Goal: Task Accomplishment & Management: Use online tool/utility

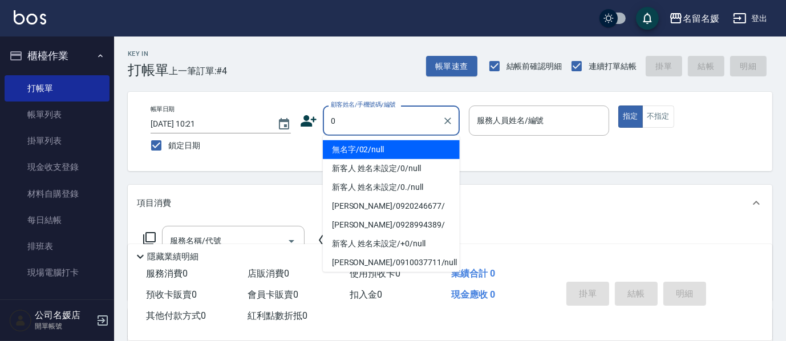
type input "0"
type input "無名字/02/null"
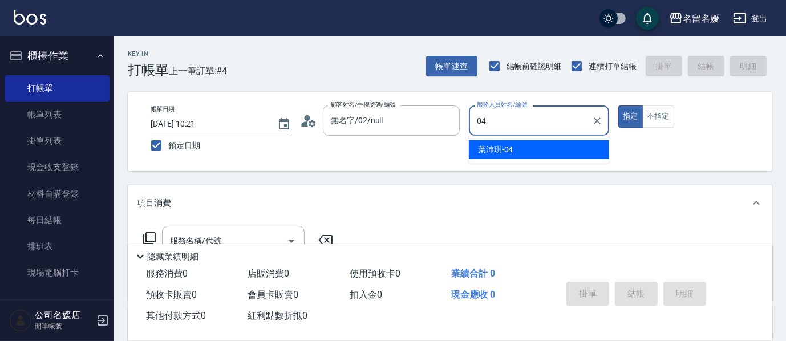
type input "04"
type button "true"
type input "[PERSON_NAME]-04"
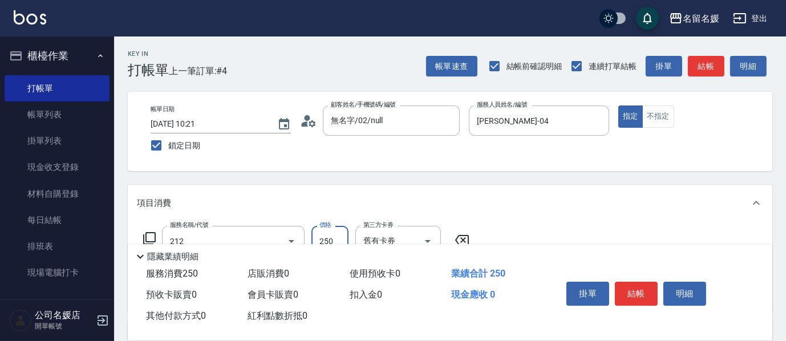
type input "洗髮券-(卡)250(212)"
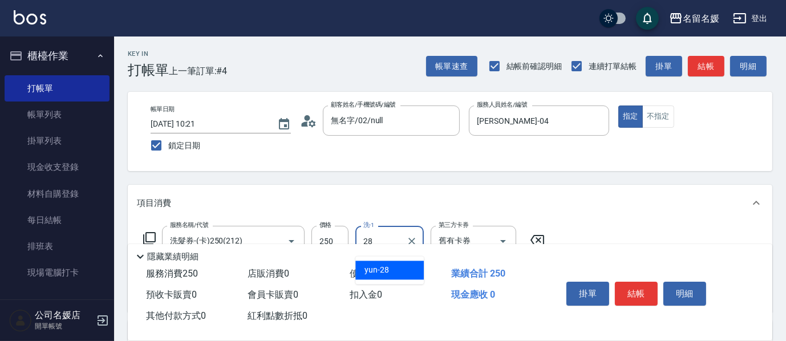
type input "yun-28"
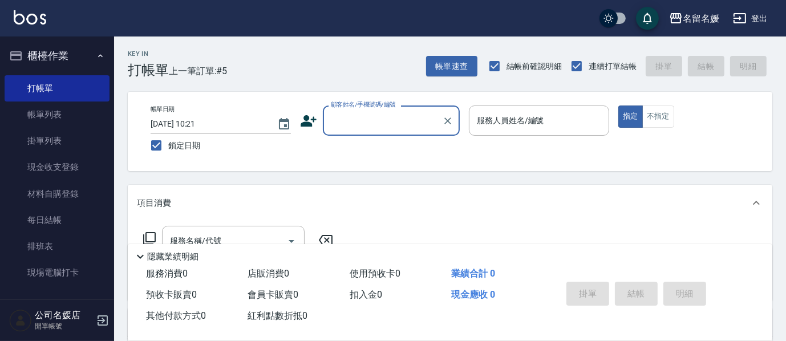
click at [333, 110] on div "顧客姓名/手機號碼/編號" at bounding box center [391, 121] width 137 height 30
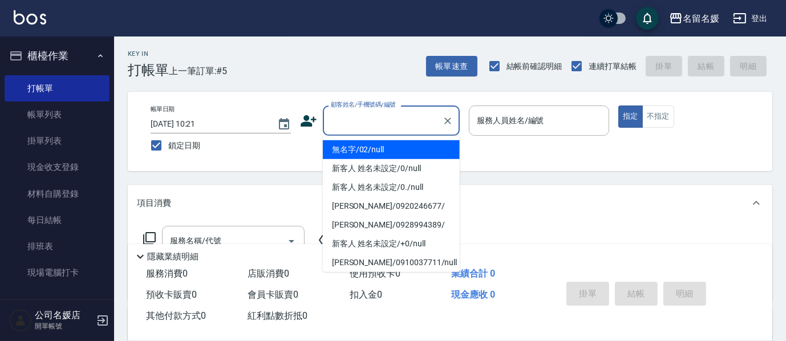
click at [341, 149] on li "無名字/02/null" at bounding box center [391, 149] width 137 height 19
type input "無名字/02/null"
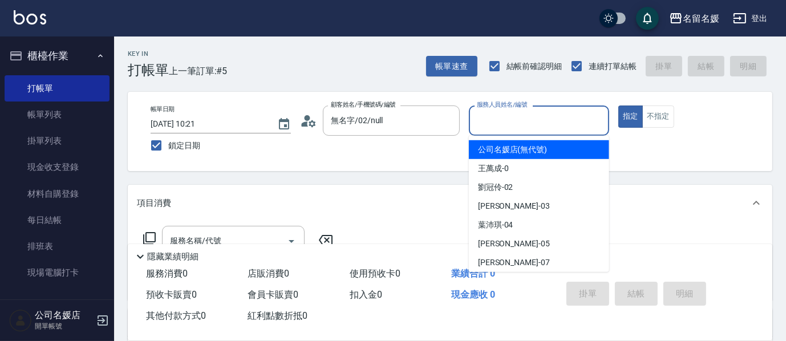
click at [495, 118] on input "服務人員姓名/編號" at bounding box center [539, 121] width 130 height 20
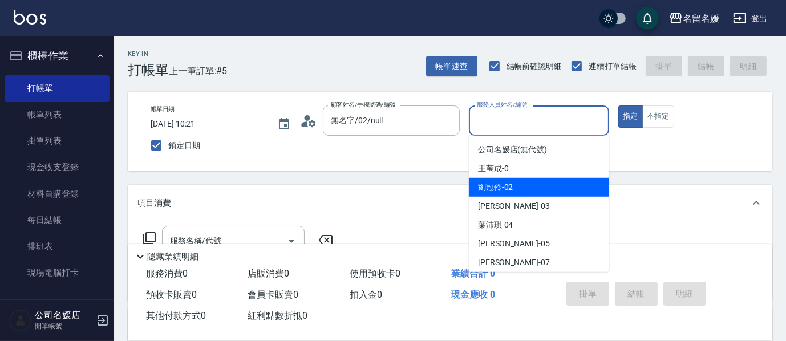
click at [516, 186] on div "[PERSON_NAME]-02" at bounding box center [539, 187] width 140 height 19
type input "[PERSON_NAME]-02"
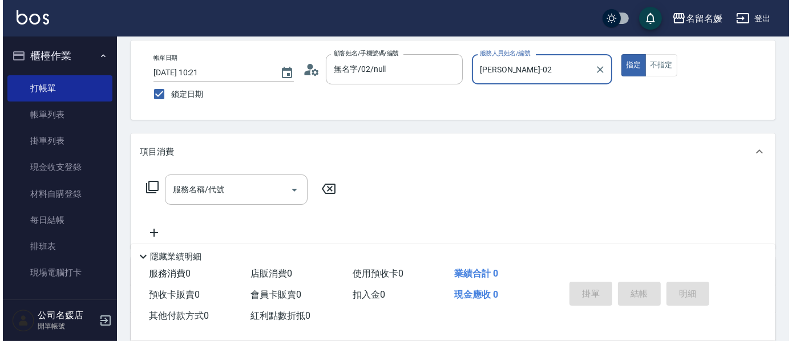
scroll to position [51, 0]
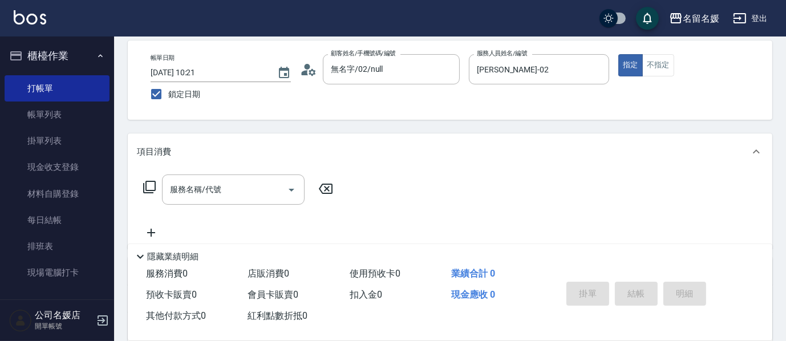
click at [154, 184] on icon at bounding box center [150, 187] width 14 height 14
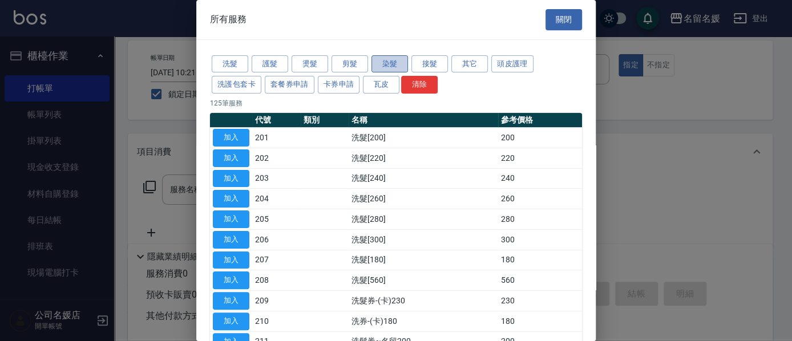
click at [394, 61] on button "染髮" at bounding box center [389, 64] width 37 height 18
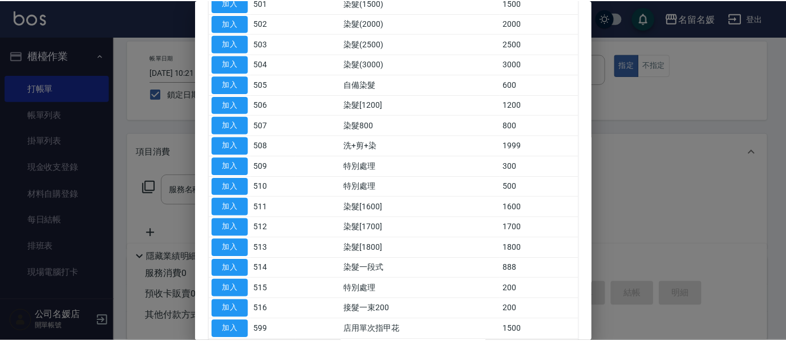
scroll to position [207, 0]
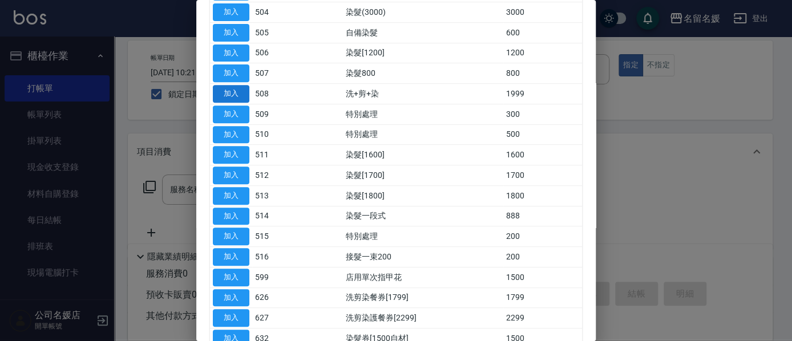
click at [241, 94] on button "加入" at bounding box center [231, 94] width 37 height 18
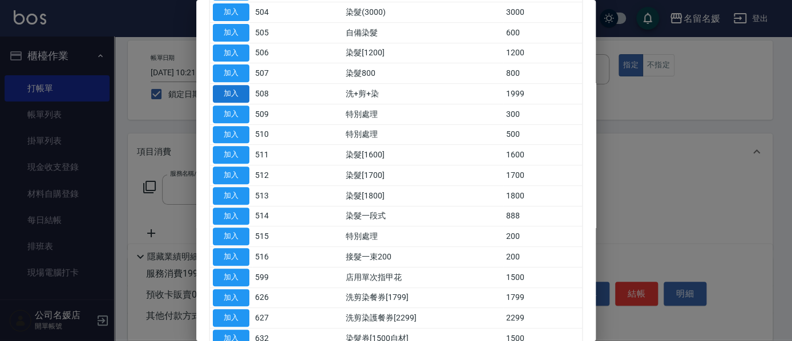
type input "洗+剪+染(508)"
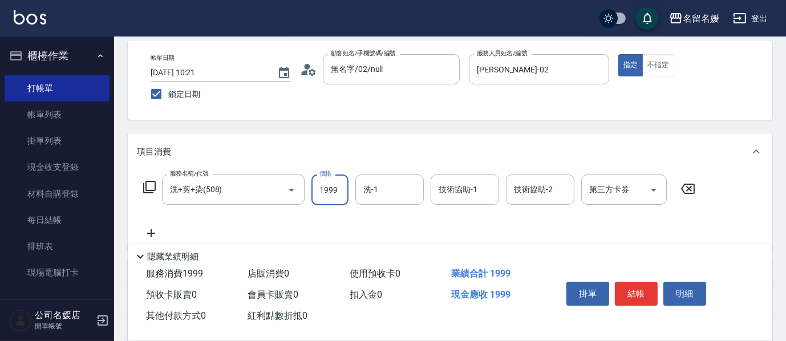
click at [329, 189] on input "1999" at bounding box center [330, 190] width 37 height 31
click at [341, 186] on input "200025" at bounding box center [330, 190] width 37 height 31
type input "2000"
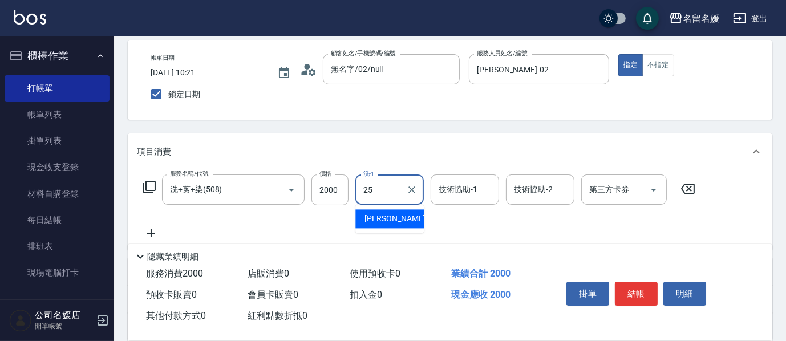
type input "[PERSON_NAME]-25"
click at [156, 185] on icon at bounding box center [150, 187] width 14 height 14
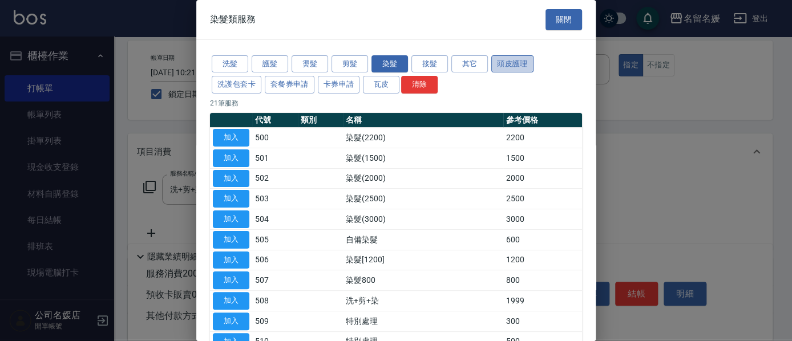
click at [525, 58] on button "頭皮護理" at bounding box center [512, 64] width 42 height 18
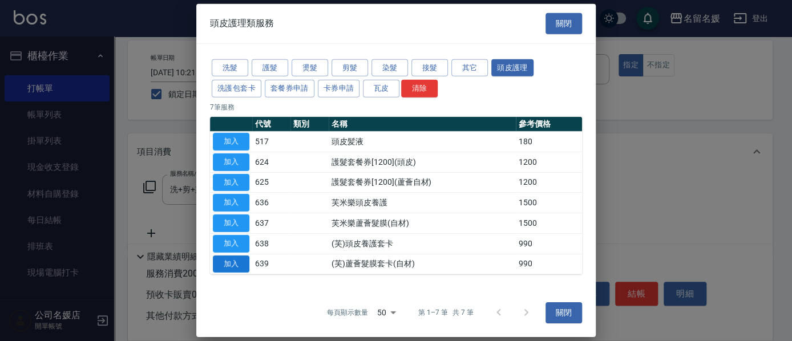
click at [223, 259] on button "加入" at bounding box center [231, 264] width 37 height 18
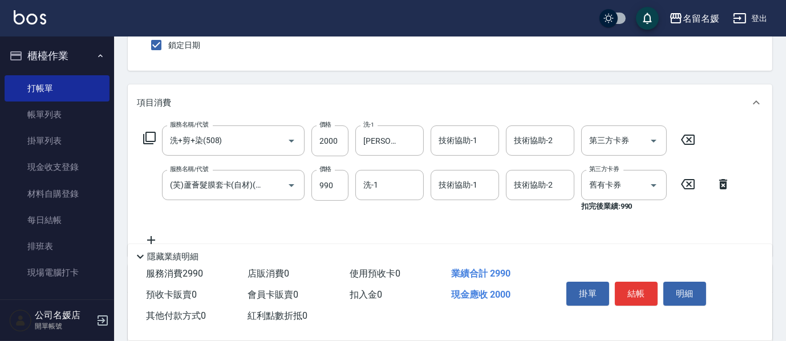
scroll to position [103, 0]
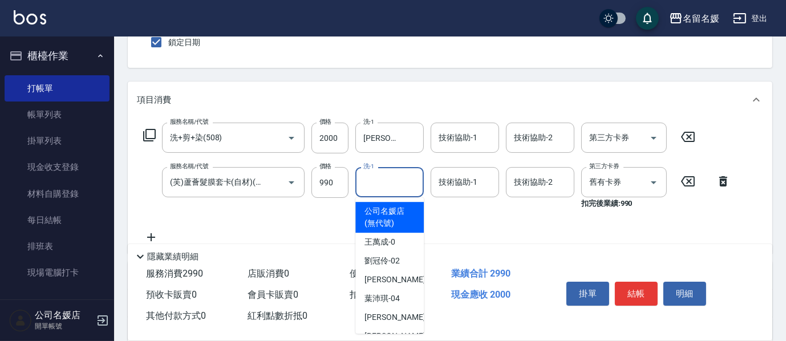
click at [377, 176] on input "洗-1" at bounding box center [390, 182] width 58 height 20
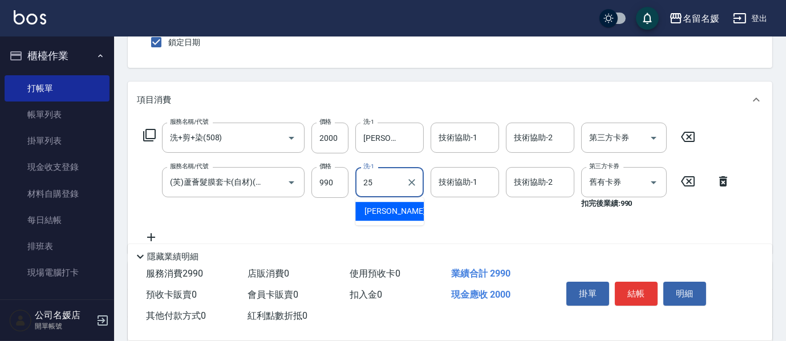
type input "[PERSON_NAME]-25"
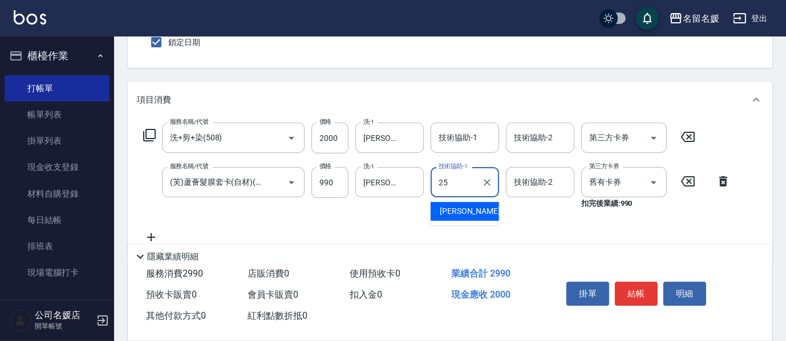
type input "[PERSON_NAME]-25"
click at [148, 131] on icon at bounding box center [150, 135] width 14 height 14
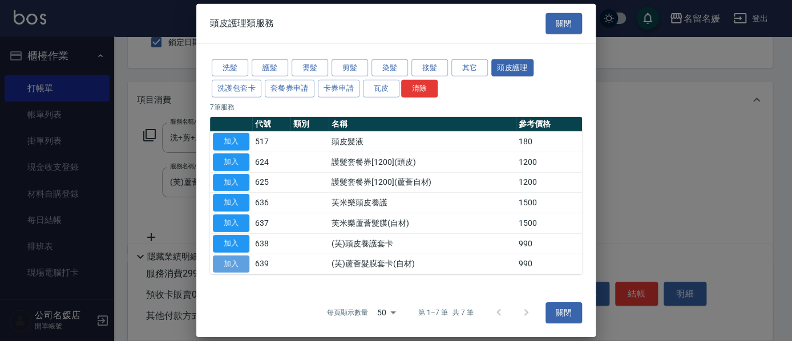
click at [233, 260] on button "加入" at bounding box center [231, 264] width 37 height 18
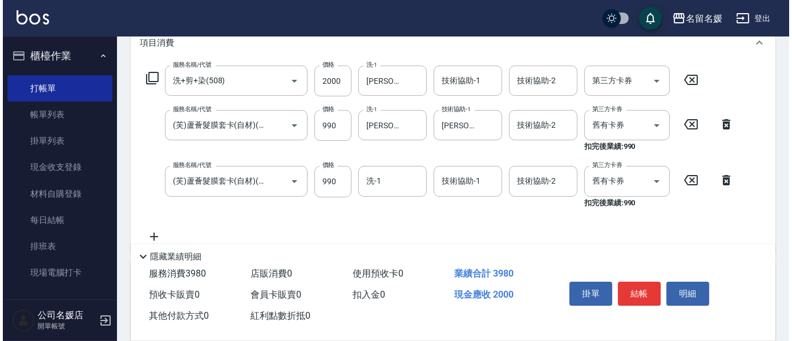
scroll to position [207, 0]
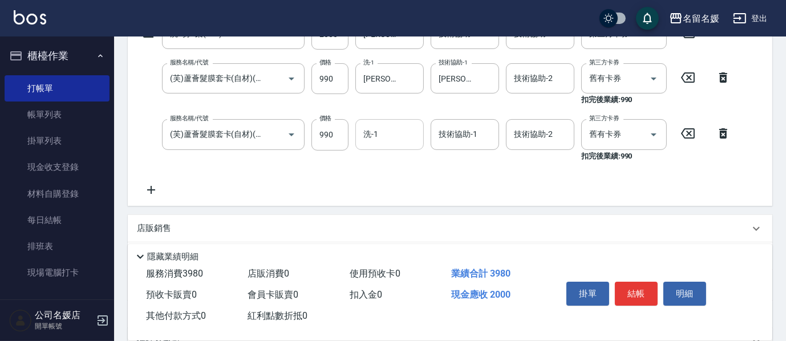
click at [379, 132] on input "洗-1" at bounding box center [390, 134] width 58 height 20
type input "[PERSON_NAME]-02"
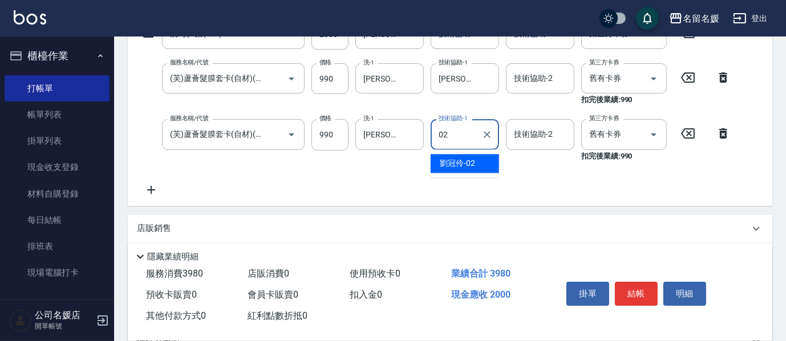
type input "[PERSON_NAME]-02"
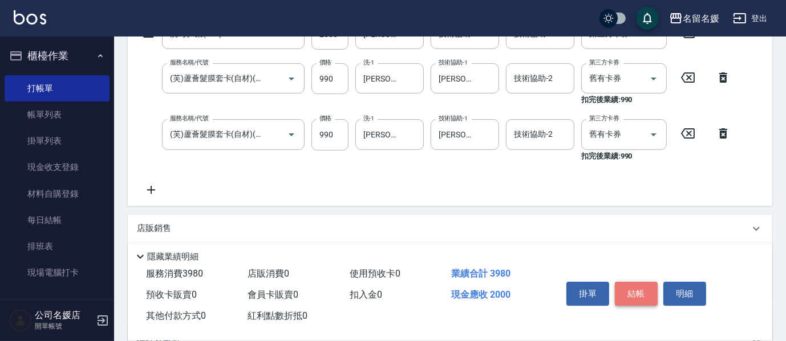
click at [636, 289] on button "結帳" at bounding box center [636, 294] width 43 height 24
click at [636, 285] on button "結帳" at bounding box center [636, 294] width 43 height 24
click at [621, 277] on div "掛單 結帳 明細" at bounding box center [636, 295] width 149 height 36
click at [648, 293] on button "結帳" at bounding box center [636, 294] width 43 height 24
click at [648, 293] on body "名留名媛 登出 櫃檯作業 打帳單 帳單列表 掛單列表 現金收支登錄 材料自購登錄 每日結帳 排班表 現場電腦打卡 預約管理 預約管理 單日預約紀錄 單週預約紀…" at bounding box center [393, 128] width 786 height 671
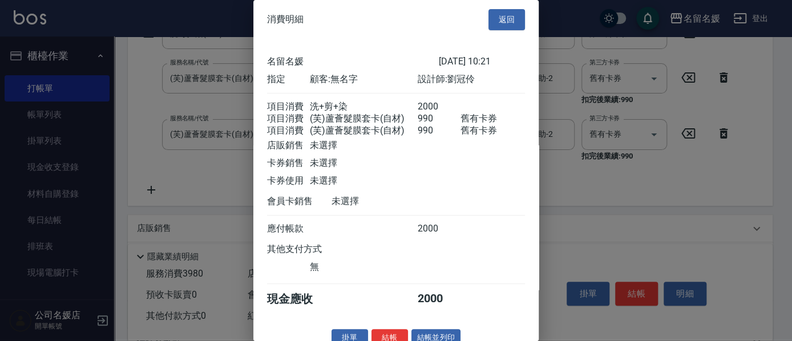
scroll to position [26, 0]
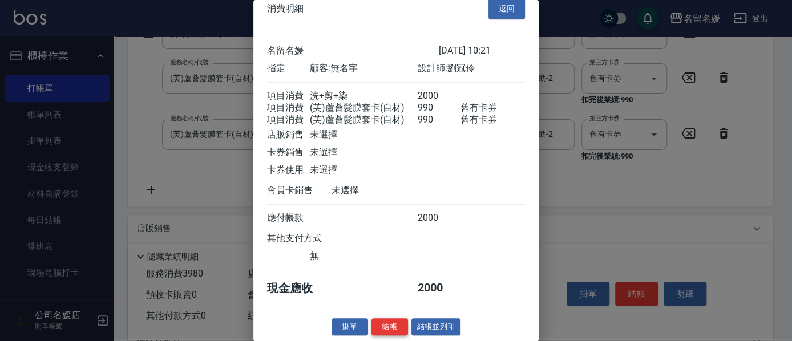
click at [380, 325] on button "結帳" at bounding box center [389, 327] width 37 height 18
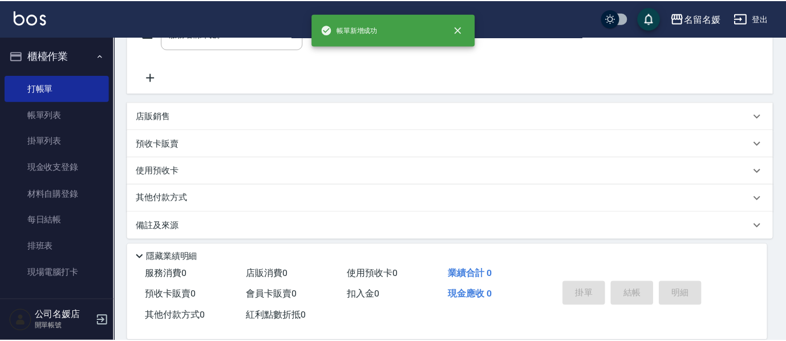
scroll to position [0, 0]
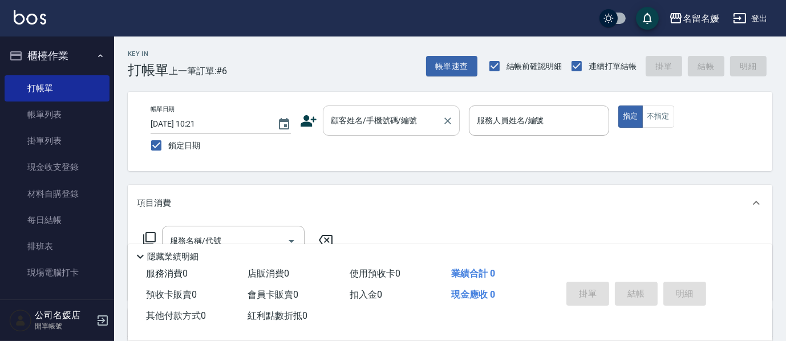
drag, startPoint x: 349, startPoint y: 120, endPoint x: 351, endPoint y: 127, distance: 7.8
click at [350, 124] on input "顧客姓名/手機號碼/編號" at bounding box center [383, 121] width 110 height 20
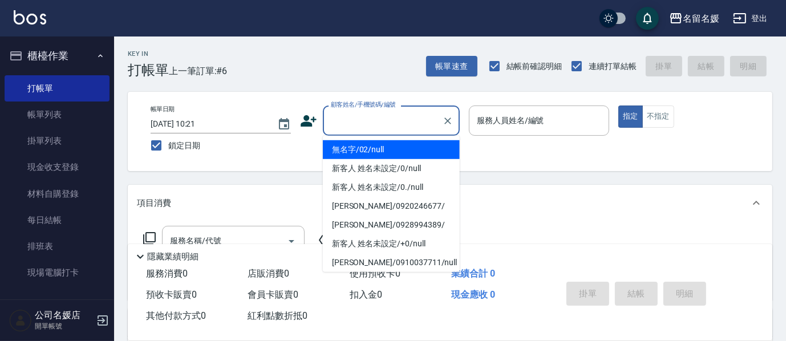
drag, startPoint x: 362, startPoint y: 145, endPoint x: 488, endPoint y: 127, distance: 126.8
click at [363, 145] on li "無名字/02/null" at bounding box center [391, 149] width 137 height 19
type input "無名字/02/null"
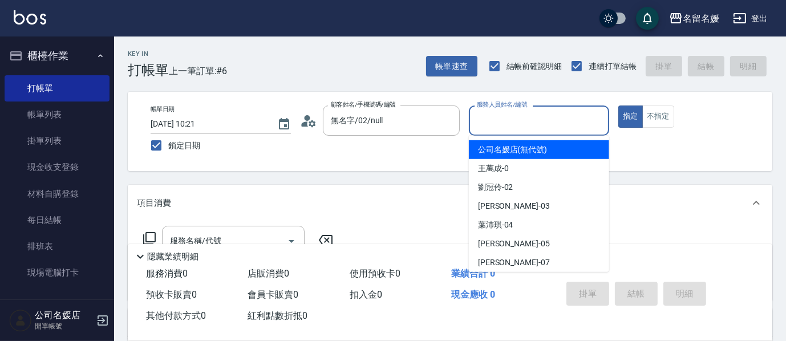
click at [492, 123] on input "服務人員姓名/編號" at bounding box center [539, 121] width 130 height 20
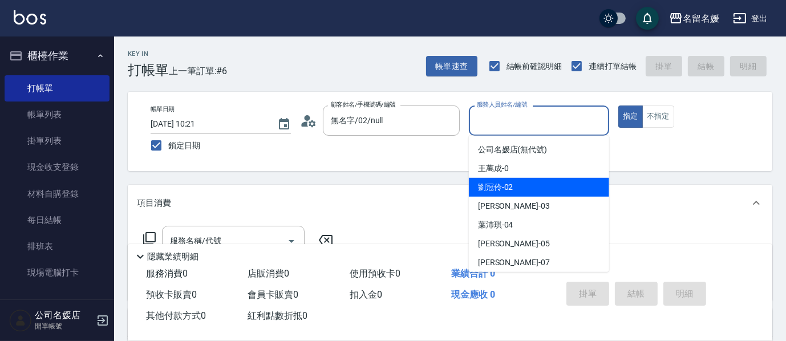
drag, startPoint x: 496, startPoint y: 191, endPoint x: 386, endPoint y: 192, distance: 109.6
click at [496, 191] on span "[PERSON_NAME]-02" at bounding box center [495, 187] width 35 height 12
type input "[PERSON_NAME]-02"
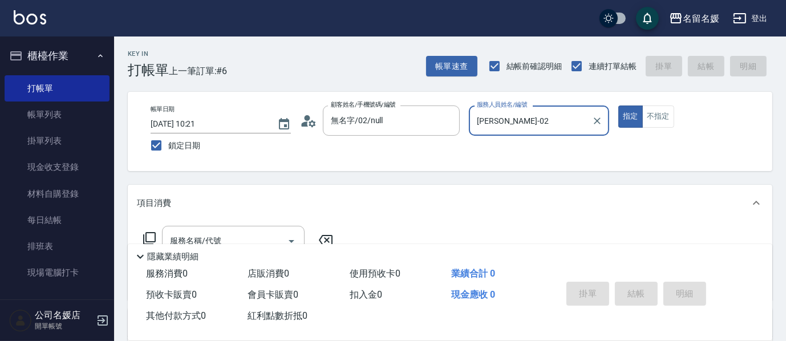
click at [152, 234] on icon at bounding box center [150, 239] width 14 height 14
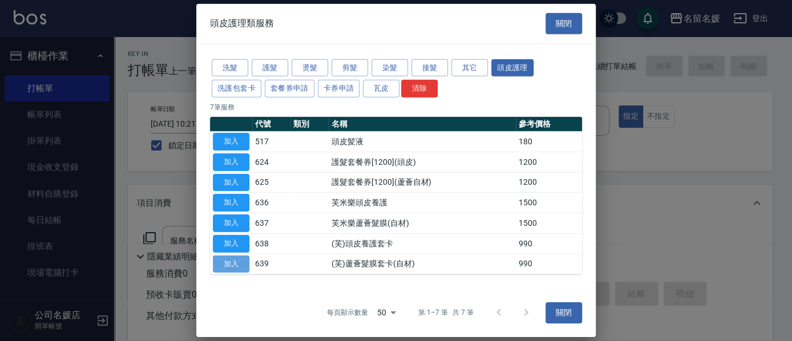
click at [236, 264] on button "加入" at bounding box center [231, 264] width 37 height 18
type input "(芙)蘆薈髮膜套卡(自材)(639)"
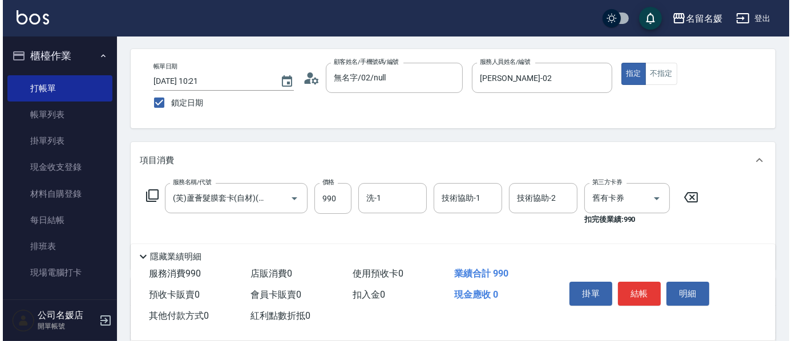
scroll to position [103, 0]
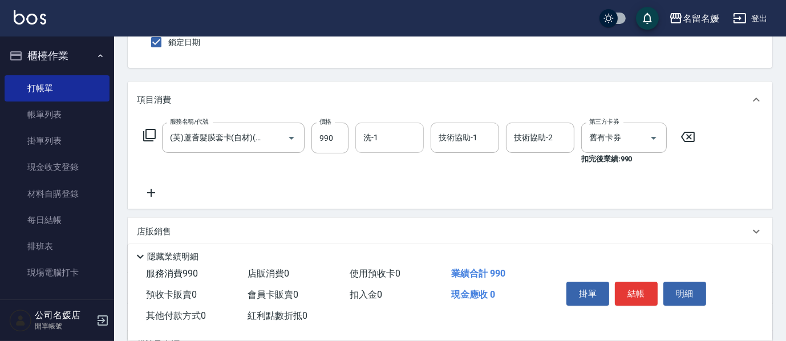
click at [373, 135] on div "洗-1 洗-1" at bounding box center [389, 138] width 68 height 30
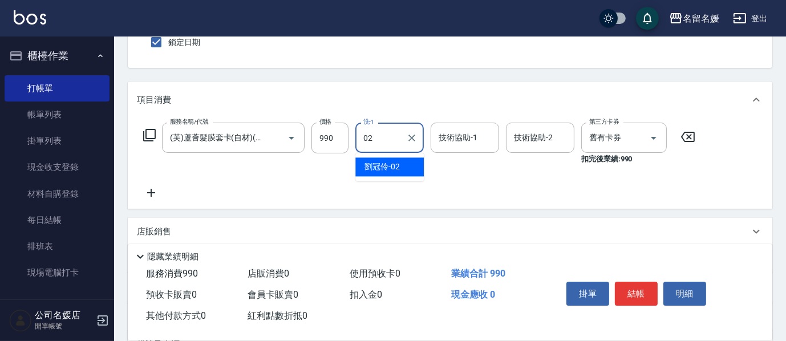
type input "[PERSON_NAME]-02"
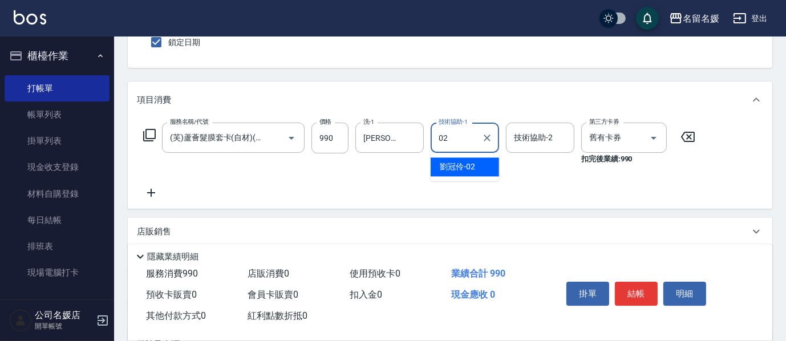
type input "[PERSON_NAME]-02"
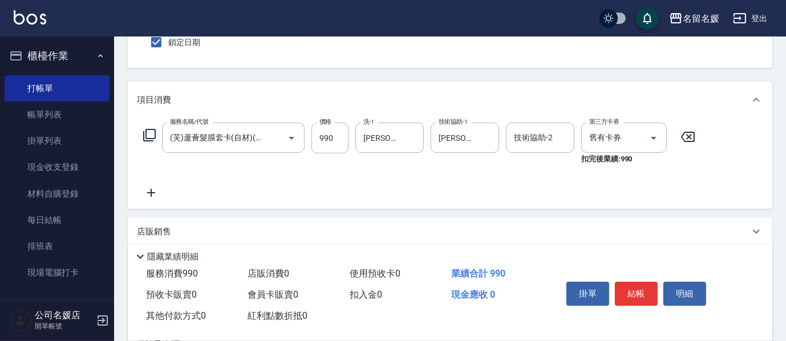
click at [151, 134] on icon at bounding box center [150, 135] width 14 height 14
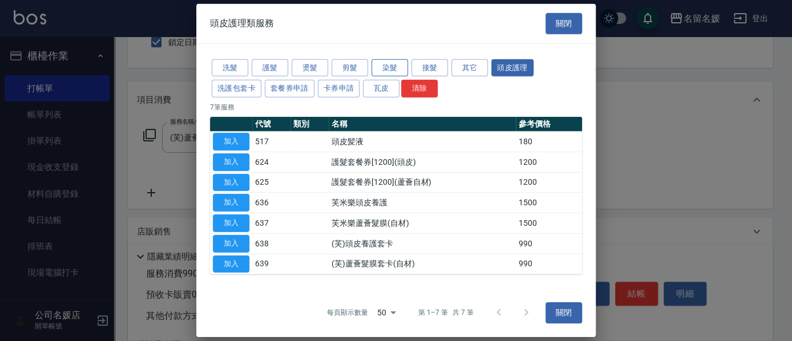
click at [373, 66] on button "染髮" at bounding box center [389, 68] width 37 height 18
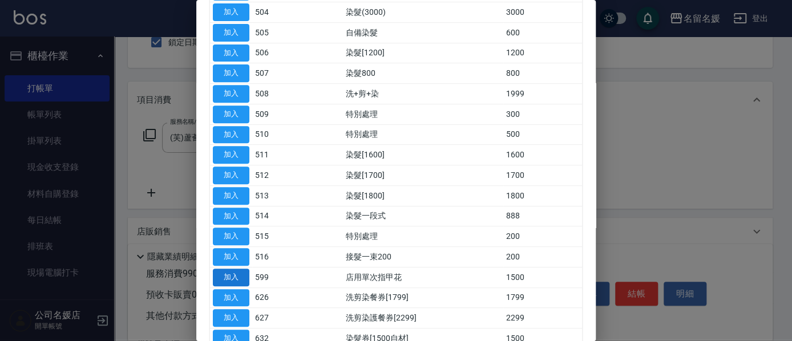
scroll to position [155, 0]
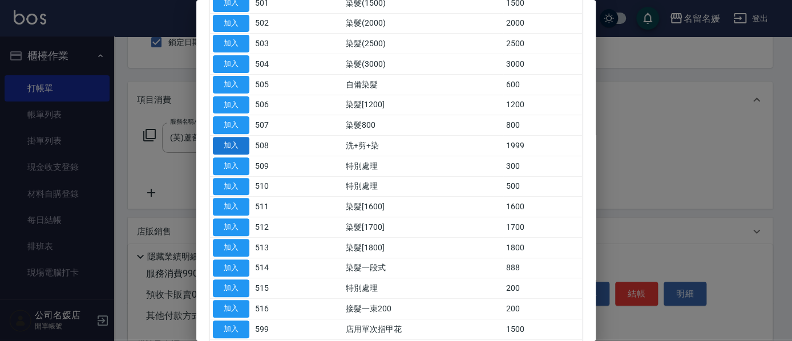
click at [229, 147] on button "加入" at bounding box center [231, 146] width 37 height 18
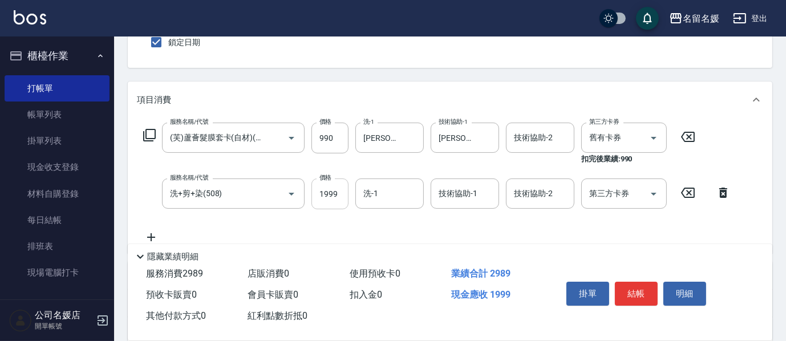
click at [342, 195] on input "1999" at bounding box center [330, 194] width 37 height 31
type input "1499"
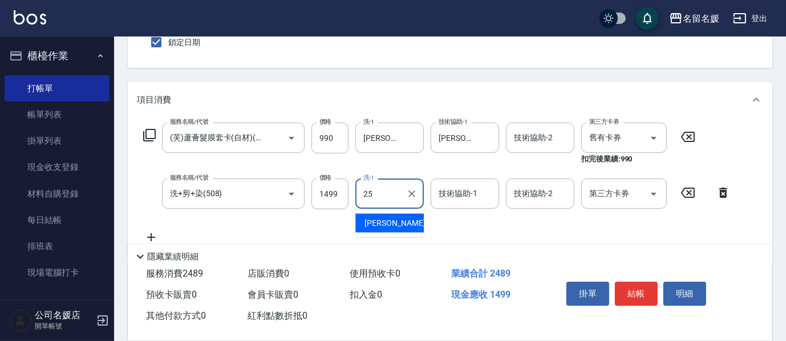
type input "[PERSON_NAME]-25"
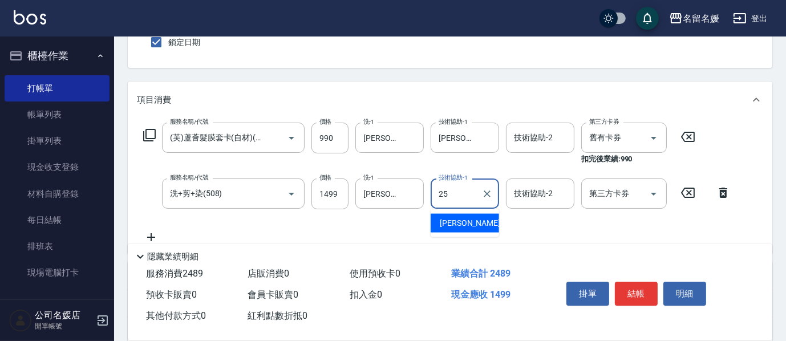
type input "[PERSON_NAME]-25"
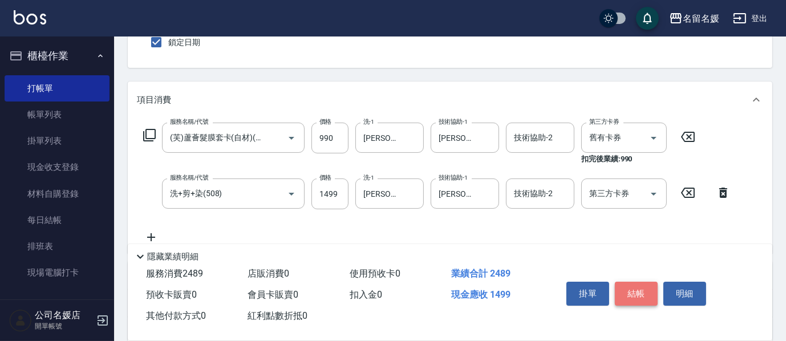
click at [648, 289] on button "結帳" at bounding box center [636, 294] width 43 height 24
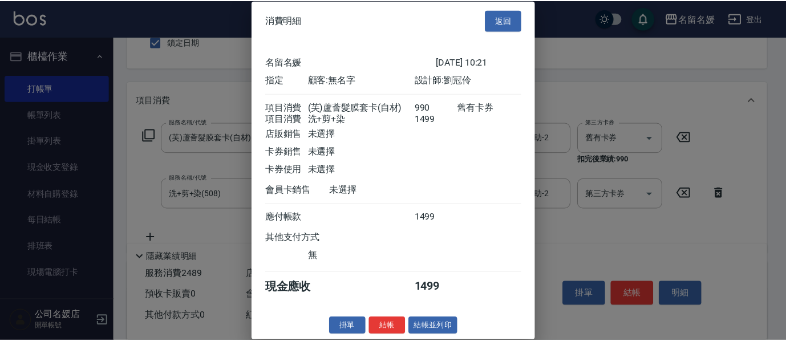
scroll to position [13, 0]
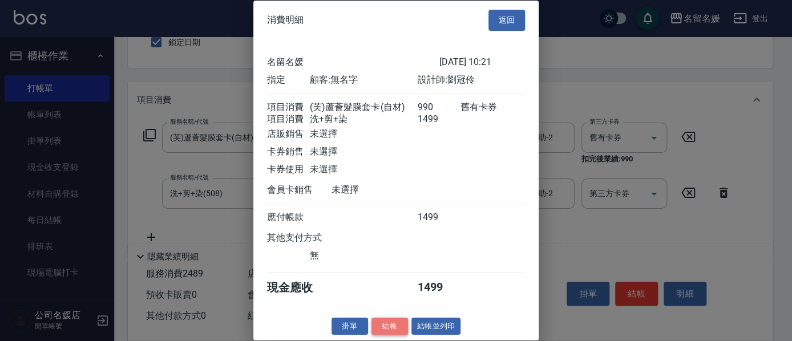
click at [389, 322] on button "結帳" at bounding box center [389, 326] width 37 height 18
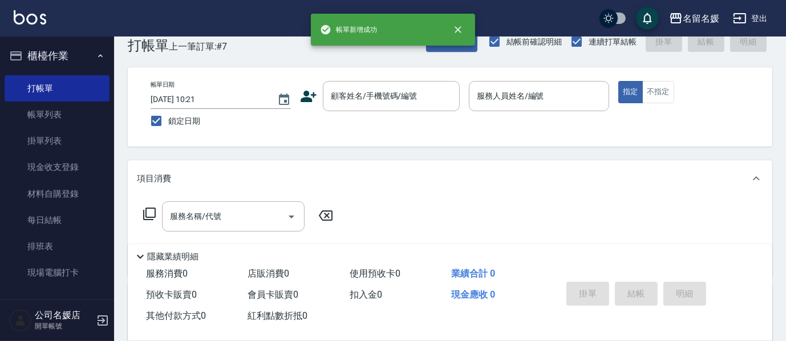
scroll to position [0, 0]
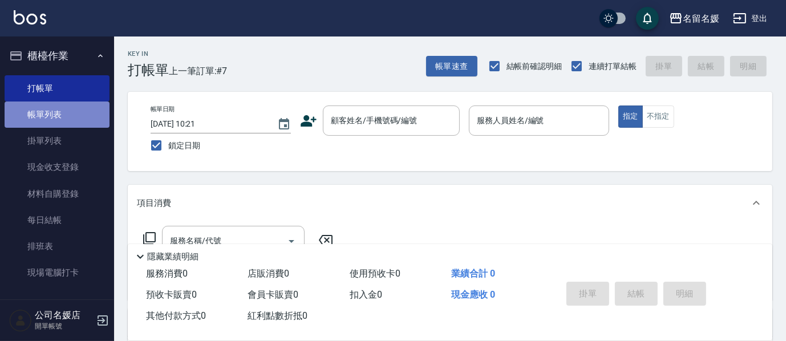
click at [81, 115] on link "帳單列表" at bounding box center [57, 115] width 105 height 26
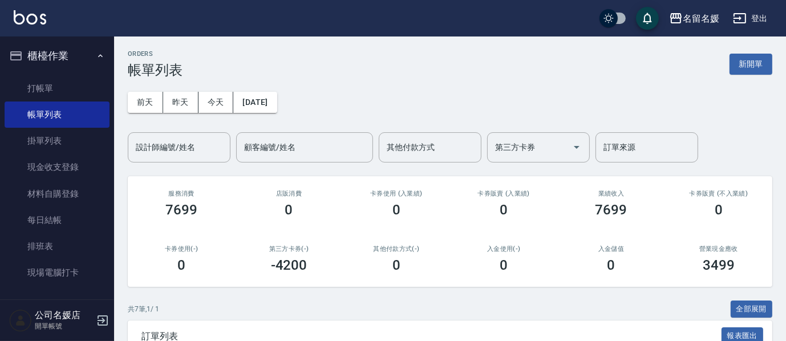
scroll to position [259, 0]
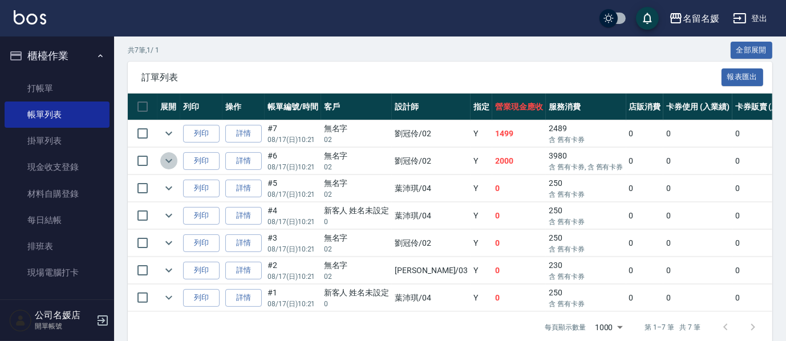
click at [167, 160] on icon "expand row" at bounding box center [168, 161] width 7 height 4
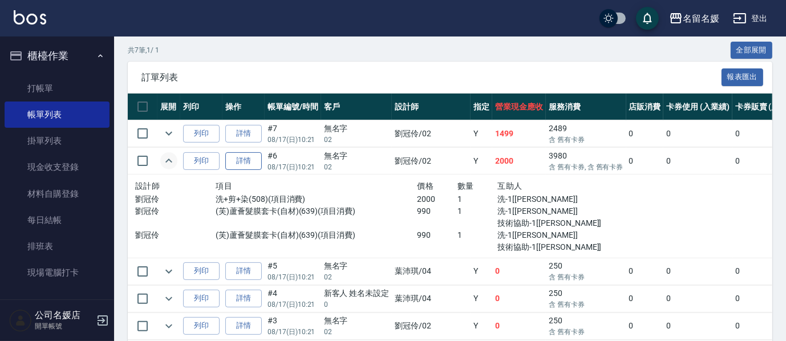
click at [242, 162] on link "詳情" at bounding box center [243, 161] width 37 height 18
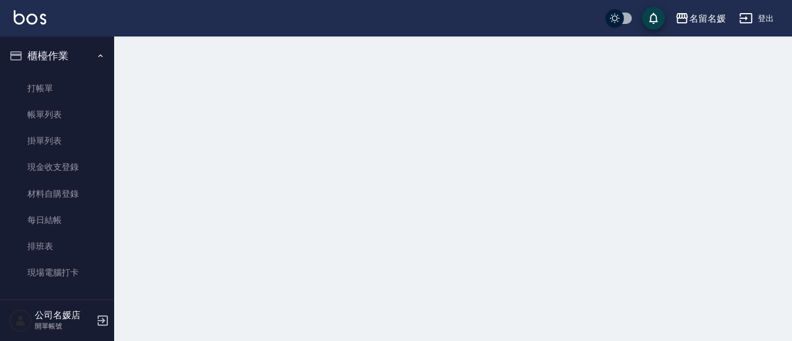
click at [242, 162] on div at bounding box center [396, 170] width 792 height 341
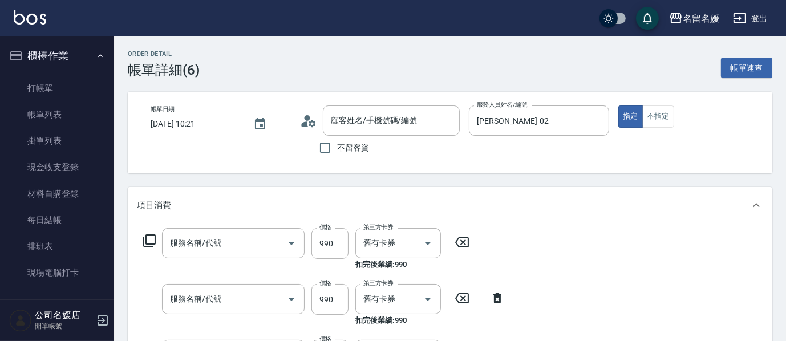
type input "[DATE] 10:21"
type input "[PERSON_NAME]-02"
type input "無名字/02/null"
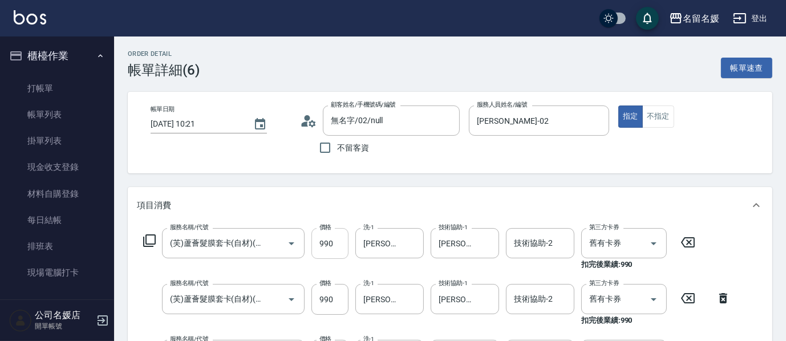
type input "(芙)蘆薈髮膜套卡(自材)(639)"
type input "洗+剪+染(508)"
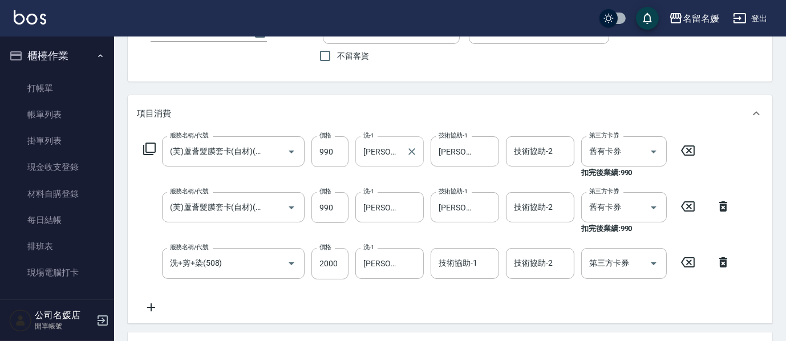
scroll to position [103, 0]
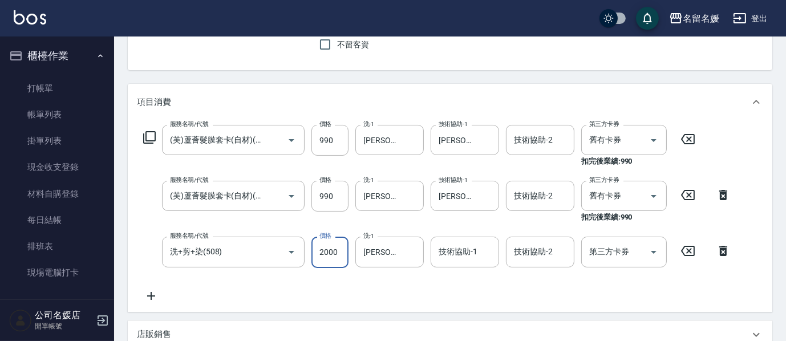
click at [343, 249] on input "2000" at bounding box center [330, 252] width 37 height 31
type input "1000"
click at [455, 249] on div "技術協助-1 技術協助-1" at bounding box center [465, 252] width 68 height 30
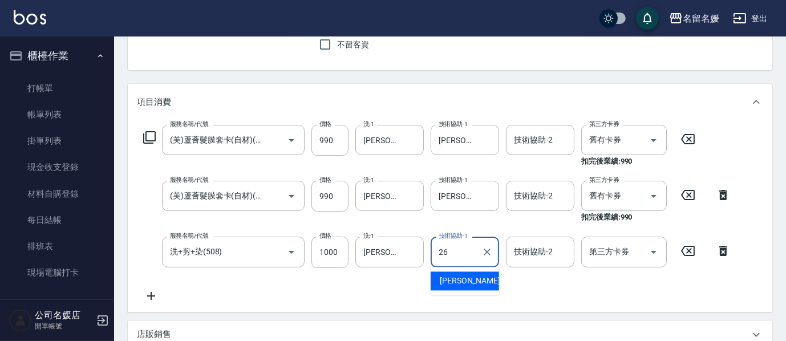
type input "[PERSON_NAME]-26"
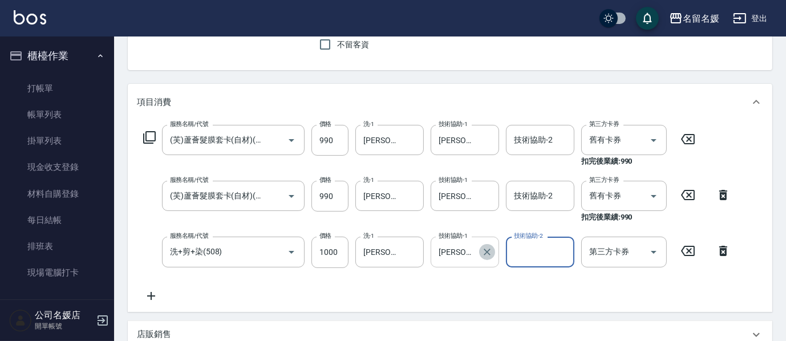
click at [485, 244] on button "Clear" at bounding box center [487, 252] width 16 height 16
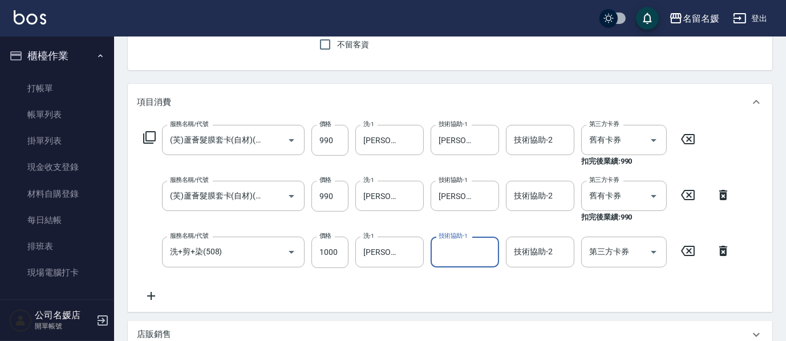
click at [455, 257] on input "技術協助-1" at bounding box center [465, 252] width 58 height 20
type input "[PERSON_NAME]-25"
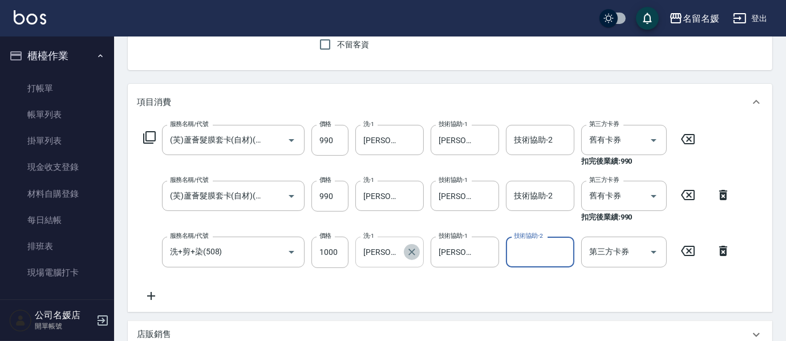
click at [413, 253] on icon "Clear" at bounding box center [411, 251] width 11 height 11
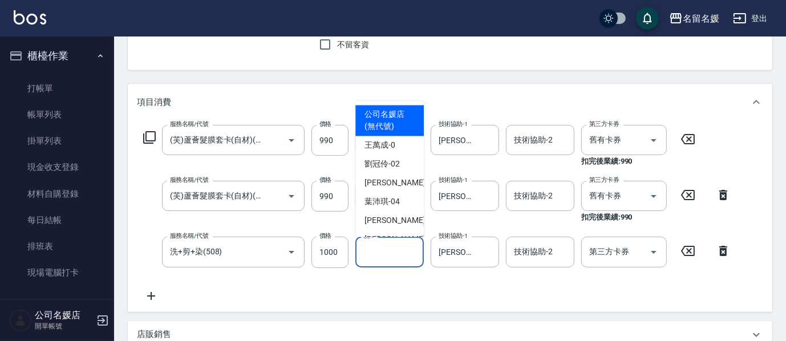
click at [375, 252] on input "洗-1" at bounding box center [390, 252] width 58 height 20
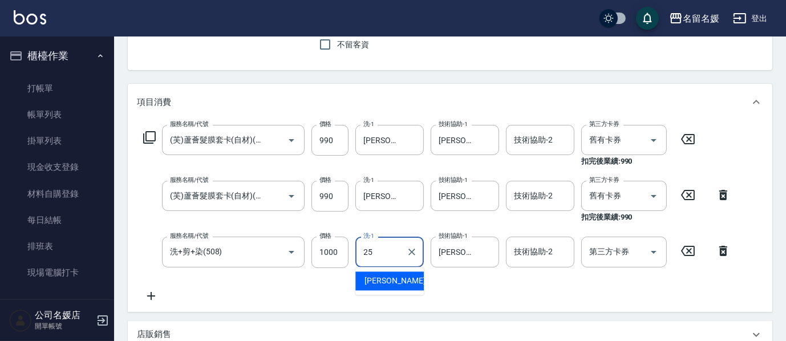
type input "[PERSON_NAME]-25"
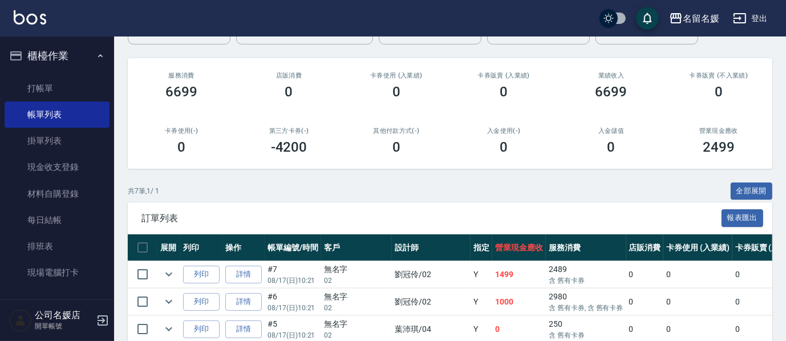
scroll to position [207, 0]
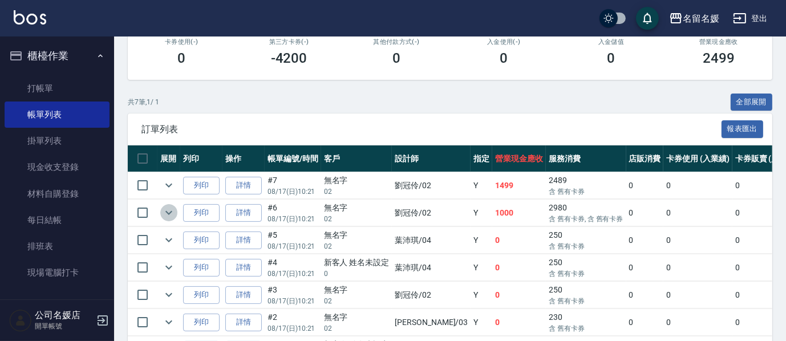
click at [166, 212] on icon "expand row" at bounding box center [169, 213] width 14 height 14
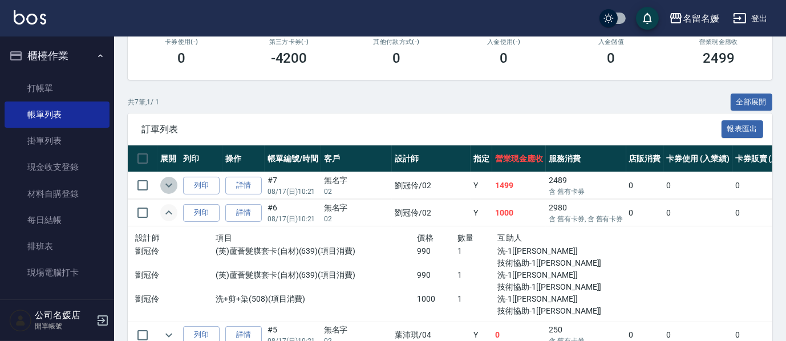
click at [169, 184] on icon "expand row" at bounding box center [169, 186] width 14 height 14
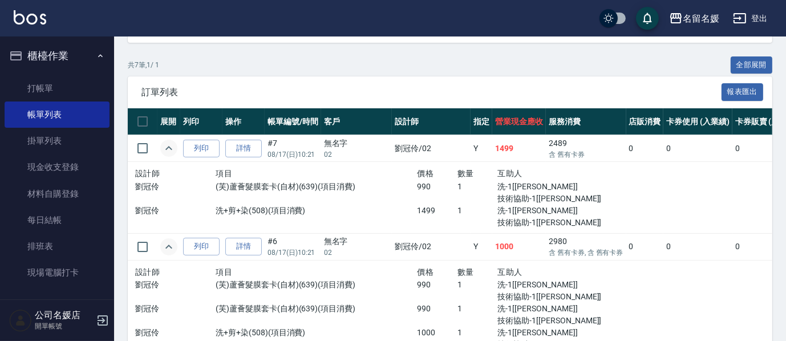
scroll to position [311, 0]
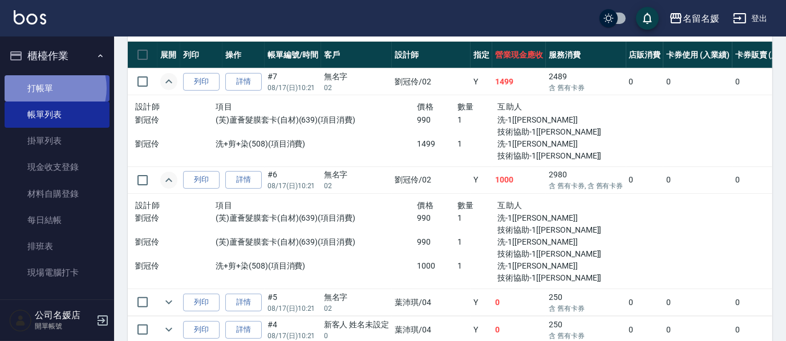
click at [46, 88] on link "打帳單" at bounding box center [57, 88] width 105 height 26
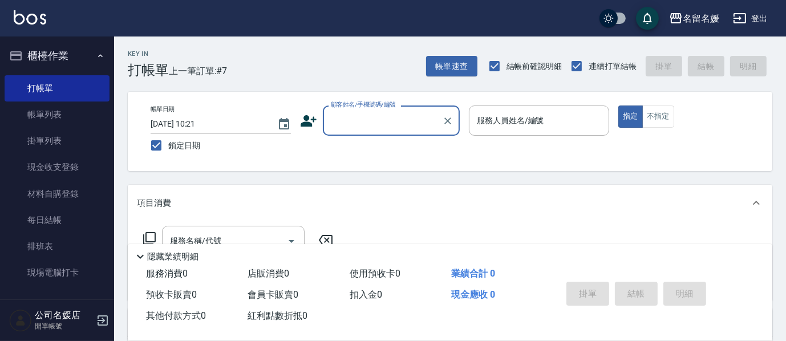
click at [382, 123] on input "顧客姓名/手機號碼/編號" at bounding box center [383, 121] width 110 height 20
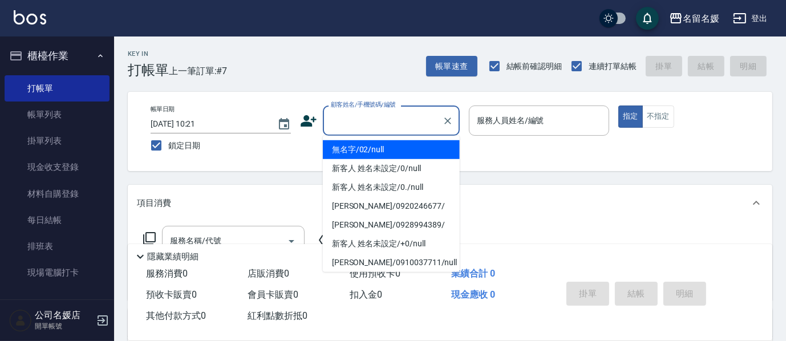
click at [386, 149] on li "無名字/02/null" at bounding box center [391, 149] width 137 height 19
type input "無名字/02/null"
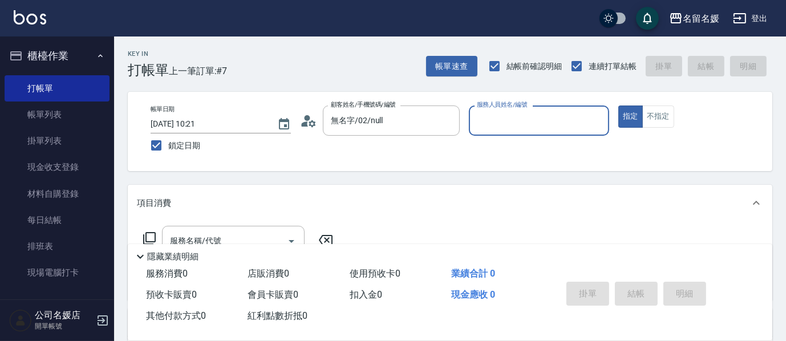
click at [503, 124] on input "服務人員姓名/編號" at bounding box center [539, 121] width 130 height 20
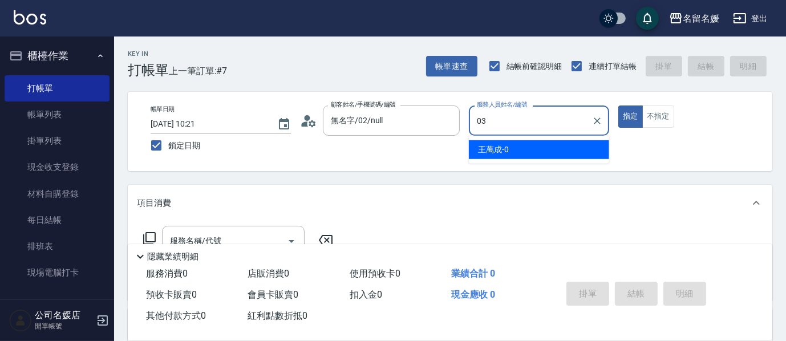
type input "03"
type button "true"
type input "[PERSON_NAME]-03"
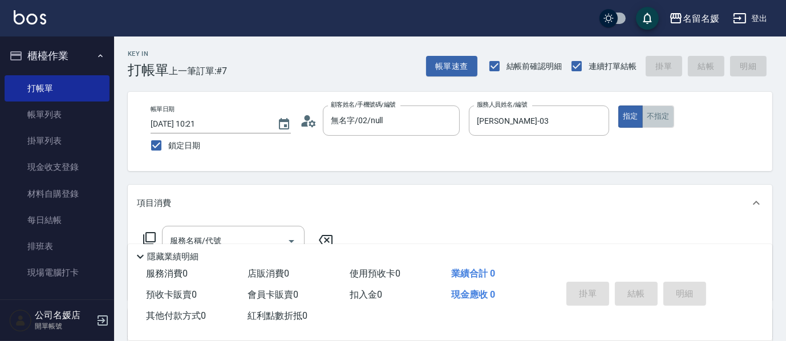
click at [665, 120] on button "不指定" at bounding box center [658, 117] width 32 height 22
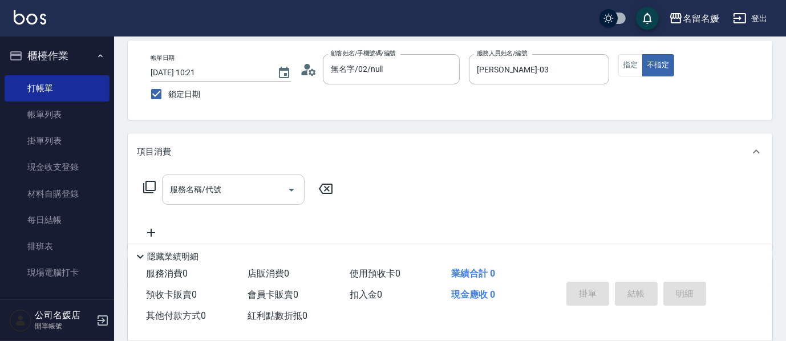
click at [258, 192] on input "服務名稱/代號" at bounding box center [224, 190] width 115 height 20
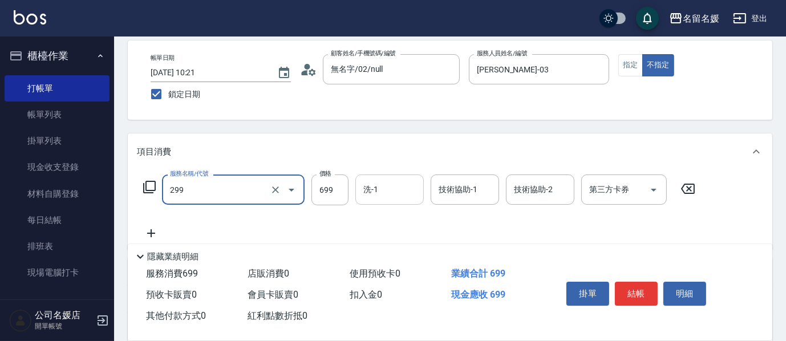
drag, startPoint x: 420, startPoint y: 176, endPoint x: 413, endPoint y: 186, distance: 11.9
click at [417, 180] on div "洗-1" at bounding box center [389, 190] width 68 height 30
type input "滾珠洗髮699(299)"
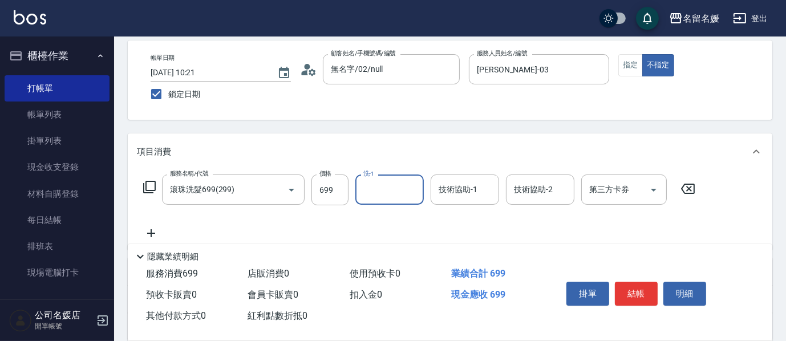
click at [413, 187] on input "洗-1" at bounding box center [390, 190] width 58 height 20
type input "[PERSON_NAME]-26"
click at [470, 192] on input "技術協助-1" at bounding box center [465, 190] width 58 height 20
type input "[PERSON_NAME]-26"
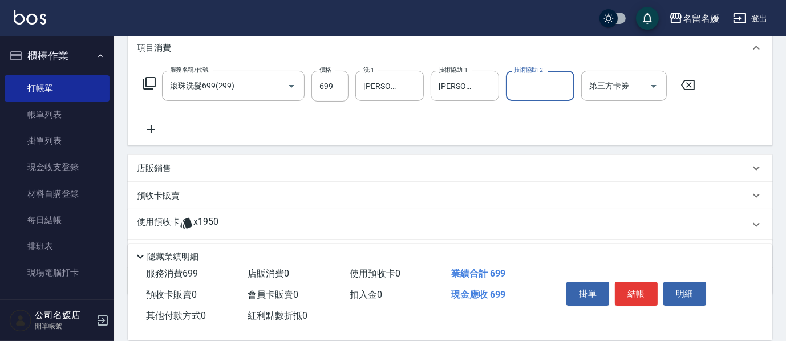
scroll to position [155, 0]
click at [155, 127] on icon at bounding box center [151, 130] width 29 height 14
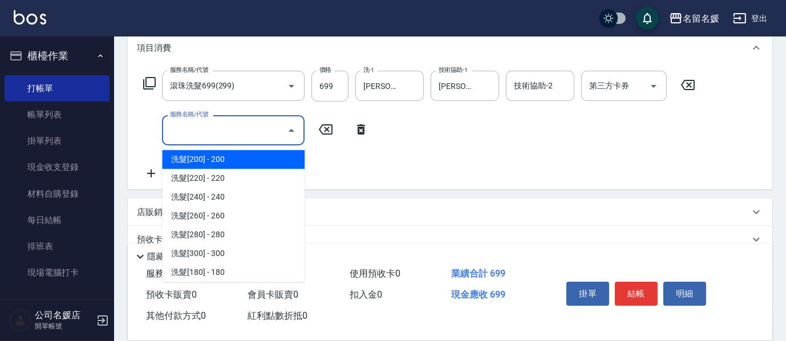
click at [213, 130] on input "服務名稱/代號" at bounding box center [224, 130] width 115 height 20
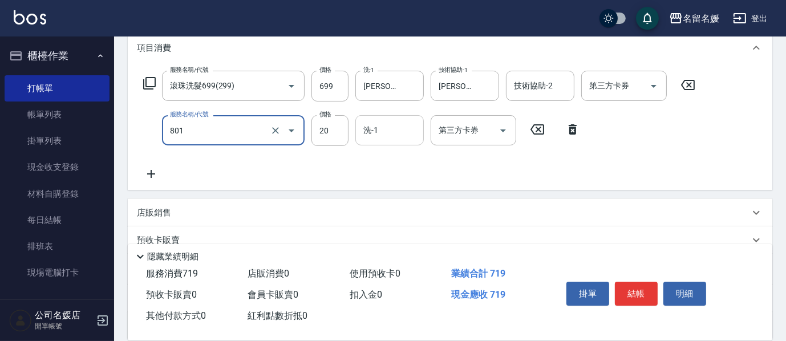
click at [383, 135] on input "洗-1" at bounding box center [390, 130] width 58 height 20
type input "潤絲(801)"
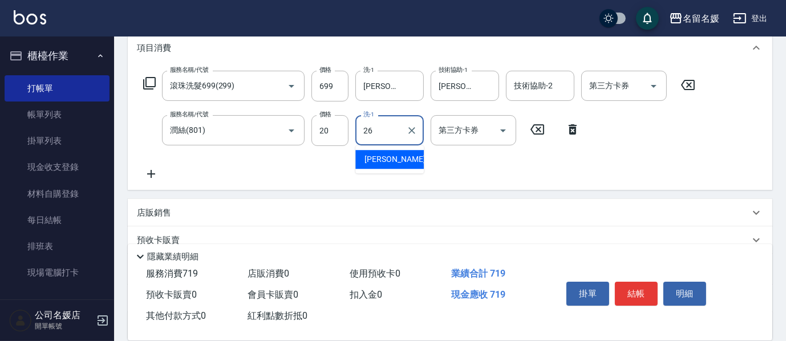
type input "[PERSON_NAME]-26"
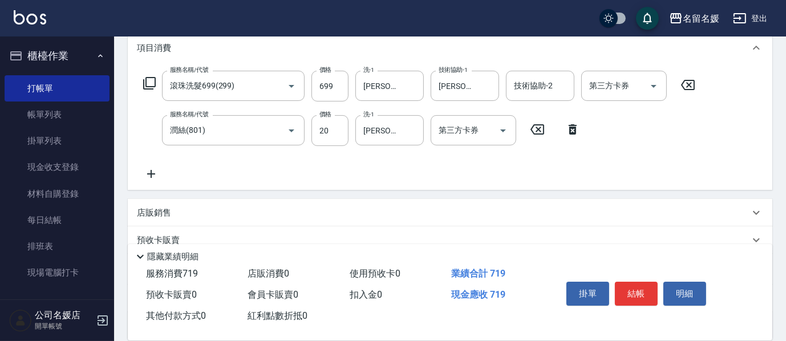
click at [152, 81] on icon at bounding box center [150, 83] width 14 height 14
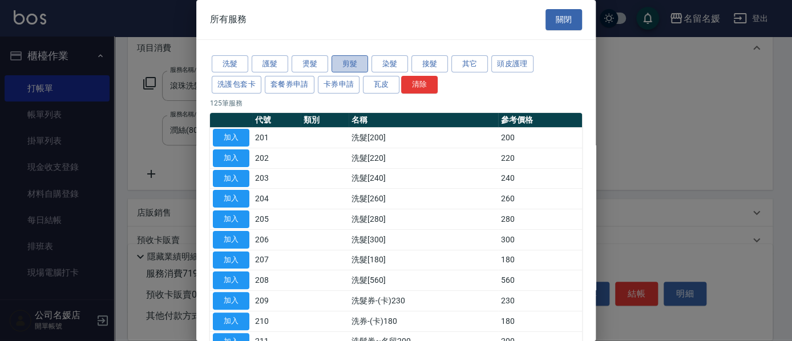
click at [347, 62] on button "剪髮" at bounding box center [350, 64] width 37 height 18
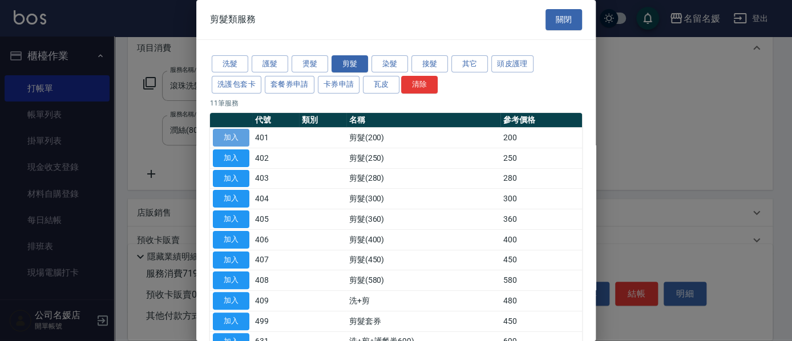
click at [230, 135] on button "加入" at bounding box center [231, 138] width 37 height 18
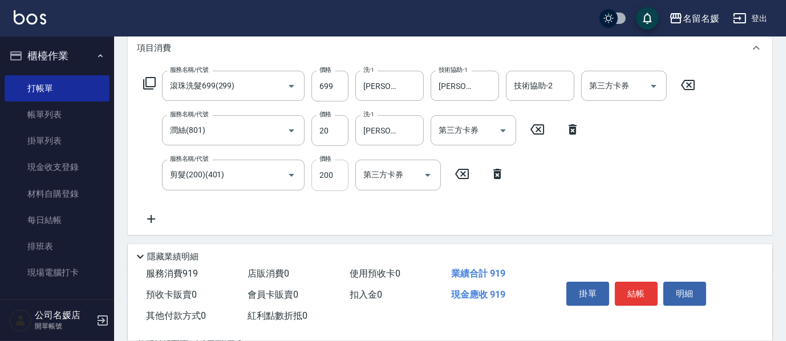
click at [342, 164] on input "200" at bounding box center [330, 175] width 37 height 31
type input "100"
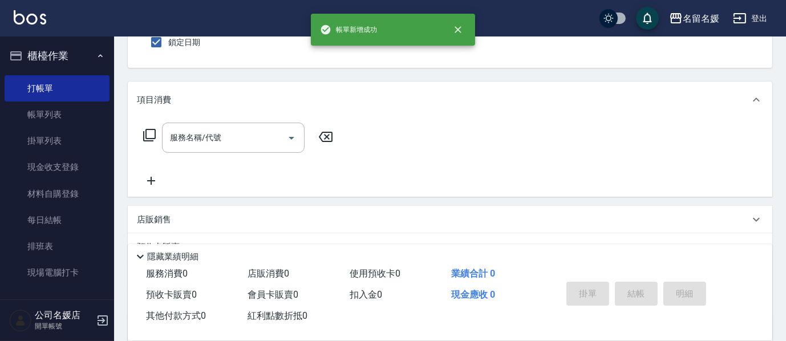
scroll to position [0, 0]
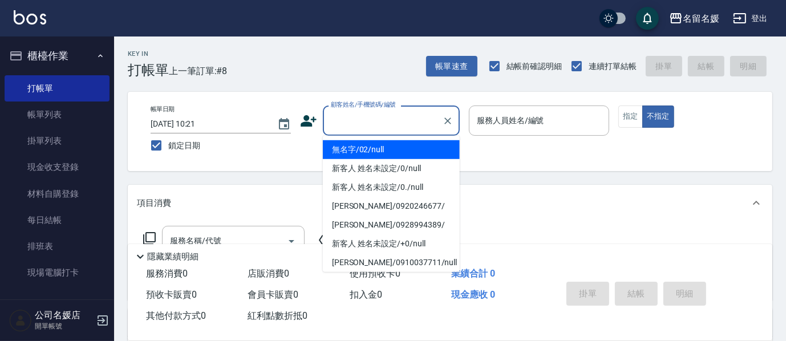
click at [363, 119] on input "顧客姓名/手機號碼/編號" at bounding box center [383, 121] width 110 height 20
click at [381, 148] on li "無名字/02/null" at bounding box center [391, 149] width 137 height 19
type input "無名字/02/null"
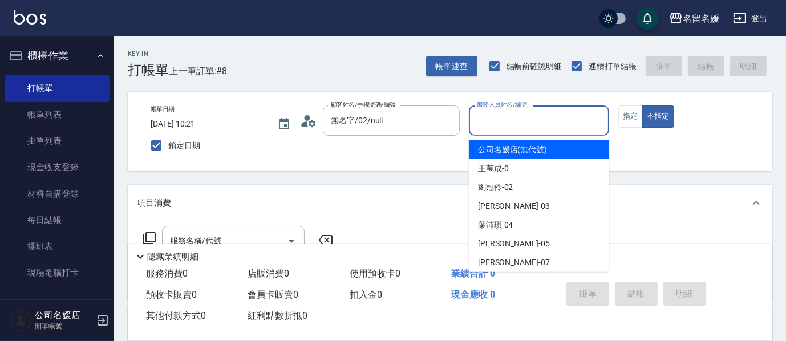
click at [516, 119] on input "服務人員姓名/編號" at bounding box center [539, 121] width 130 height 20
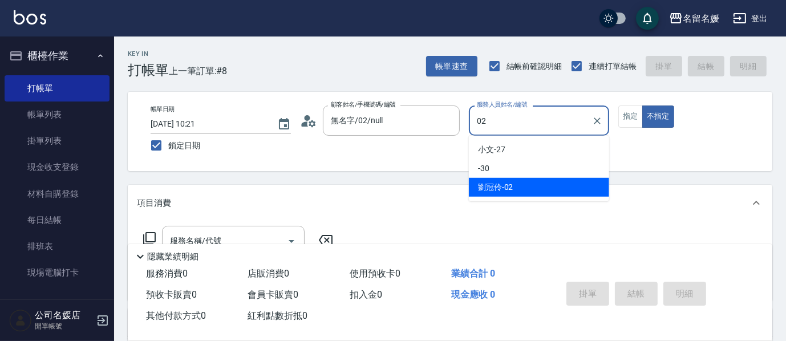
type input "02"
type button "false"
type input "[PERSON_NAME]-02"
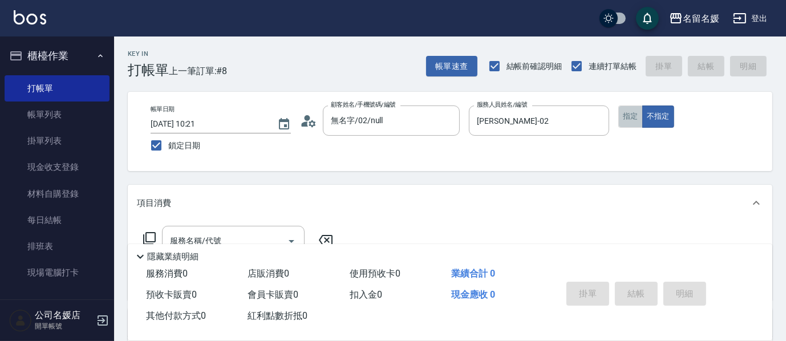
click at [640, 114] on button "指定" at bounding box center [631, 117] width 25 height 22
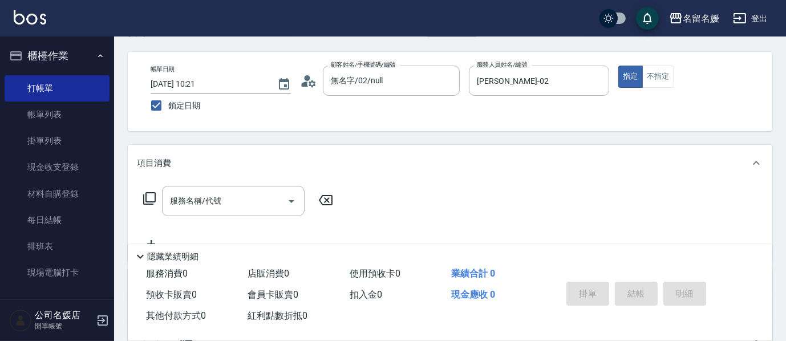
scroll to position [51, 0]
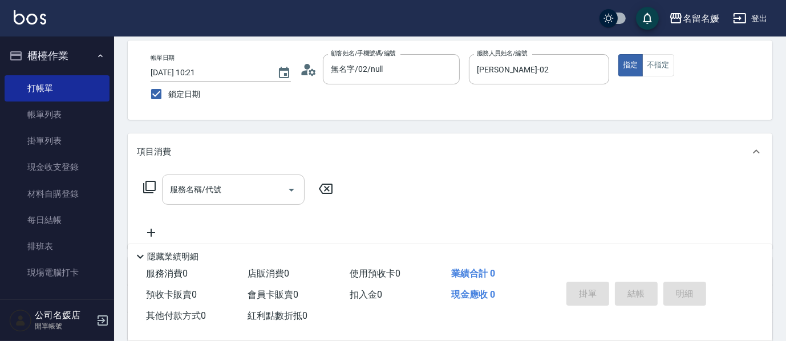
click at [248, 188] on input "服務名稱/代號" at bounding box center [224, 190] width 115 height 20
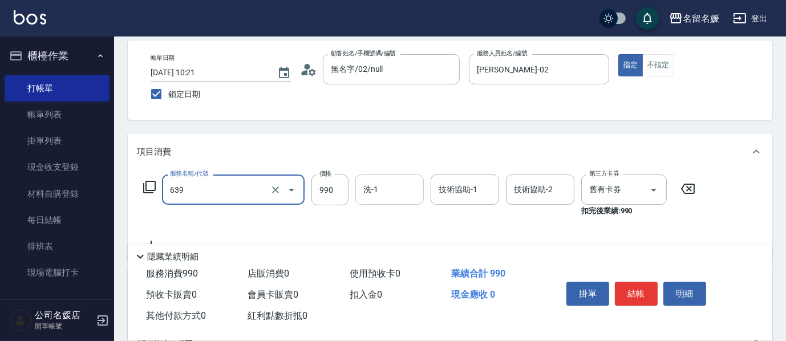
type input "(芙)蘆薈髮膜套卡(自材)(639)"
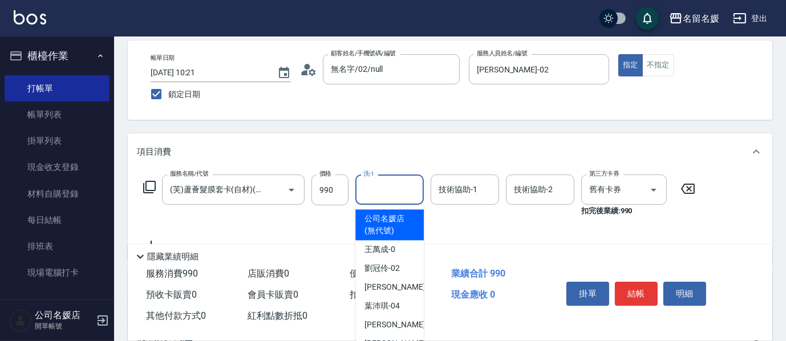
click at [403, 185] on input "洗-1" at bounding box center [390, 190] width 58 height 20
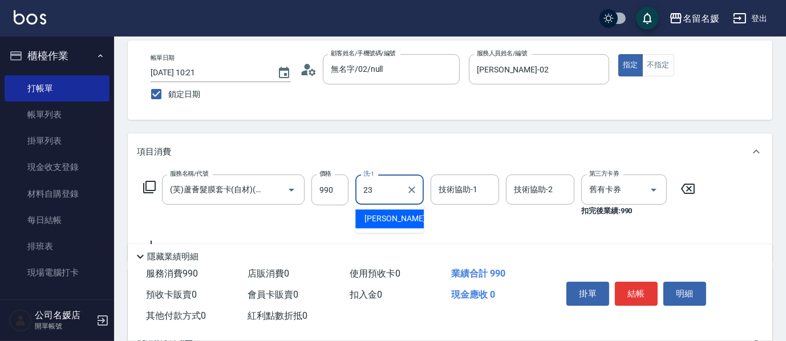
type input "[PERSON_NAME]-23"
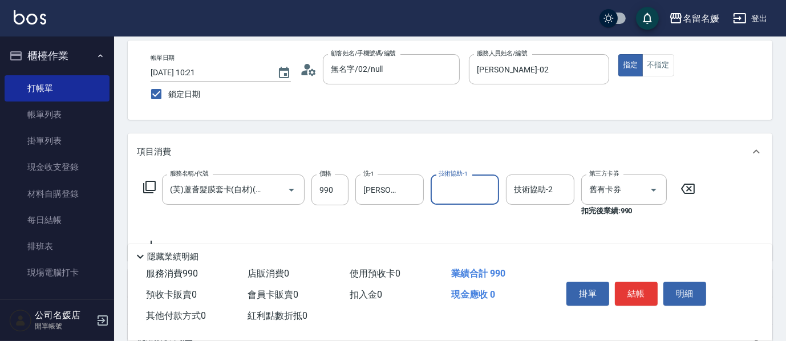
click at [454, 191] on input "技術協助-1" at bounding box center [465, 190] width 58 height 20
type input "[PERSON_NAME]-23"
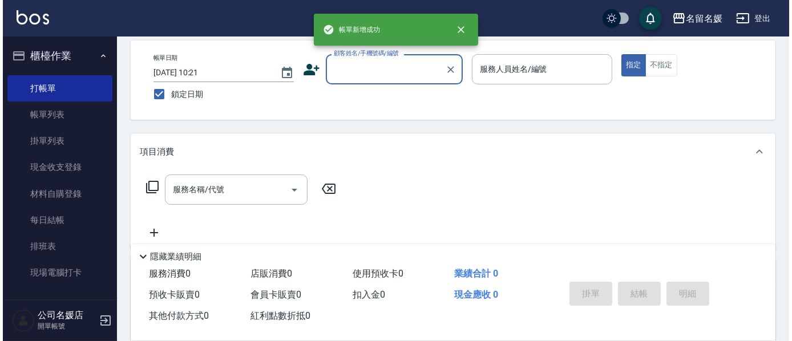
scroll to position [0, 0]
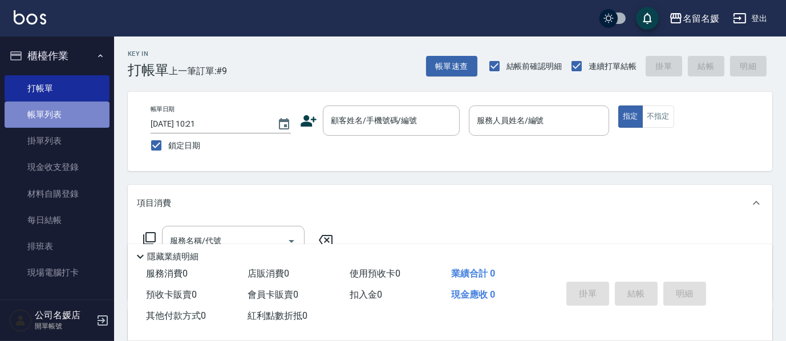
click at [79, 114] on link "帳單列表" at bounding box center [57, 115] width 105 height 26
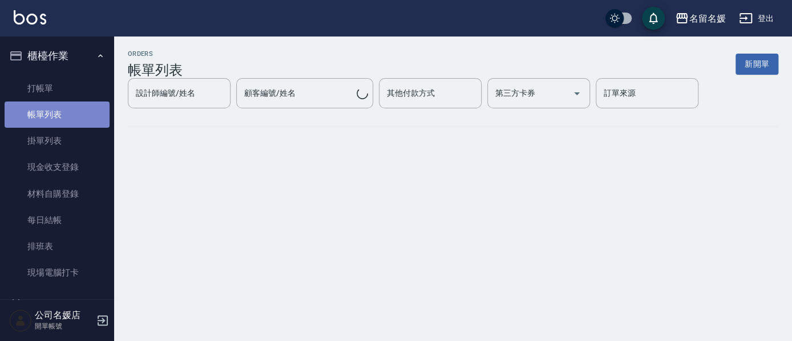
click at [79, 114] on link "帳單列表" at bounding box center [57, 115] width 105 height 26
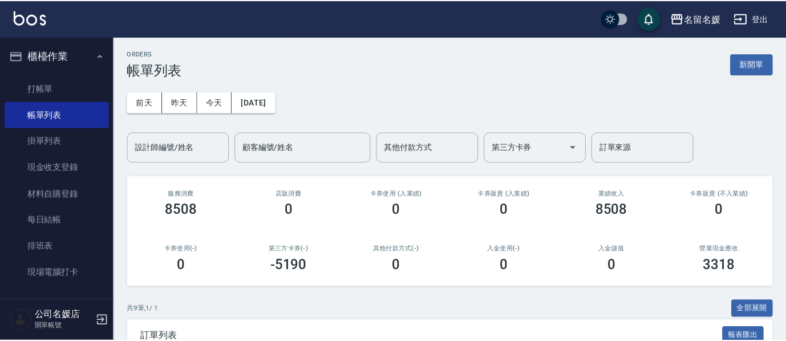
scroll to position [259, 0]
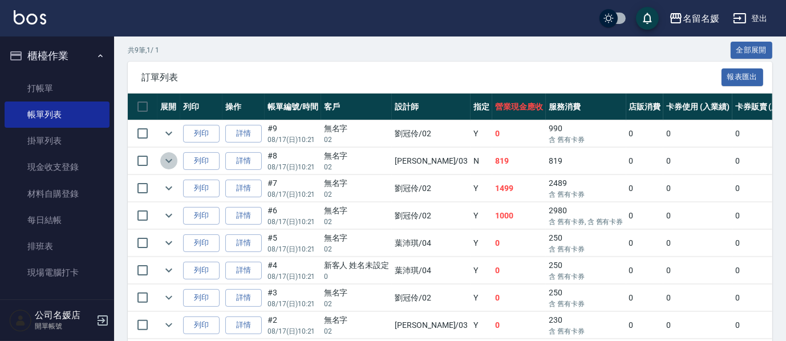
click at [169, 159] on icon "expand row" at bounding box center [169, 161] width 14 height 14
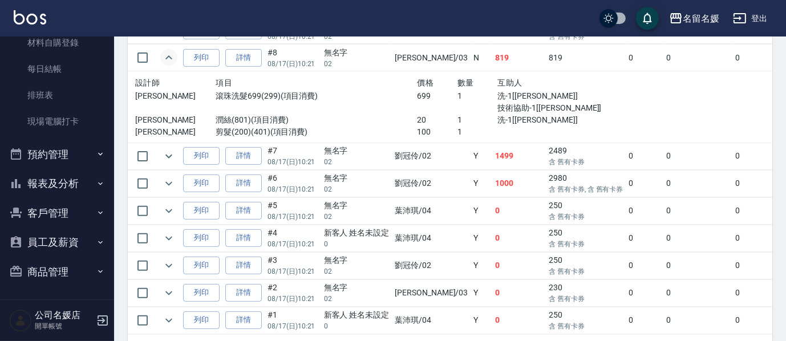
scroll to position [363, 0]
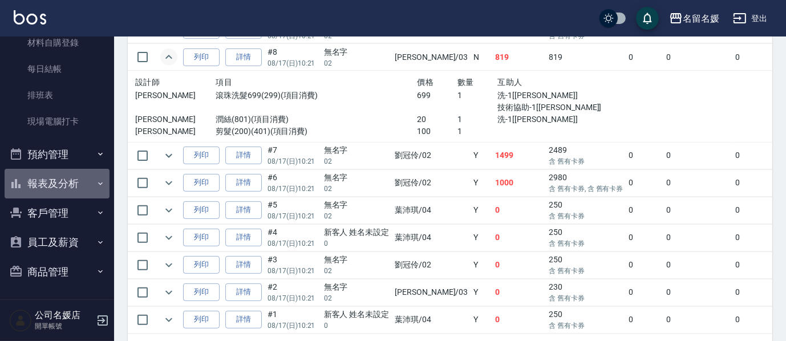
click at [67, 182] on button "報表及分析" at bounding box center [57, 184] width 105 height 30
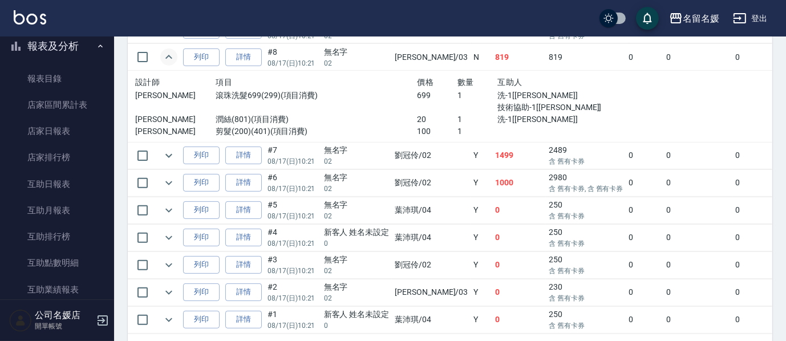
scroll to position [307, 0]
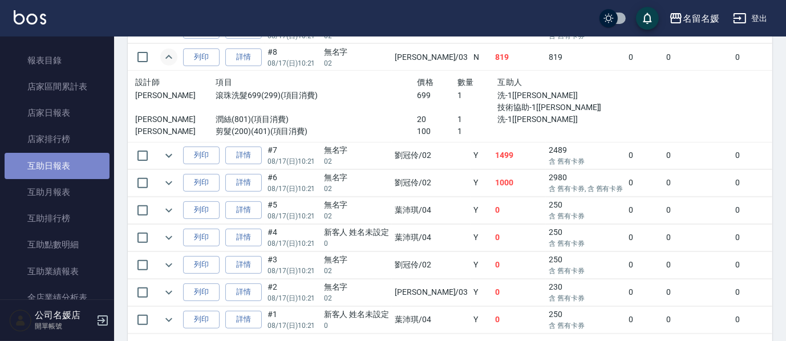
click at [76, 168] on link "互助日報表" at bounding box center [57, 166] width 105 height 26
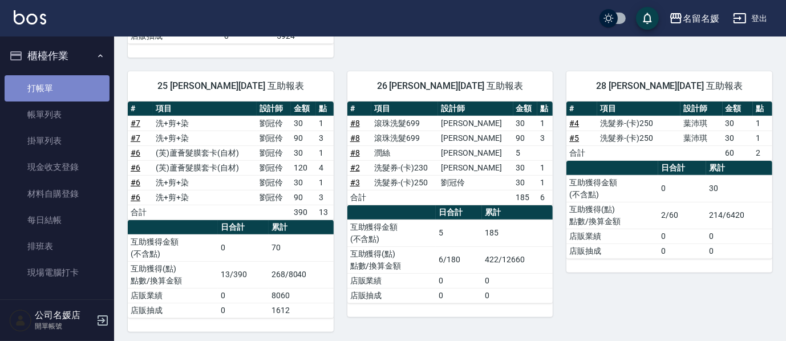
click at [69, 80] on link "打帳單" at bounding box center [57, 88] width 105 height 26
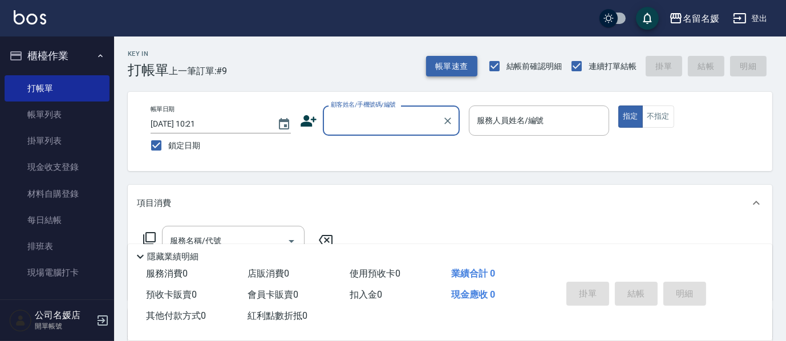
click at [446, 70] on button "帳單速查" at bounding box center [451, 66] width 51 height 21
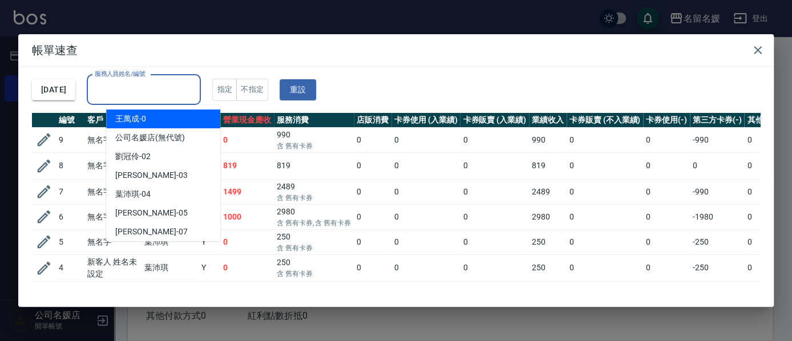
click at [158, 91] on input "服務人員姓名/編號" at bounding box center [144, 90] width 104 height 20
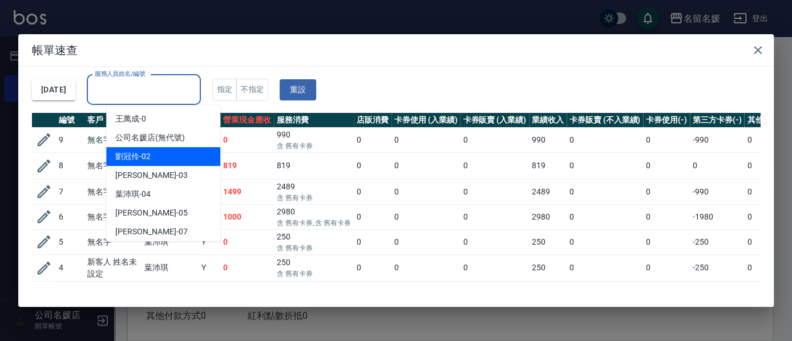
click at [141, 153] on span "[PERSON_NAME]-02" at bounding box center [132, 157] width 35 height 12
type input "[PERSON_NAME]-02"
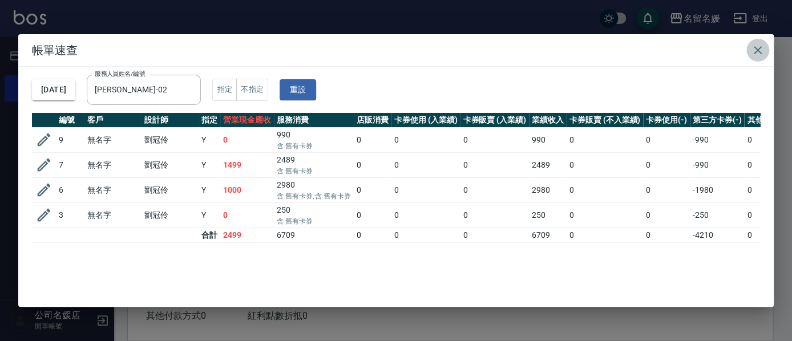
click at [756, 48] on icon "button" at bounding box center [758, 50] width 8 height 8
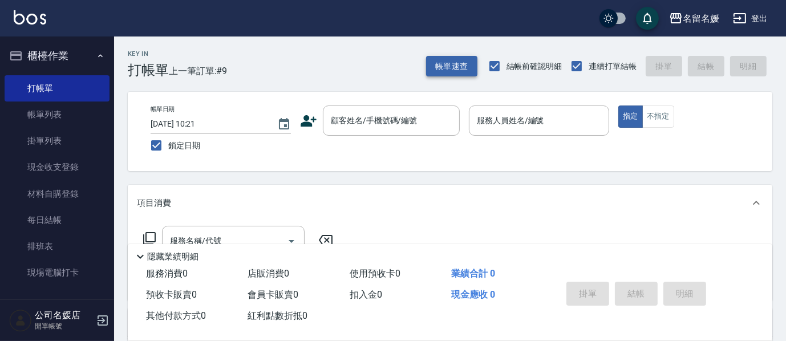
click at [463, 64] on button "帳單速查" at bounding box center [451, 66] width 51 height 21
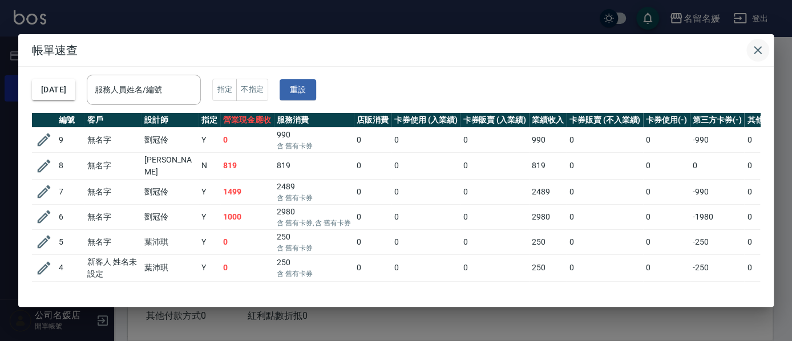
click at [756, 51] on icon "button" at bounding box center [758, 50] width 8 height 8
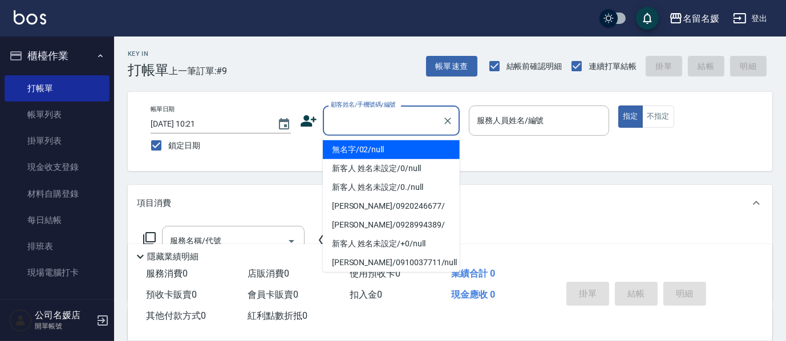
click at [361, 126] on input "顧客姓名/手機號碼/編號" at bounding box center [383, 121] width 110 height 20
type input "0"
type input "04"
type input "無名字/02/null"
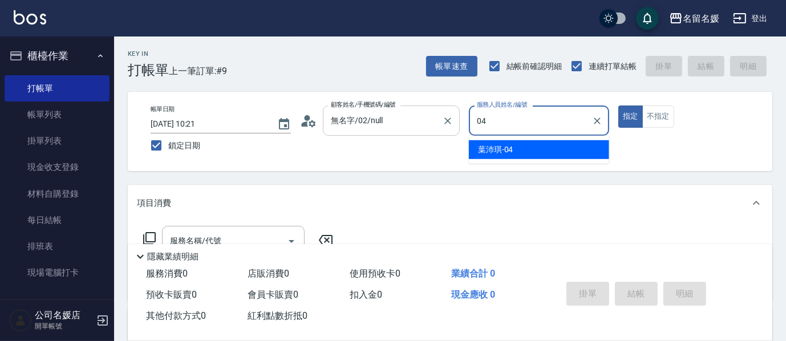
type input "04"
type button "true"
type input "[PERSON_NAME]-04"
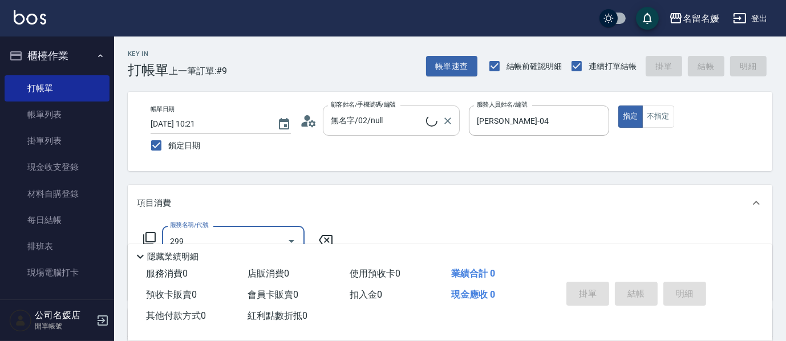
type input "299"
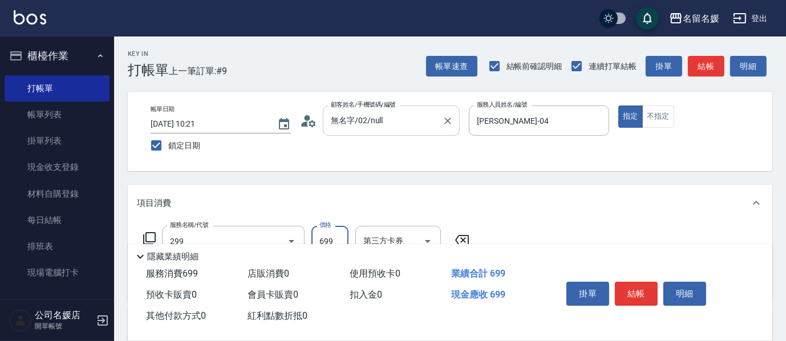
type input "新客人 姓名未設定/0/null"
type input "滾珠洗髮699(299)"
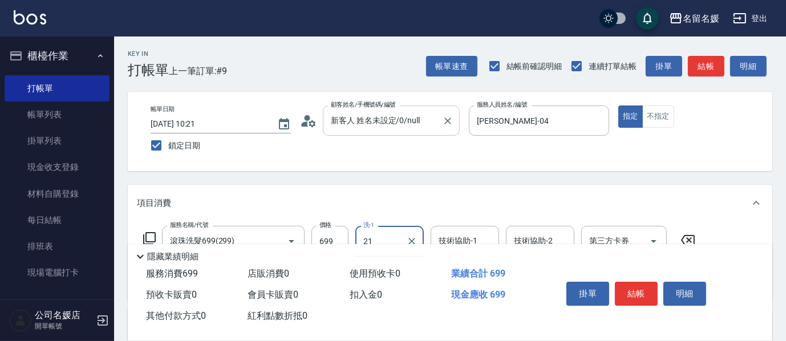
type input "[PERSON_NAME]-21"
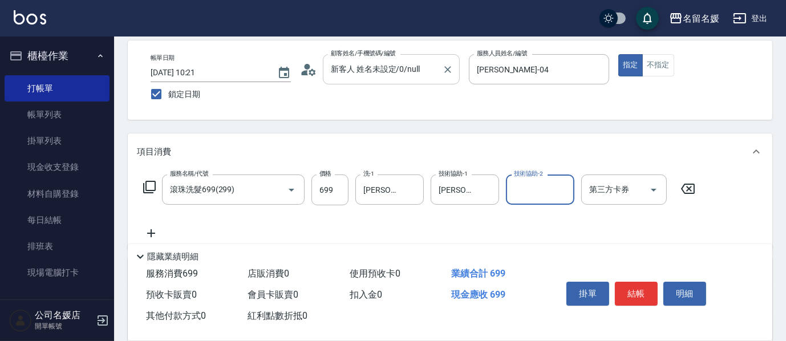
scroll to position [51, 0]
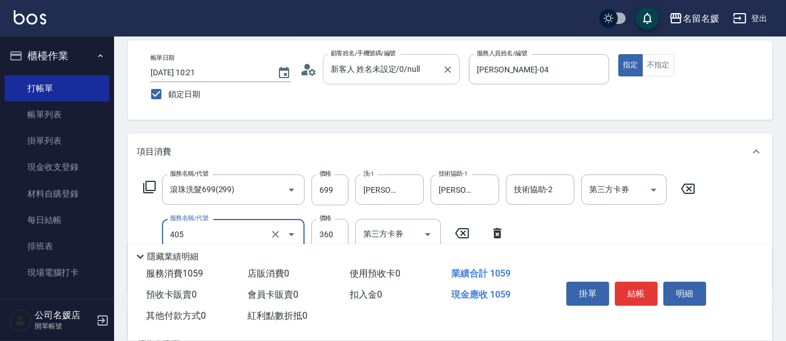
type input "剪髮(360)(405)"
type input "350"
click at [407, 123] on div "Key In 打帳單 上一筆訂單:#9 帳單速查 結帳前確認明細 連續打單結帳 掛單 結帳 明細 帳單日期 [DATE] 10:21 鎖定日期 顧客姓名/手機…" at bounding box center [450, 268] width 672 height 567
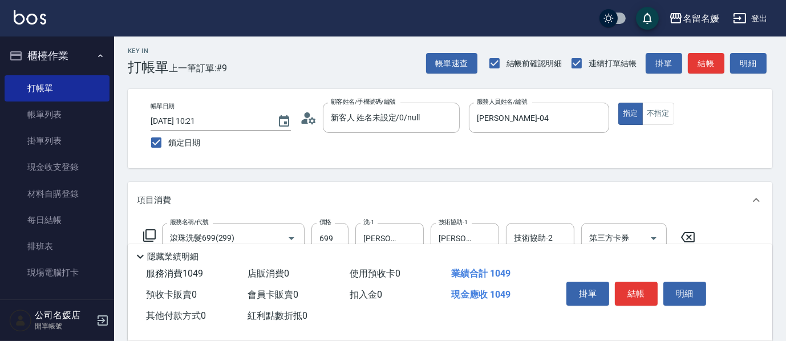
scroll to position [0, 0]
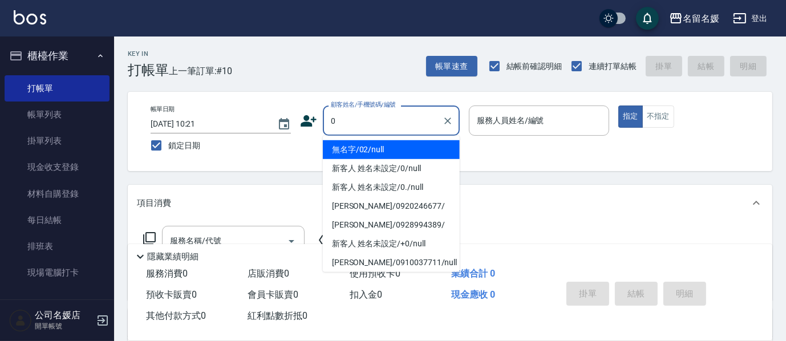
type input "無名字/02/null"
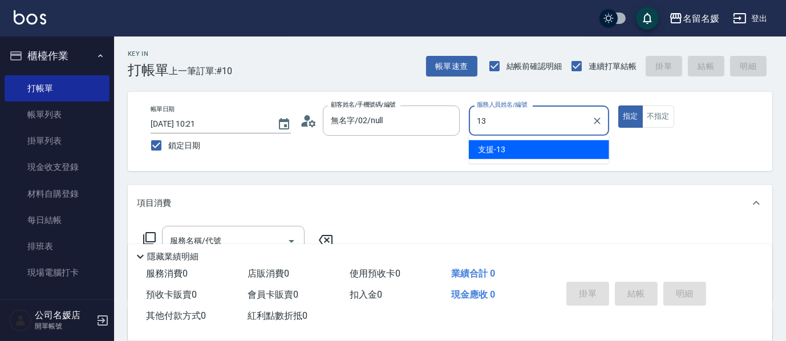
type input "支援-13"
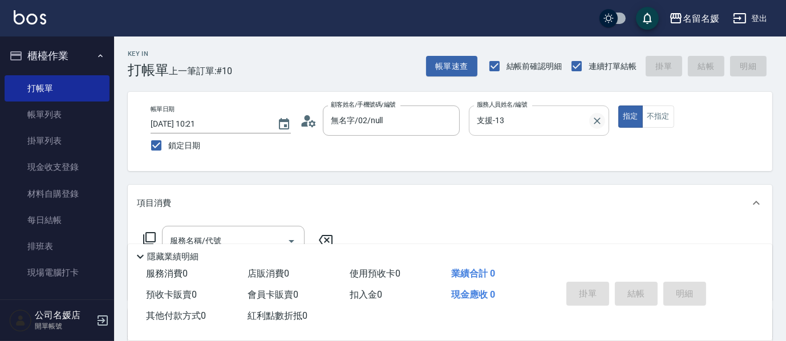
click at [604, 120] on button "Clear" at bounding box center [597, 121] width 16 height 16
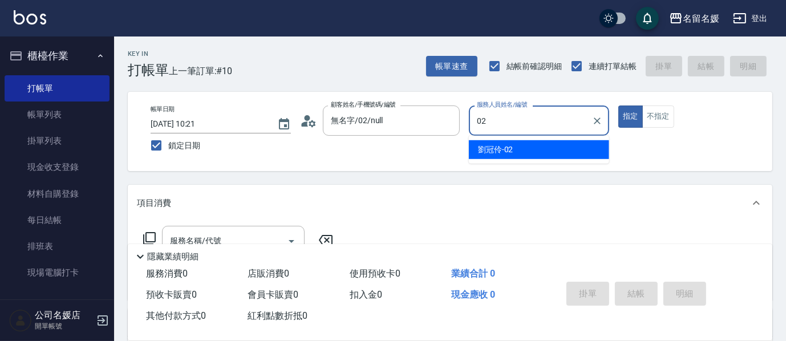
type input "[PERSON_NAME]-02"
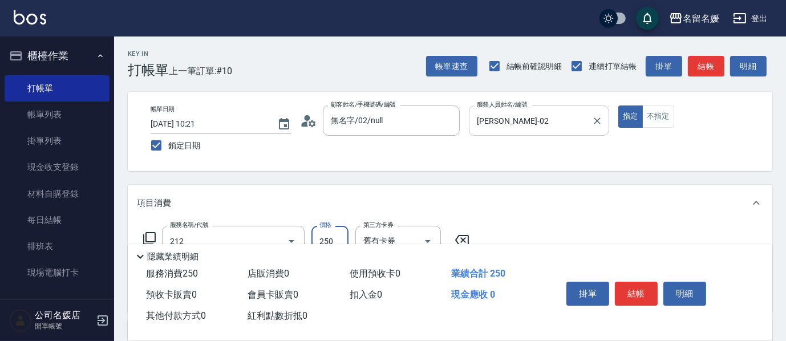
type input "洗髮券-(卡)250(212)"
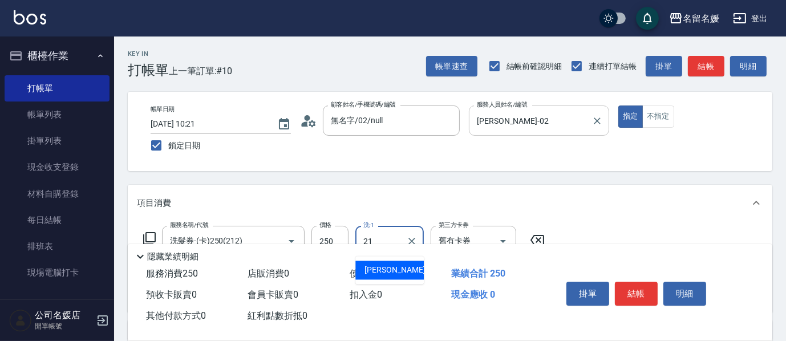
type input "[PERSON_NAME]-21"
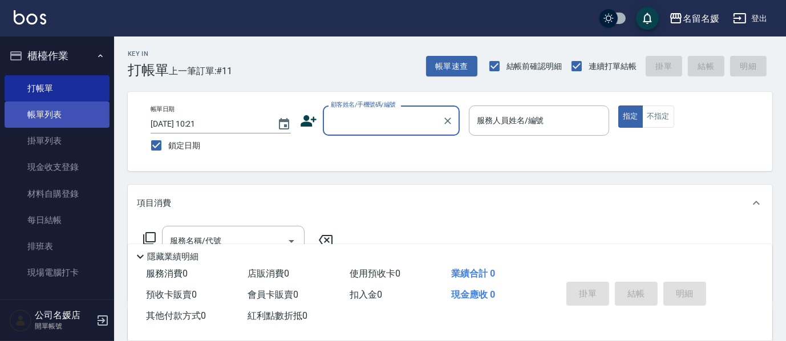
click at [55, 121] on link "帳單列表" at bounding box center [57, 115] width 105 height 26
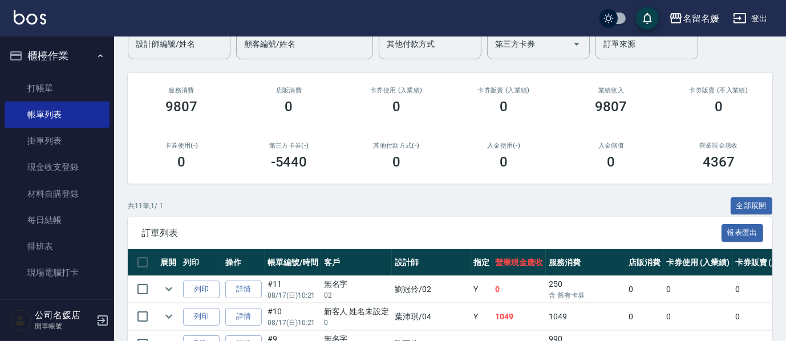
scroll to position [155, 0]
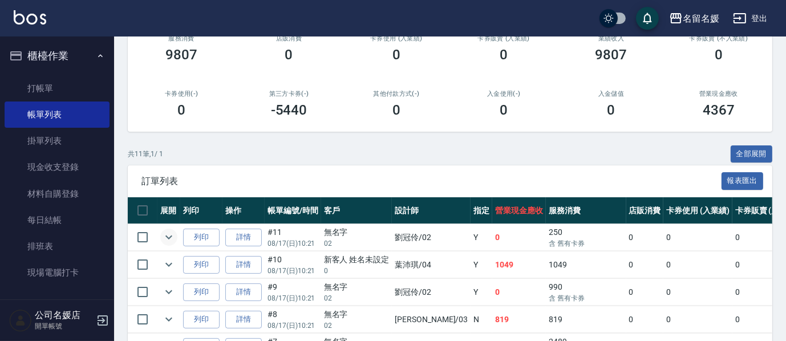
click at [167, 235] on icon "expand row" at bounding box center [169, 238] width 14 height 14
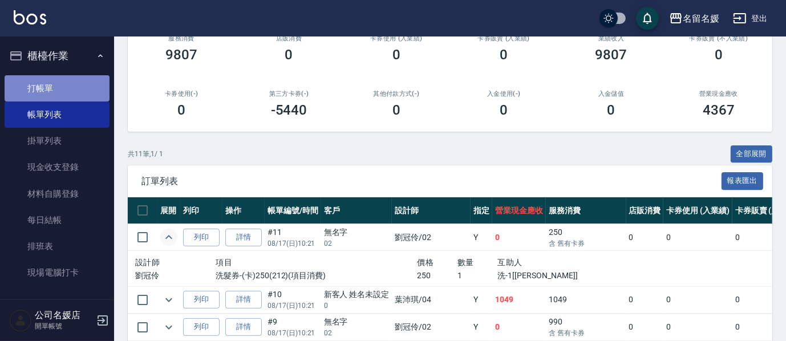
click at [63, 90] on link "打帳單" at bounding box center [57, 88] width 105 height 26
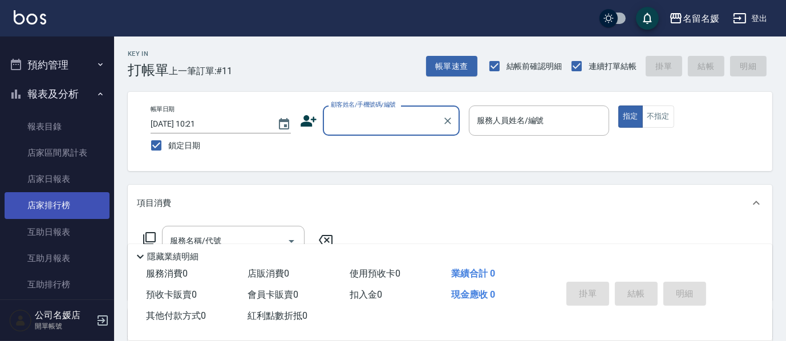
scroll to position [259, 0]
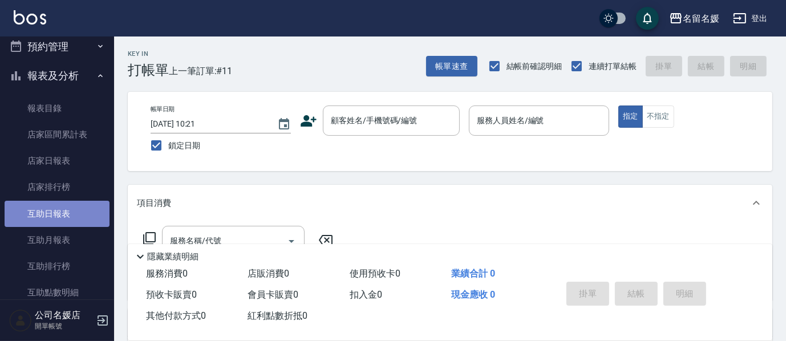
click at [62, 215] on link "互助日報表" at bounding box center [57, 214] width 105 height 26
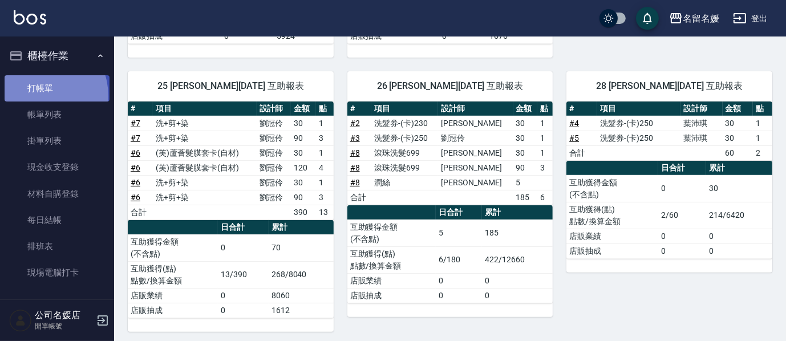
click at [35, 96] on link "打帳單" at bounding box center [57, 88] width 105 height 26
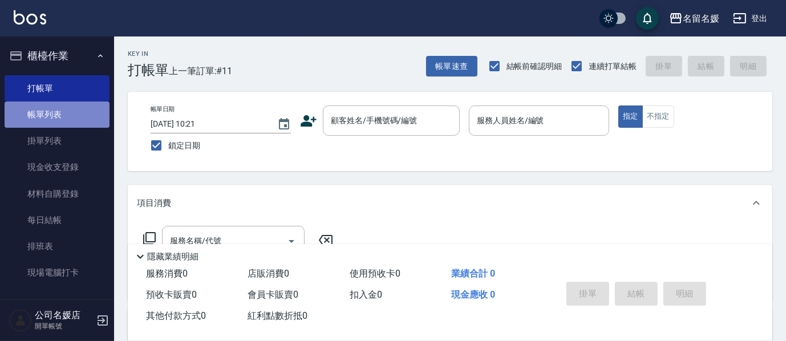
click at [80, 113] on link "帳單列表" at bounding box center [57, 115] width 105 height 26
click at [79, 114] on link "帳單列表" at bounding box center [57, 115] width 105 height 26
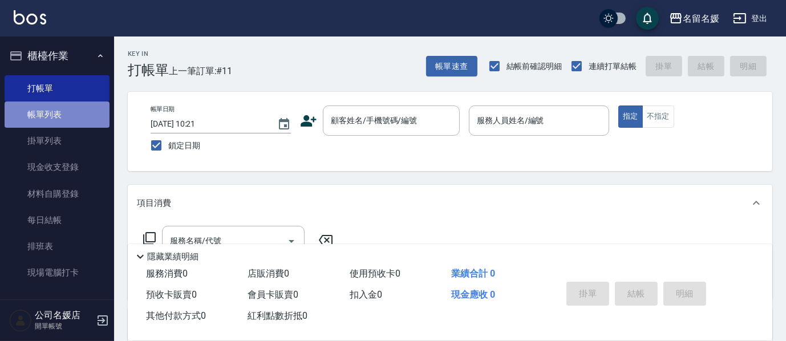
click at [79, 114] on link "帳單列表" at bounding box center [57, 115] width 105 height 26
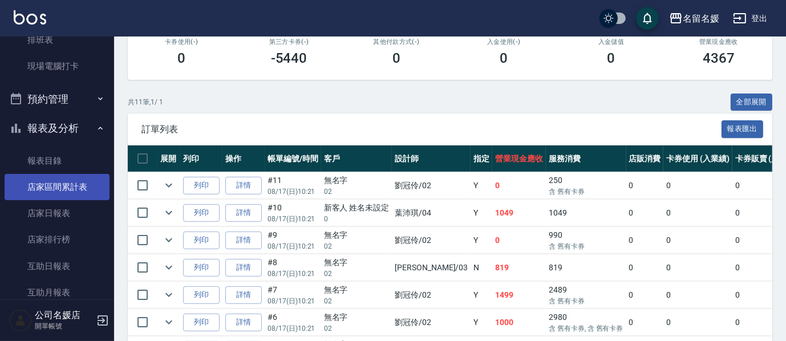
scroll to position [207, 0]
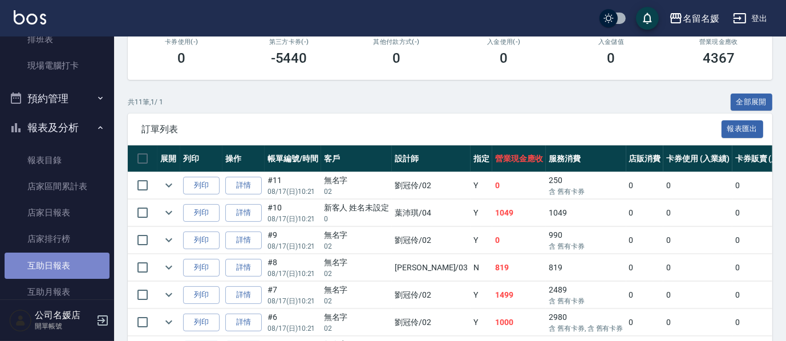
click at [68, 262] on link "互助日報表" at bounding box center [57, 266] width 105 height 26
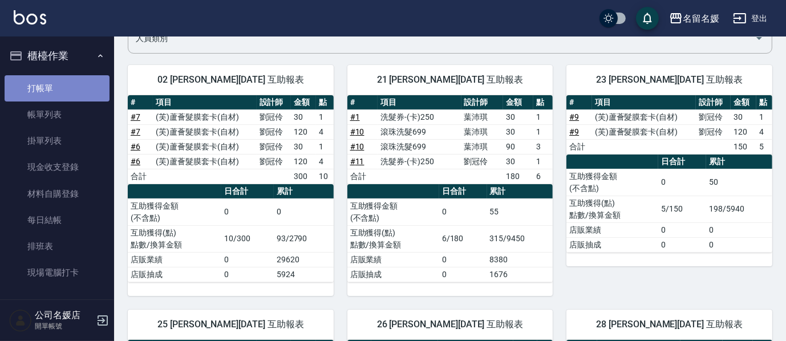
drag, startPoint x: 64, startPoint y: 88, endPoint x: 72, endPoint y: 80, distance: 10.9
click at [64, 88] on link "打帳單" at bounding box center [57, 88] width 105 height 26
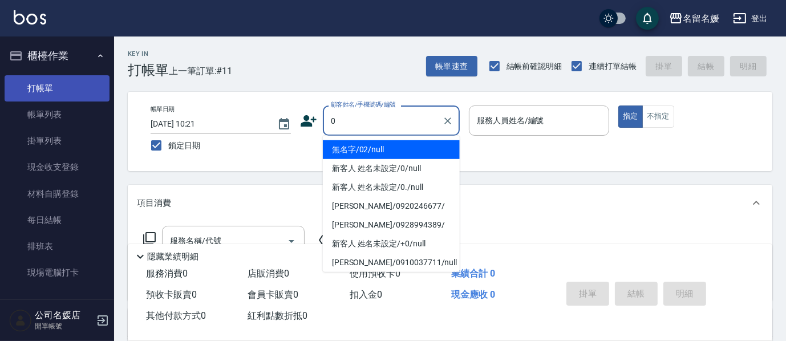
type input "0"
type input "03"
type input "無名字/02/null"
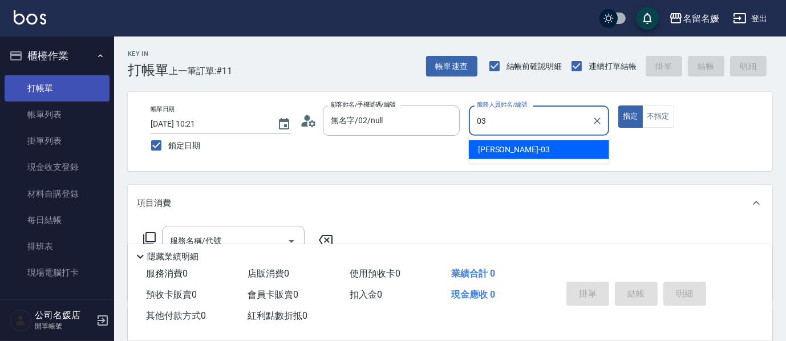
type input "03"
type button "true"
type input "[PERSON_NAME]-03"
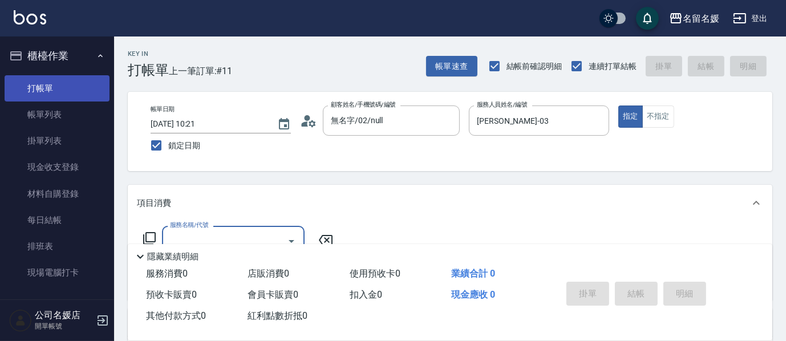
type input "新客人 姓名未設定/0/null"
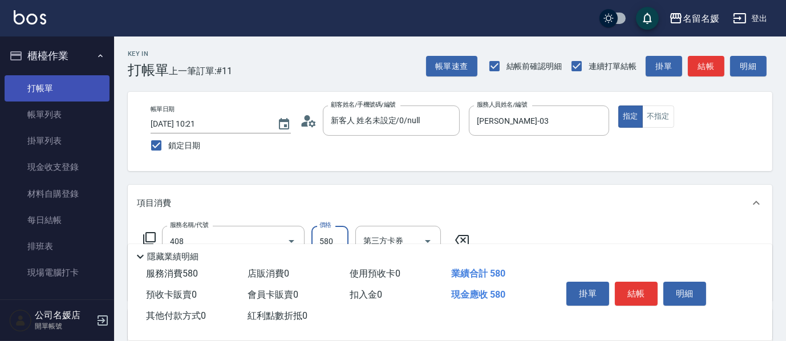
type input "剪髮(580)(408)"
type input "剪髮(400)(406)"
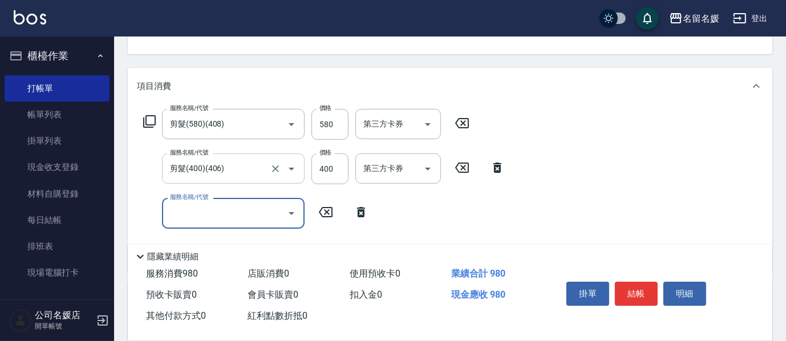
scroll to position [155, 0]
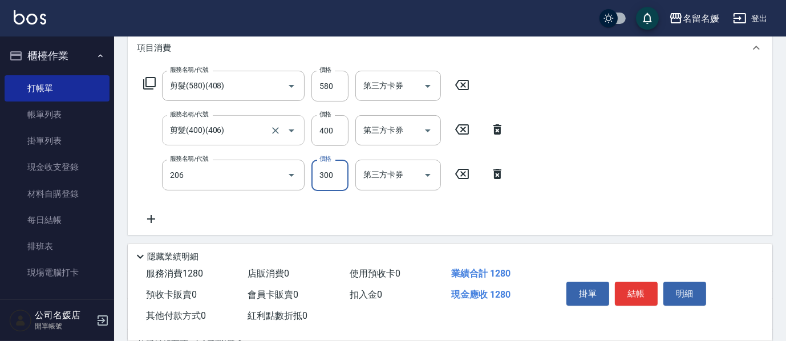
type input "洗髮[300](206)"
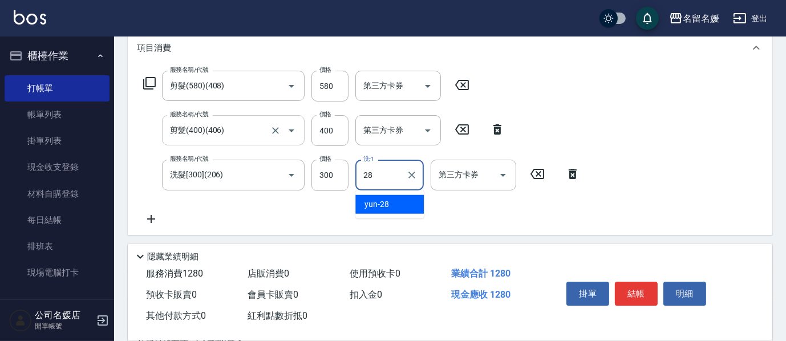
type input "yun-28"
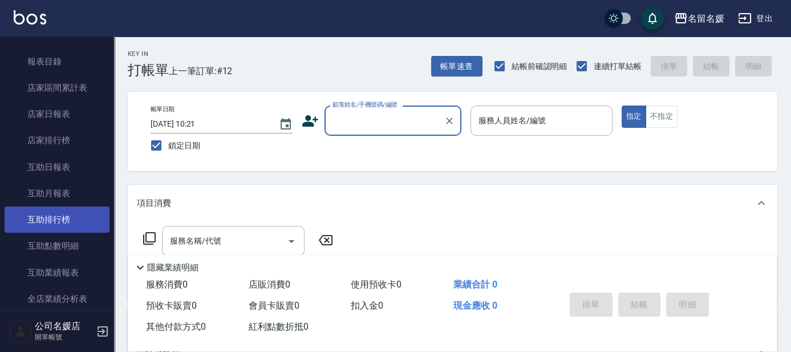
scroll to position [363, 0]
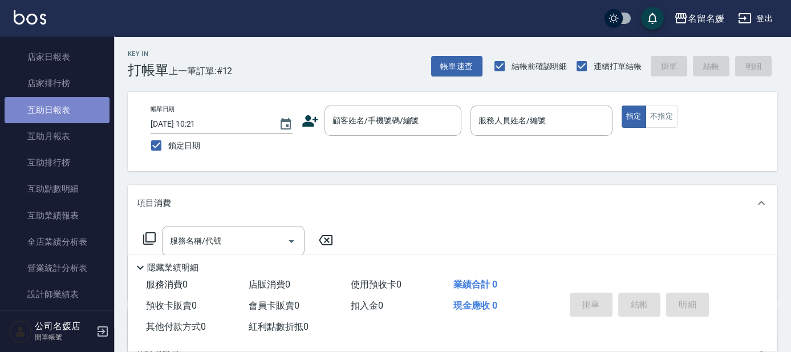
click at [84, 103] on link "互助日報表" at bounding box center [57, 110] width 105 height 26
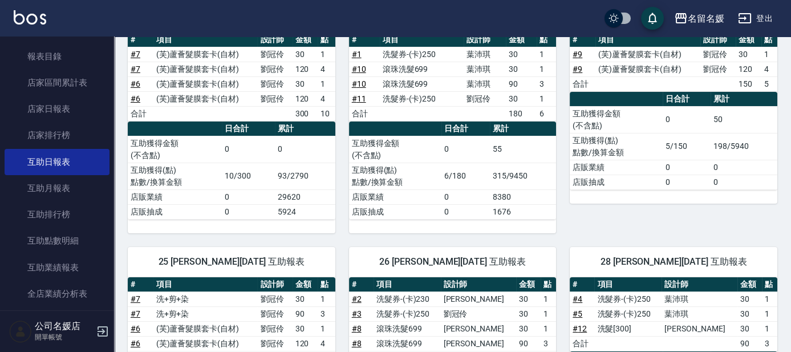
scroll to position [20, 0]
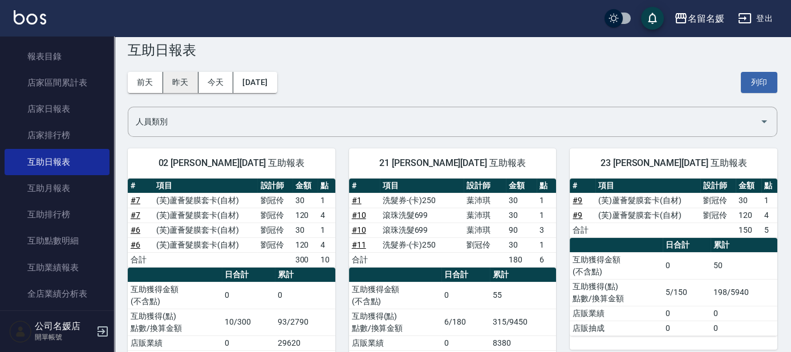
click at [185, 76] on button "昨天" at bounding box center [180, 82] width 35 height 21
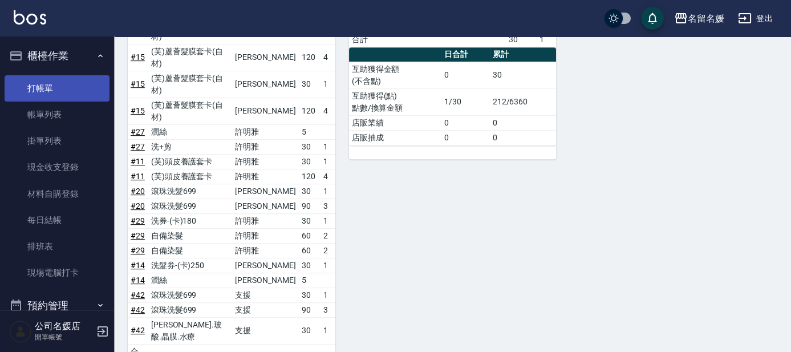
click at [57, 93] on link "打帳單" at bounding box center [57, 88] width 105 height 26
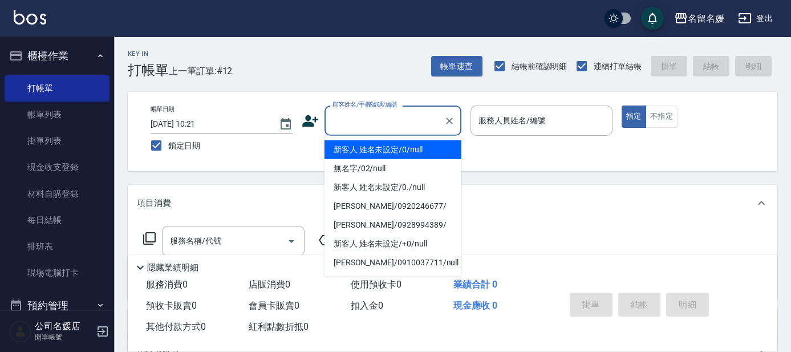
type input "新客人 姓名未設定/0/null"
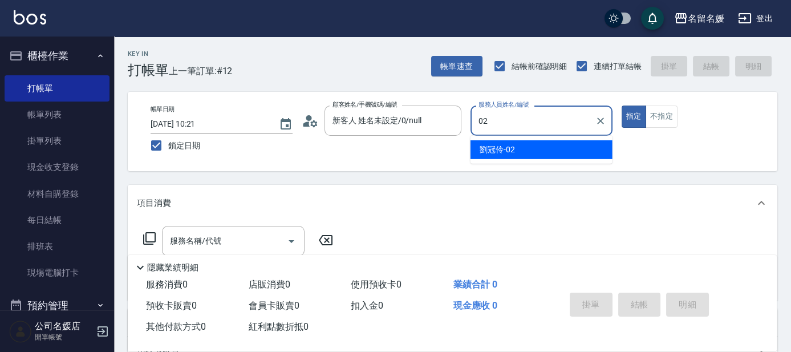
type input "02"
type button "true"
type input "[PERSON_NAME]-02"
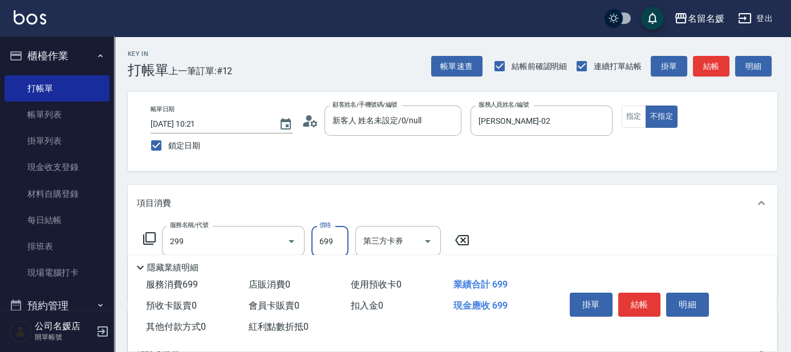
type input "滾珠洗髮699(299)"
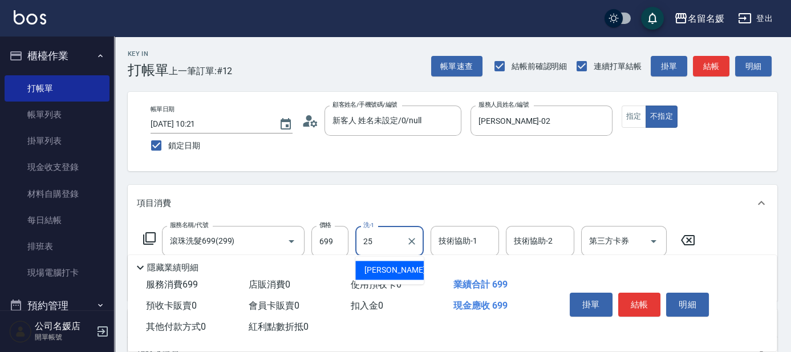
type input "[PERSON_NAME]-25"
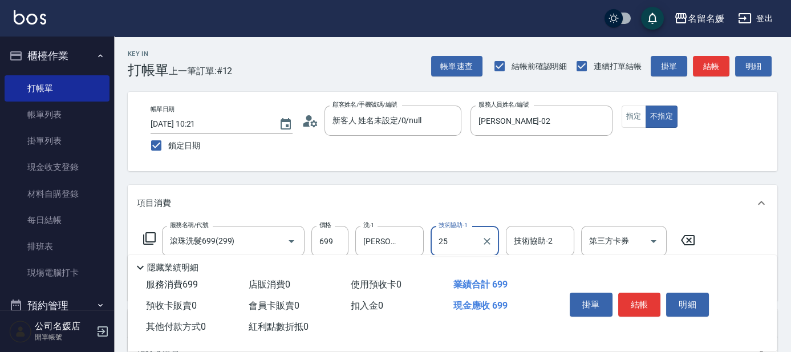
type input "[PERSON_NAME]-25"
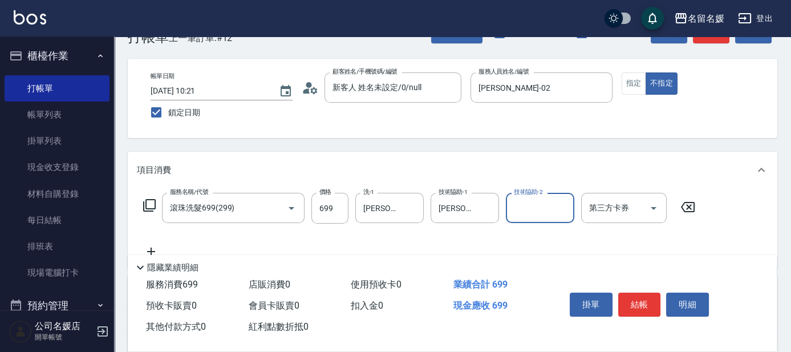
scroll to position [51, 0]
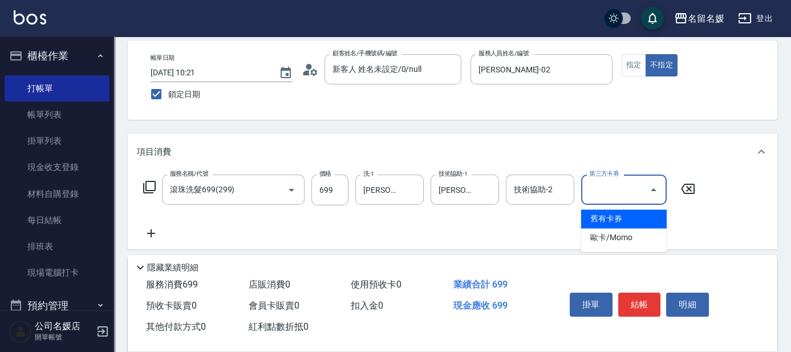
click at [719, 132] on div "Key In 打帳單 上一筆訂單:#12 帳單速查 結帳前確認明細 連續打單結帳 掛單 結帳 明細 帳單日期 [DATE] 10:21 鎖定日期 顧客姓名/手…" at bounding box center [452, 246] width 677 height 522
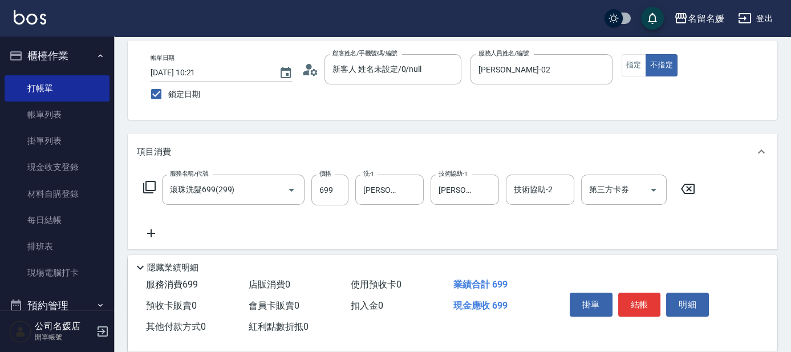
click at [153, 232] on icon at bounding box center [151, 233] width 8 height 8
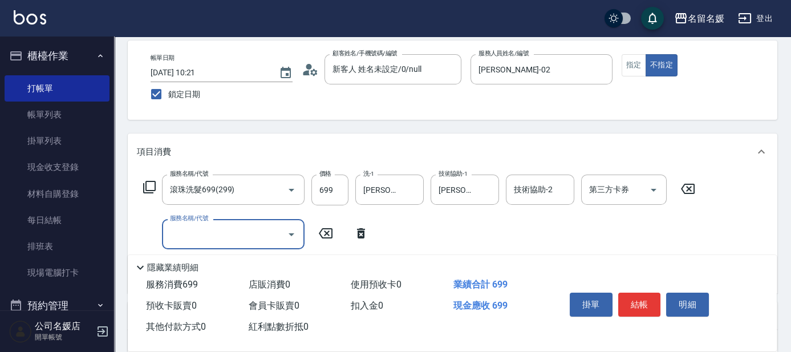
click at [183, 230] on input "服務名稱/代號" at bounding box center [224, 234] width 115 height 20
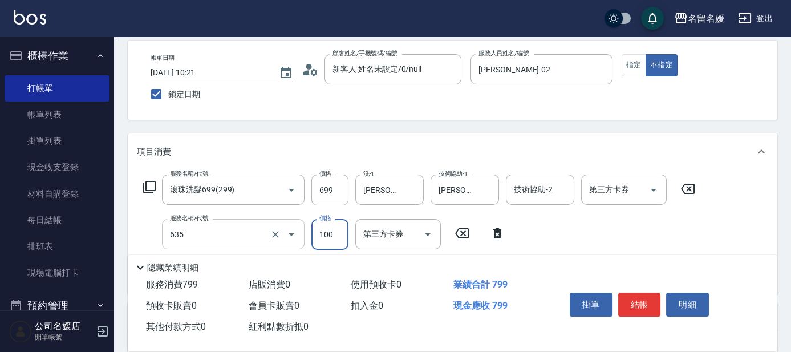
type input "[PERSON_NAME].玻酸.晶膜.水療(635)"
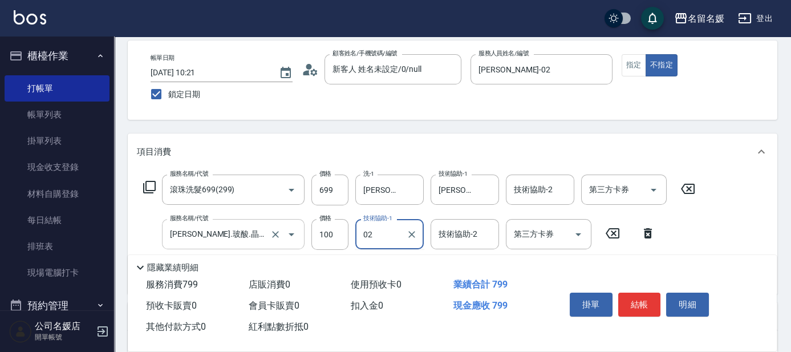
type input "0"
type input "[PERSON_NAME]-25"
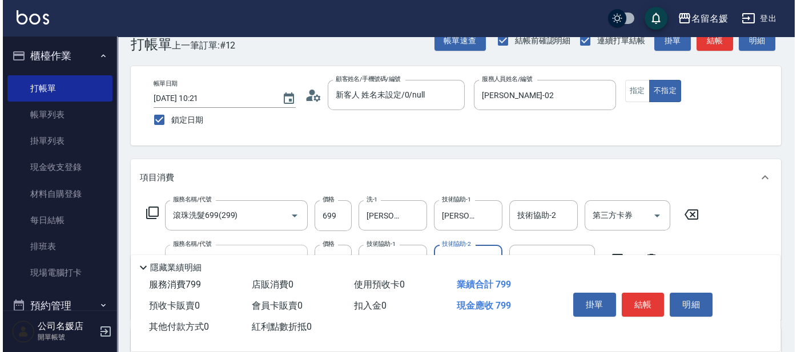
scroll to position [0, 0]
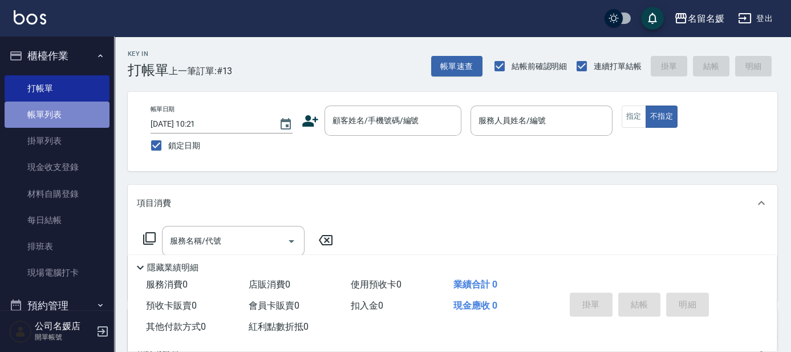
click at [72, 116] on link "帳單列表" at bounding box center [57, 115] width 105 height 26
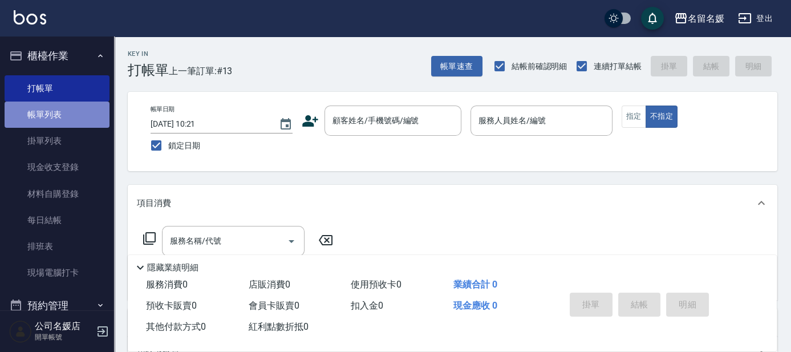
click at [72, 116] on link "帳單列表" at bounding box center [57, 115] width 105 height 26
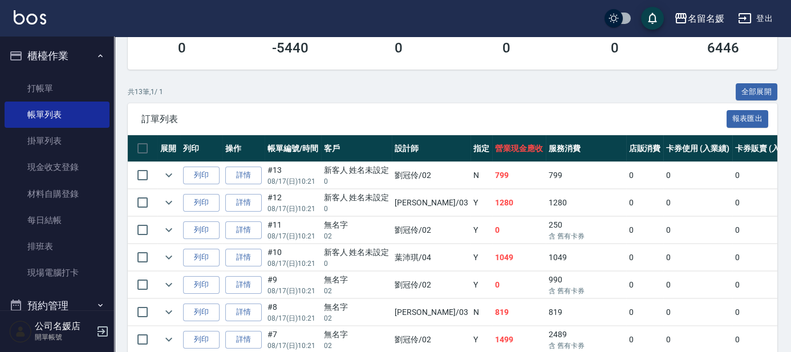
scroll to position [259, 0]
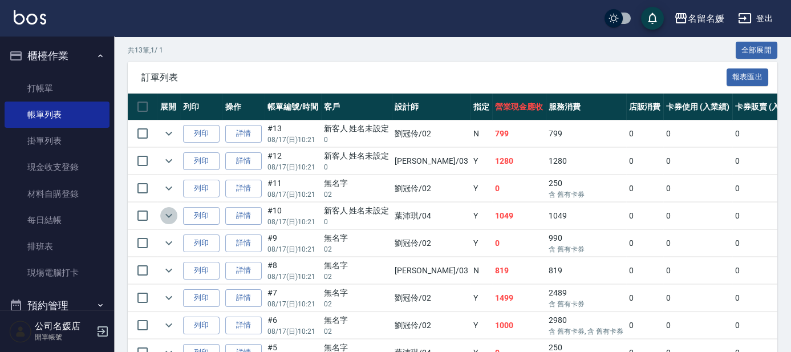
click at [168, 212] on icon "expand row" at bounding box center [169, 216] width 14 height 14
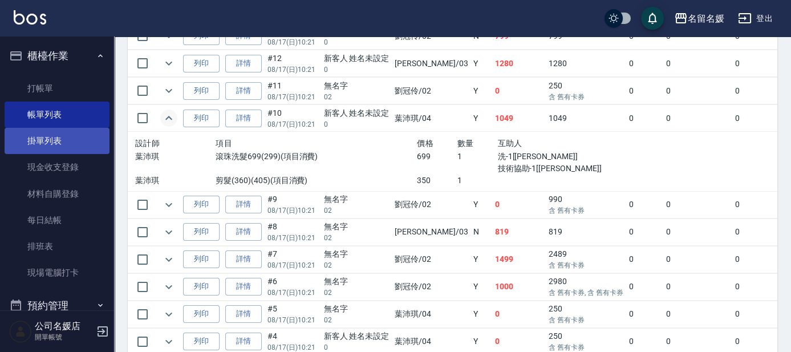
scroll to position [311, 0]
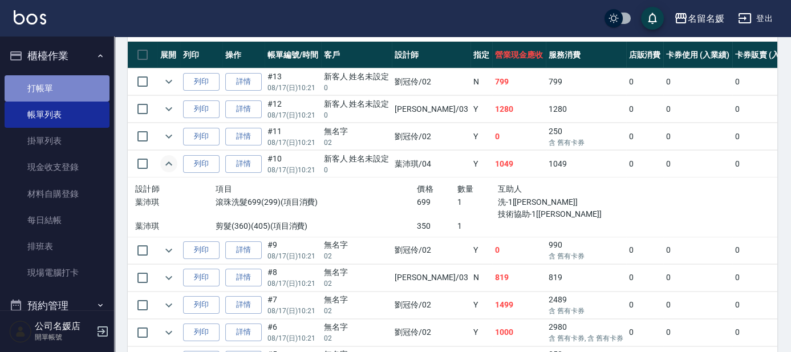
click at [83, 86] on link "打帳單" at bounding box center [57, 88] width 105 height 26
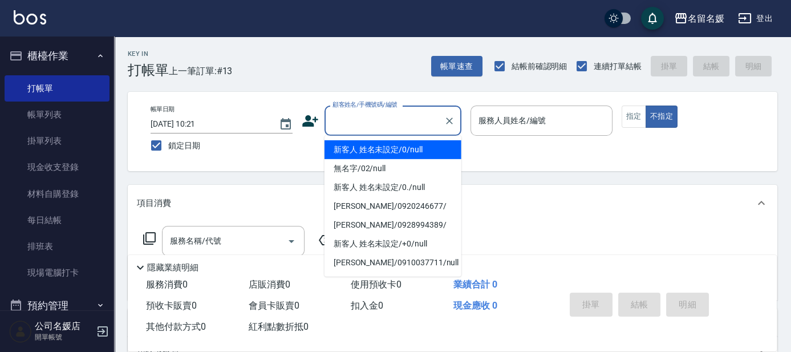
click at [398, 123] on input "顧客姓名/手機號碼/編號" at bounding box center [385, 121] width 110 height 20
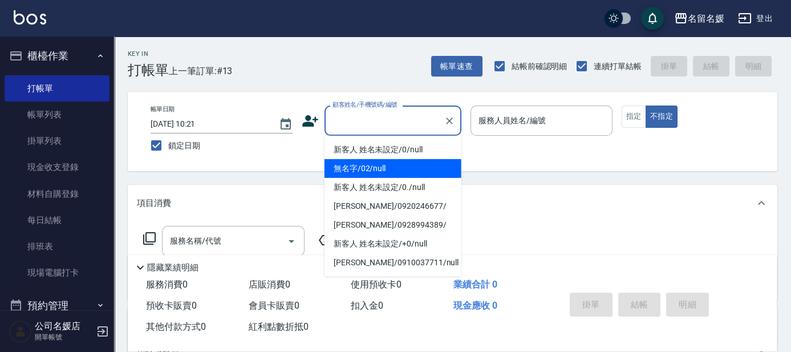
click at [401, 169] on li "無名字/02/null" at bounding box center [393, 168] width 137 height 19
type input "無名字/02/null"
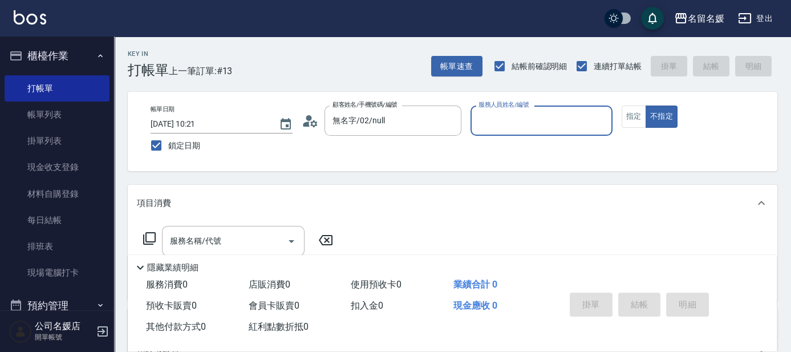
click at [492, 123] on div "服務人員姓名/編號 服務人員姓名/編號" at bounding box center [542, 121] width 142 height 30
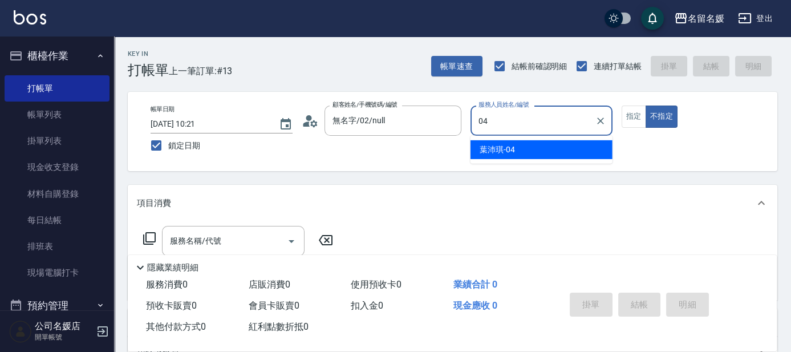
type input "04"
type button "false"
type input "[PERSON_NAME]-04"
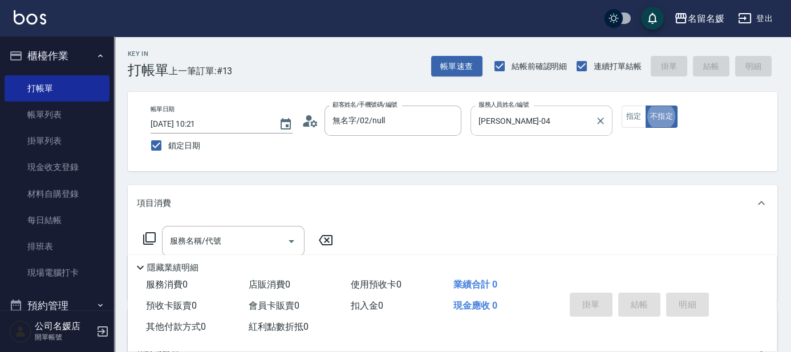
click at [637, 125] on button "指定" at bounding box center [634, 117] width 25 height 22
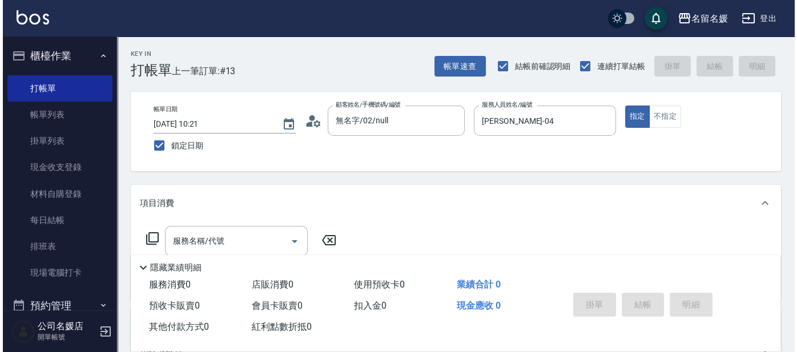
scroll to position [51, 0]
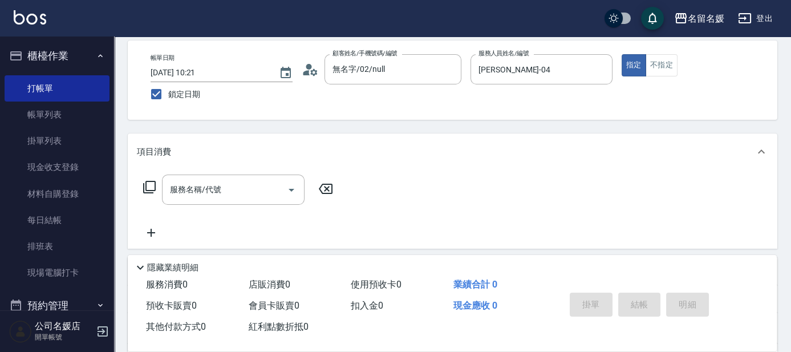
click at [151, 182] on icon at bounding box center [150, 187] width 14 height 14
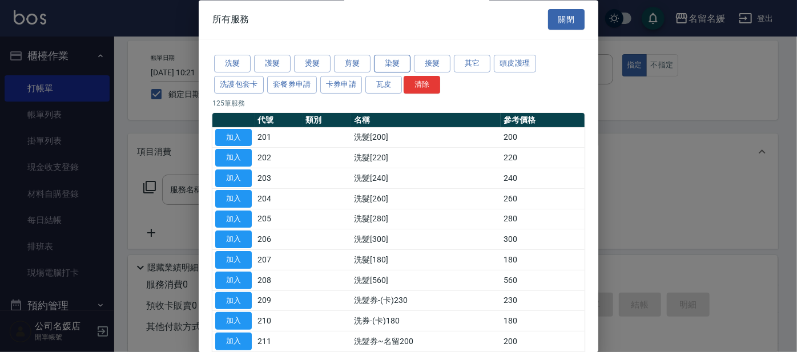
click at [401, 60] on button "染髮" at bounding box center [392, 64] width 37 height 18
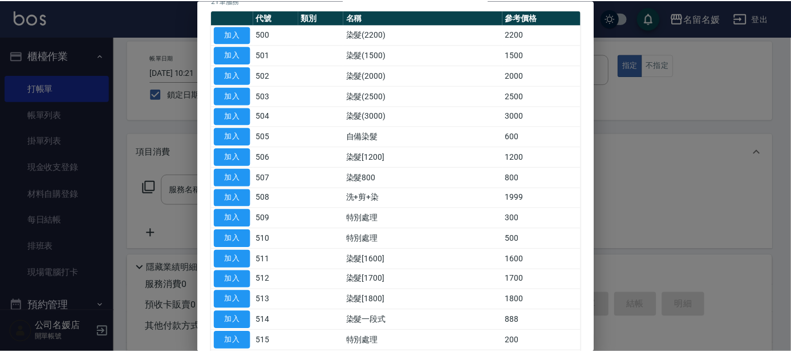
scroll to position [103, 0]
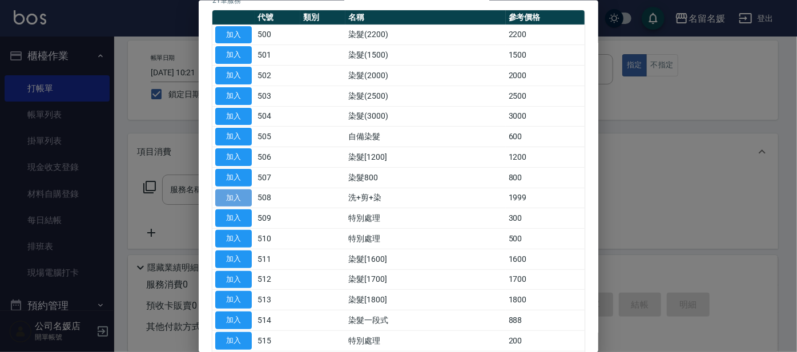
click at [236, 195] on button "加入" at bounding box center [233, 198] width 37 height 18
type input "洗+剪+染(508)"
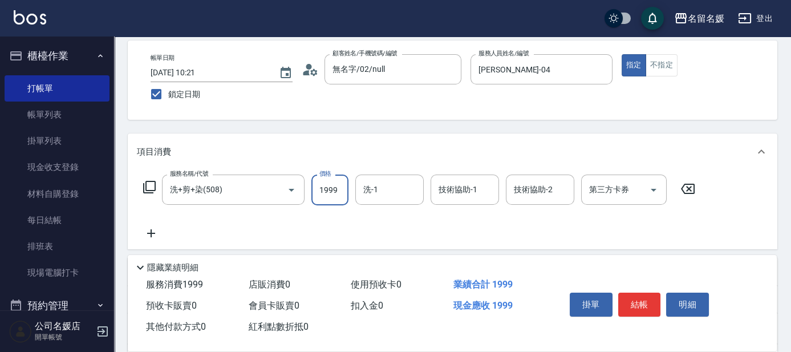
click at [345, 189] on input "1999" at bounding box center [330, 190] width 37 height 31
type input "2000"
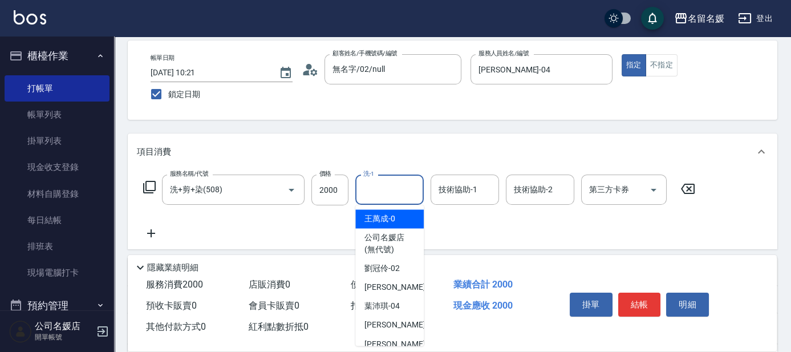
click at [402, 193] on input "洗-1" at bounding box center [390, 190] width 58 height 20
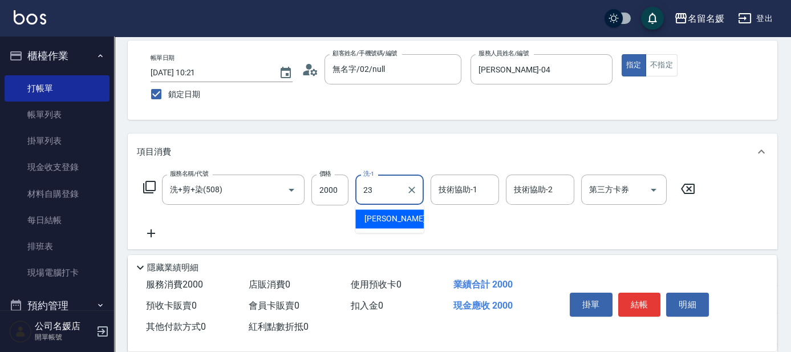
type input "[PERSON_NAME]-23"
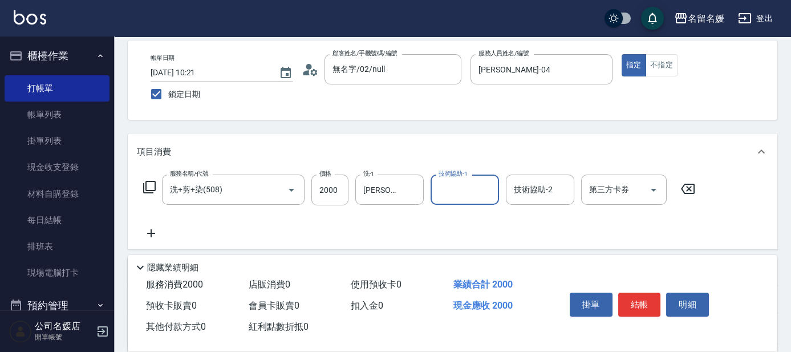
drag, startPoint x: 475, startPoint y: 189, endPoint x: 458, endPoint y: 172, distance: 24.6
click at [475, 189] on input "技術協助-1" at bounding box center [465, 190] width 58 height 20
type input "[PERSON_NAME]-23"
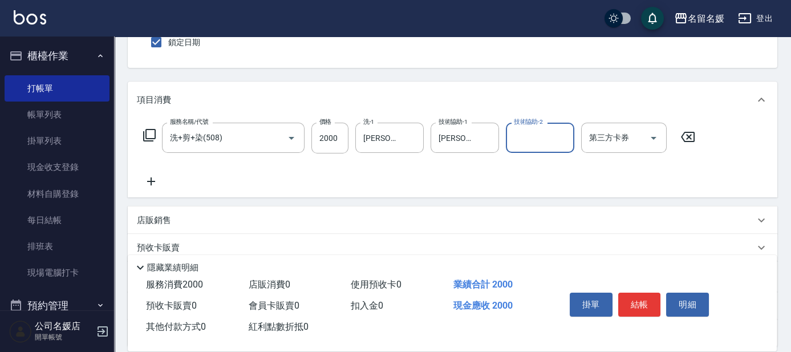
drag, startPoint x: 152, startPoint y: 181, endPoint x: 161, endPoint y: 180, distance: 8.6
click at [161, 180] on icon at bounding box center [151, 182] width 29 height 14
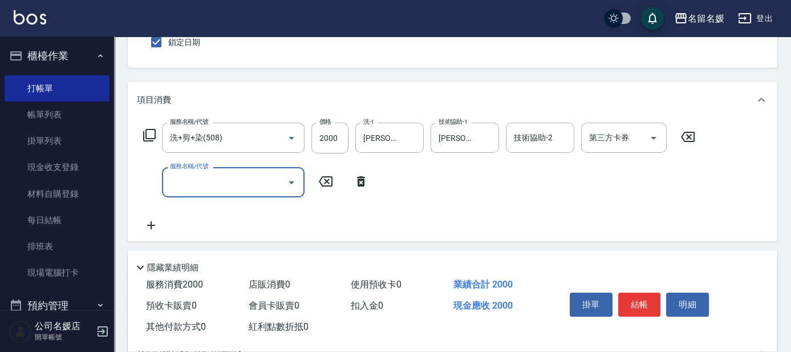
click at [218, 179] on input "服務名稱/代號" at bounding box center [224, 182] width 115 height 20
drag, startPoint x: 388, startPoint y: 182, endPoint x: 382, endPoint y: 180, distance: 6.1
click at [389, 182] on input "洗-1" at bounding box center [390, 182] width 58 height 20
type input "滾珠洗髮699(299)"
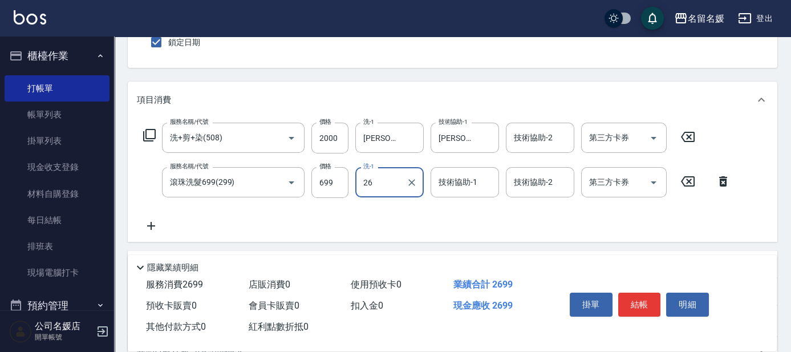
type input "[PERSON_NAME]-26"
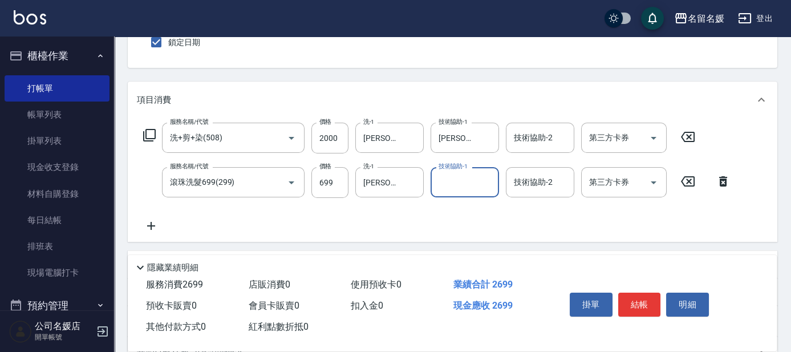
click at [451, 180] on input "技術協助-1" at bounding box center [465, 182] width 58 height 20
type input "[PERSON_NAME]-26"
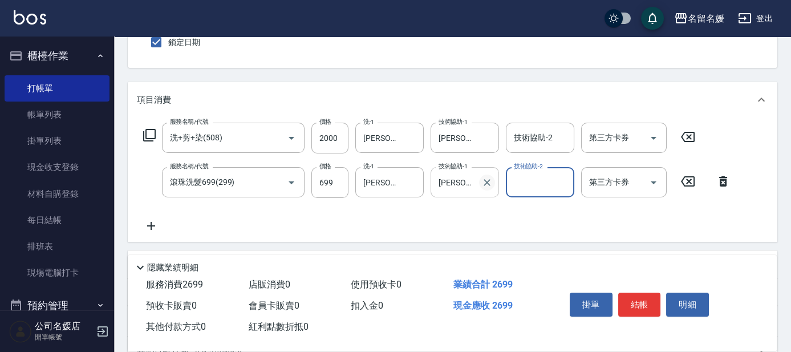
drag, startPoint x: 490, startPoint y: 181, endPoint x: 423, endPoint y: 182, distance: 66.2
click at [488, 181] on icon "Clear" at bounding box center [487, 182] width 11 height 11
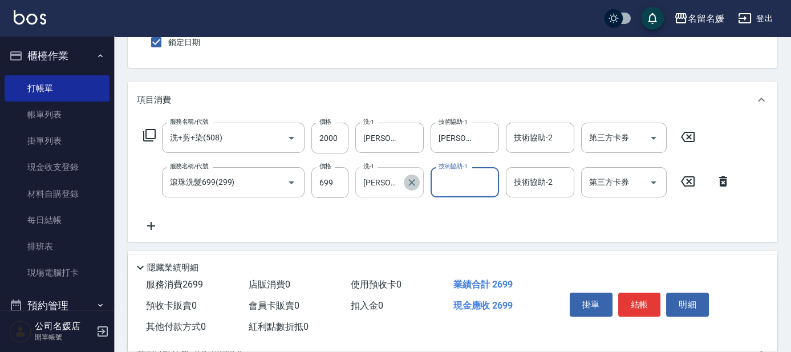
click at [414, 182] on icon "Clear" at bounding box center [411, 182] width 11 height 11
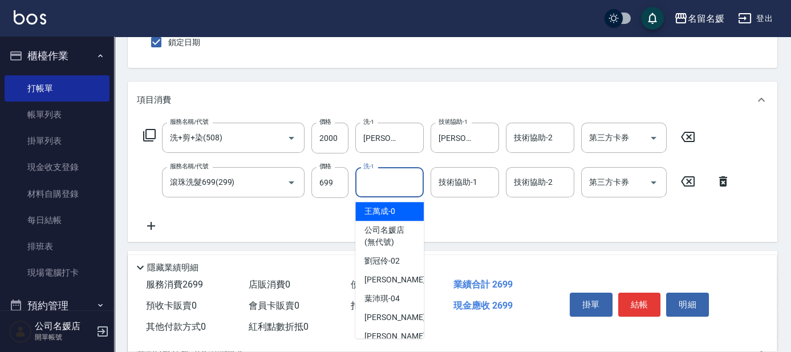
click at [389, 184] on input "洗-1" at bounding box center [390, 182] width 58 height 20
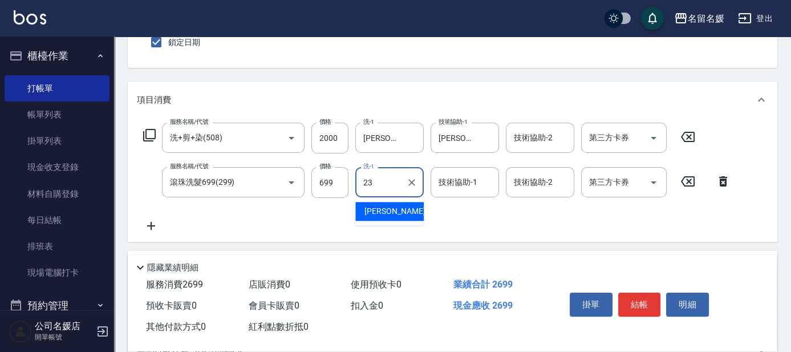
type input "[PERSON_NAME]-23"
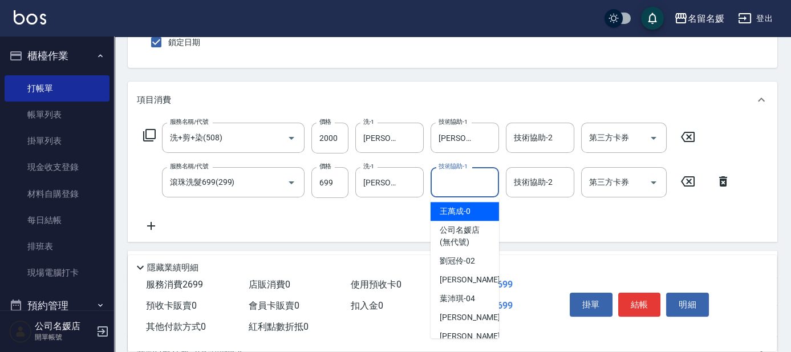
click at [453, 183] on input "技術協助-1" at bounding box center [465, 182] width 58 height 20
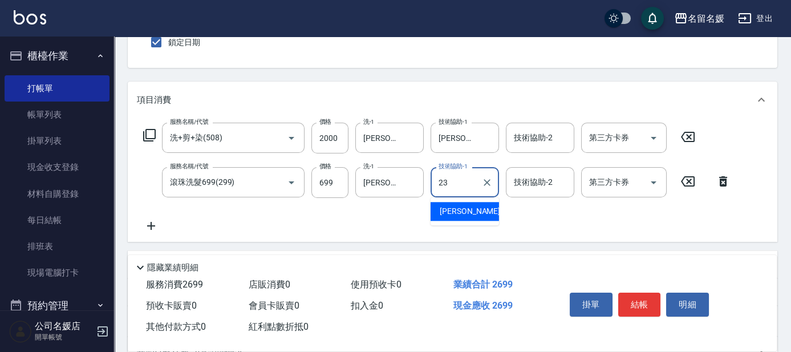
type input "[PERSON_NAME]-23"
click at [149, 224] on icon at bounding box center [151, 226] width 29 height 14
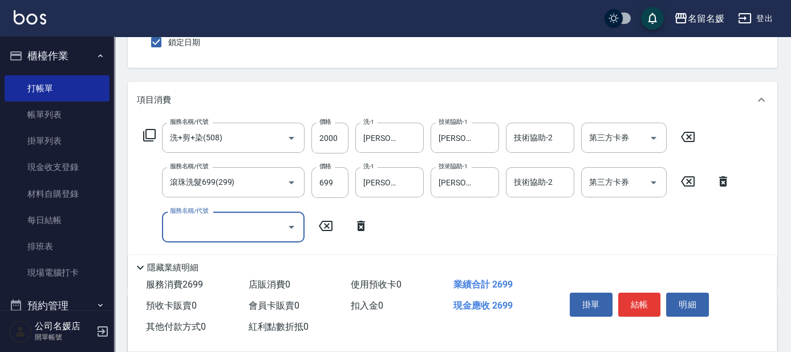
drag, startPoint x: 149, startPoint y: 224, endPoint x: 205, endPoint y: 223, distance: 56.5
click at [205, 223] on input "服務名稱/代號" at bounding box center [224, 227] width 115 height 20
click at [401, 229] on input "洗-1" at bounding box center [390, 227] width 58 height 20
type input "滾珠洗髮699(299)"
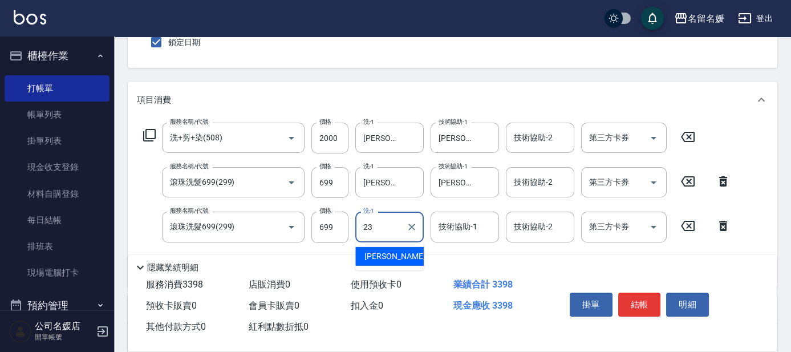
type input "[PERSON_NAME]-23"
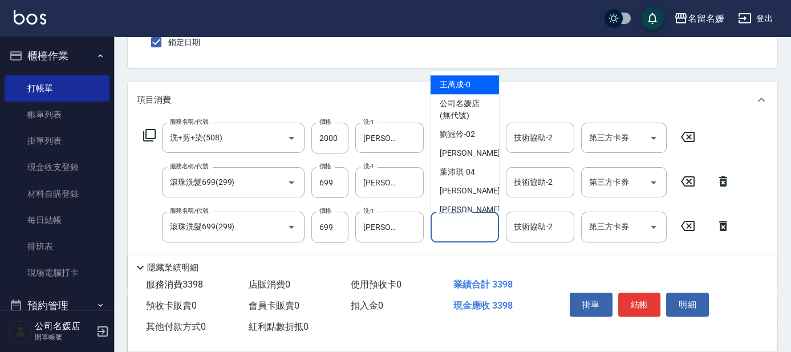
click at [468, 223] on input "技術協助-1" at bounding box center [465, 227] width 58 height 20
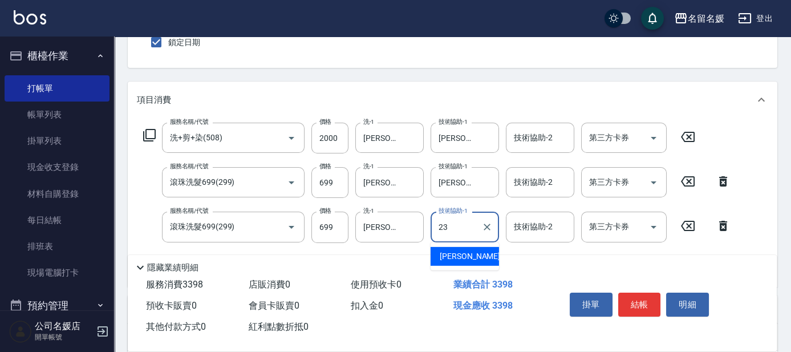
type input "[PERSON_NAME]-23"
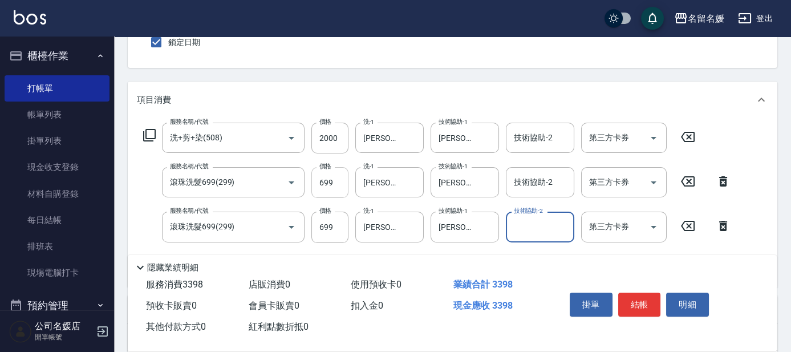
click at [337, 180] on input "699" at bounding box center [330, 182] width 37 height 31
type input "700"
click at [336, 187] on input "699" at bounding box center [330, 182] width 37 height 31
type input "700"
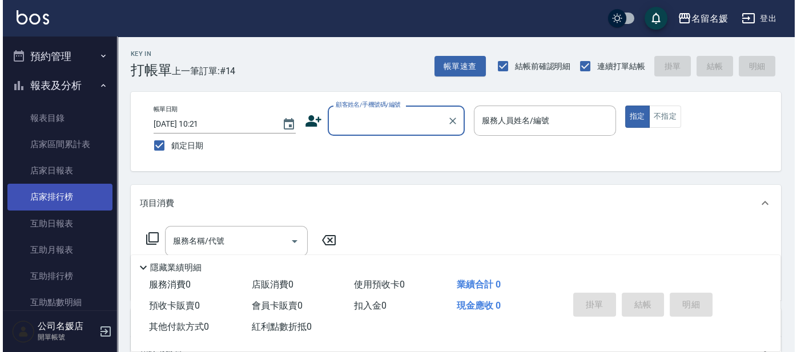
scroll to position [259, 0]
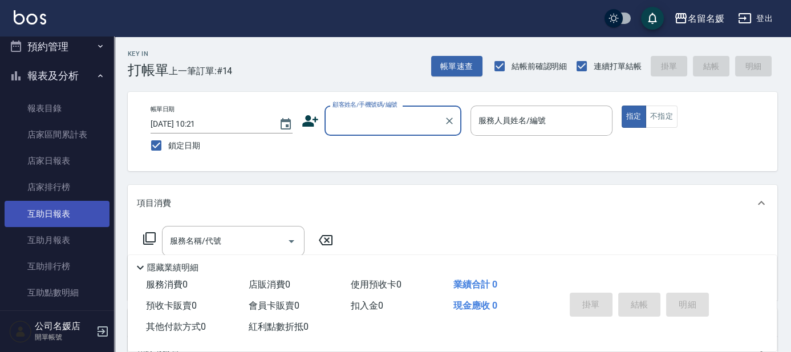
click at [71, 210] on link "互助日報表" at bounding box center [57, 214] width 105 height 26
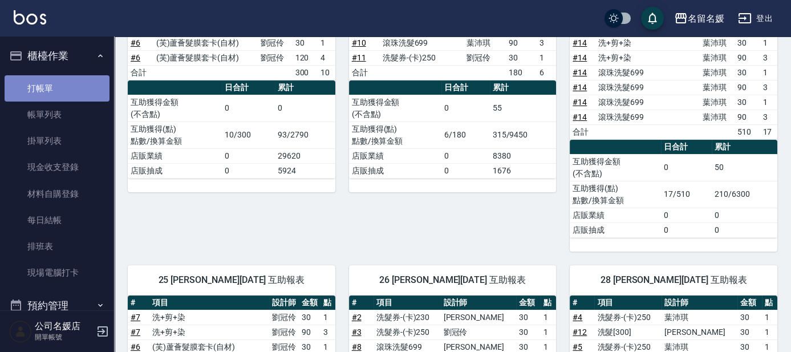
click at [66, 89] on link "打帳單" at bounding box center [57, 88] width 105 height 26
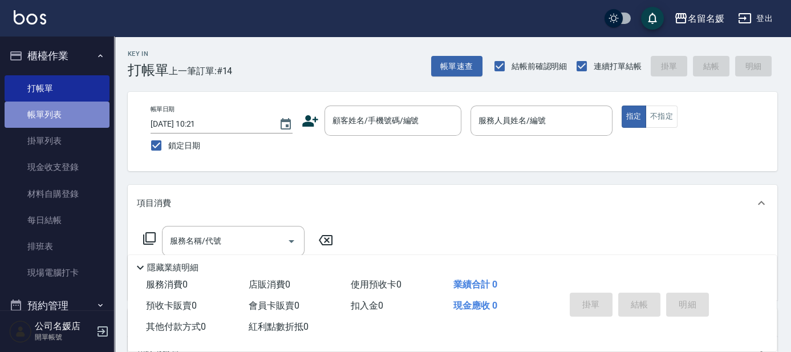
click at [66, 116] on link "帳單列表" at bounding box center [57, 115] width 105 height 26
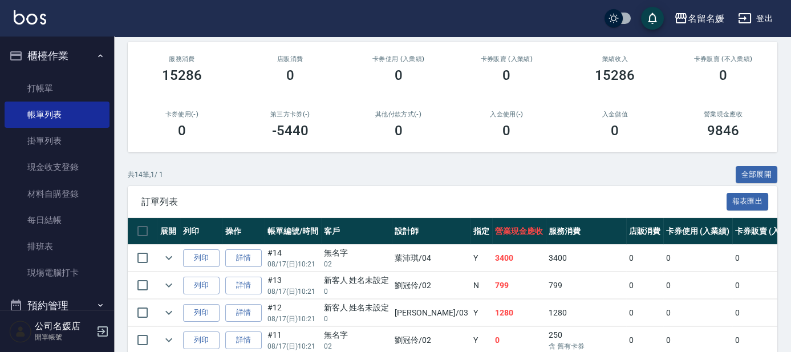
scroll to position [207, 0]
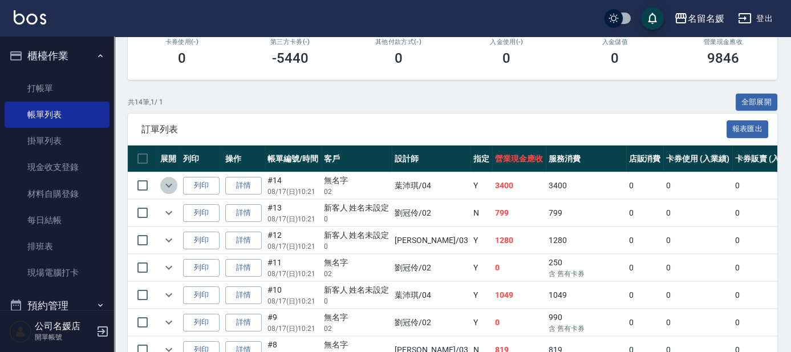
click at [168, 187] on icon "expand row" at bounding box center [169, 186] width 14 height 14
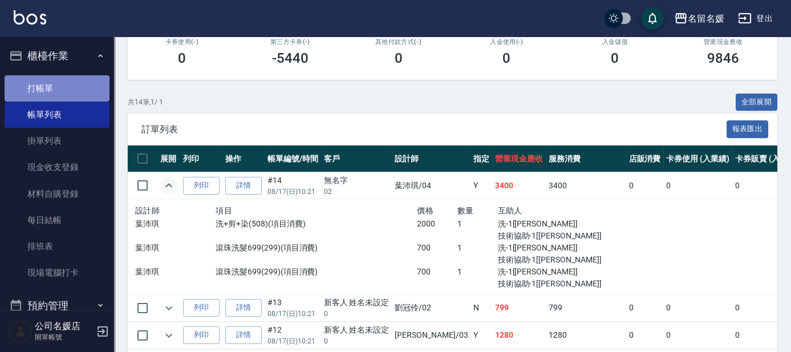
click at [60, 84] on link "打帳單" at bounding box center [57, 88] width 105 height 26
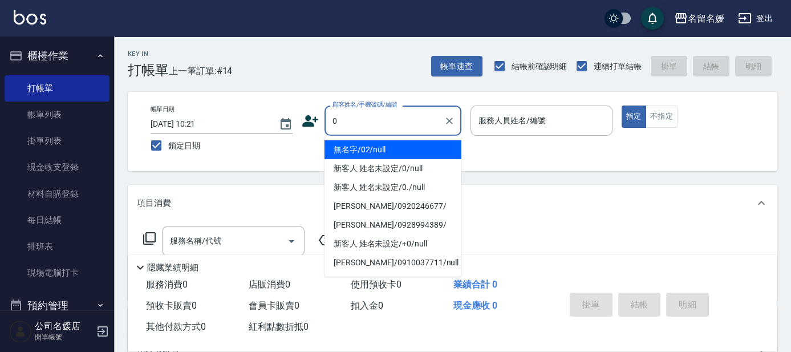
type input "無名字/02/null"
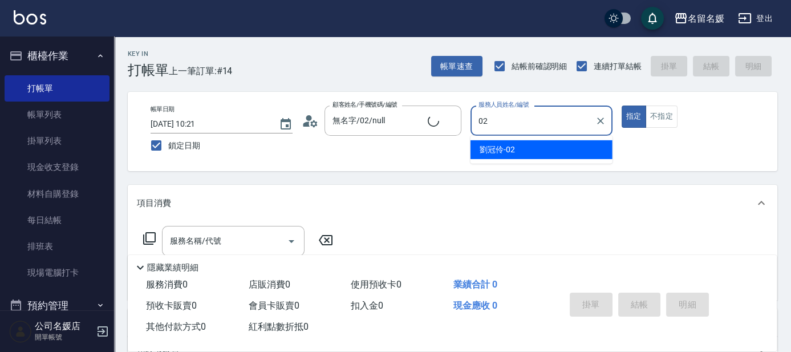
type input "02"
type button "true"
type input "[PERSON_NAME]-02"
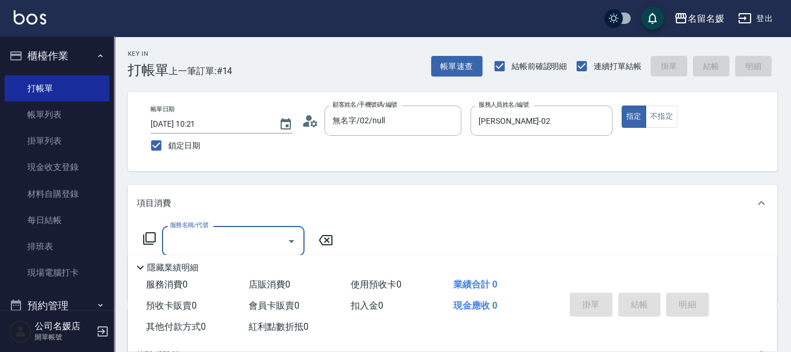
type input "新客人 姓名未設定/0/null"
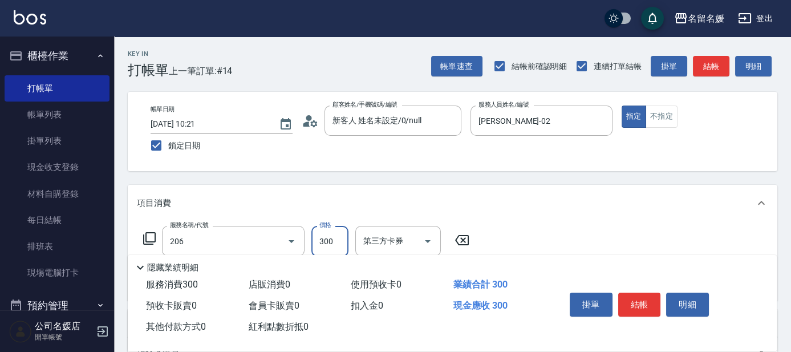
type input "洗髮[300](206)"
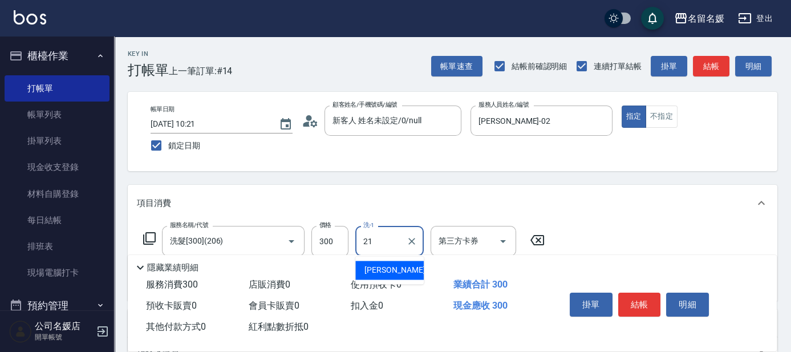
type input "[PERSON_NAME]-21"
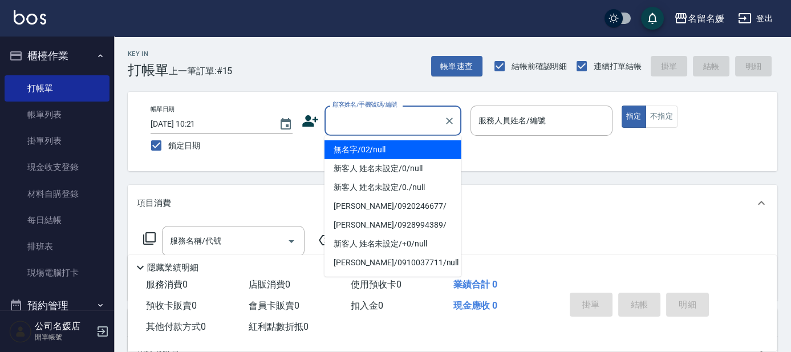
click at [379, 119] on input "顧客姓名/手機號碼/編號" at bounding box center [385, 121] width 110 height 20
click at [375, 148] on li "無名字/02/null" at bounding box center [393, 149] width 137 height 19
click at [492, 117] on label "服務人員姓名/編號" at bounding box center [512, 120] width 67 height 11
click at [492, 117] on input "服務人員姓名/編號" at bounding box center [542, 121] width 132 height 20
type input "無名字/02/null"
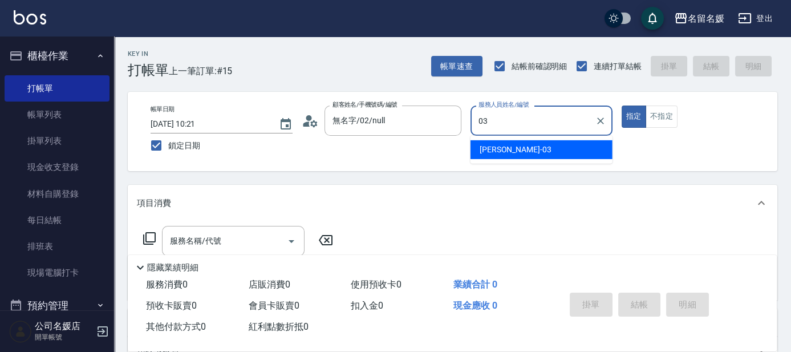
type input "[PERSON_NAME]-03"
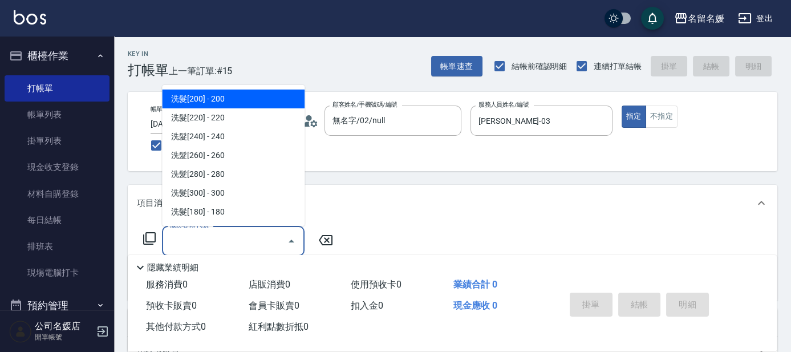
click at [268, 237] on input "服務名稱/代號" at bounding box center [224, 241] width 115 height 20
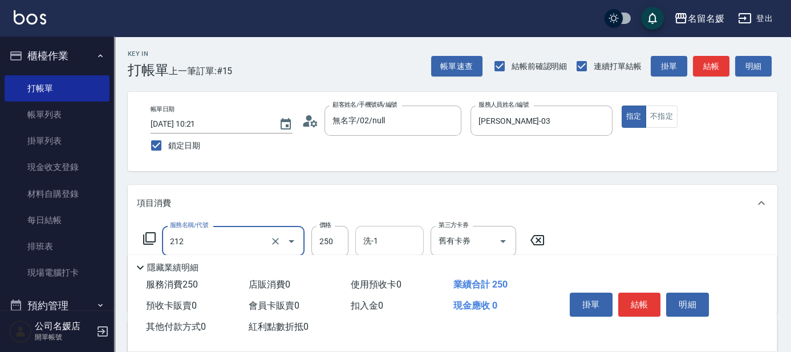
click at [385, 242] on input "洗-1" at bounding box center [390, 241] width 58 height 20
type input "洗髮券-(卡)250(212)"
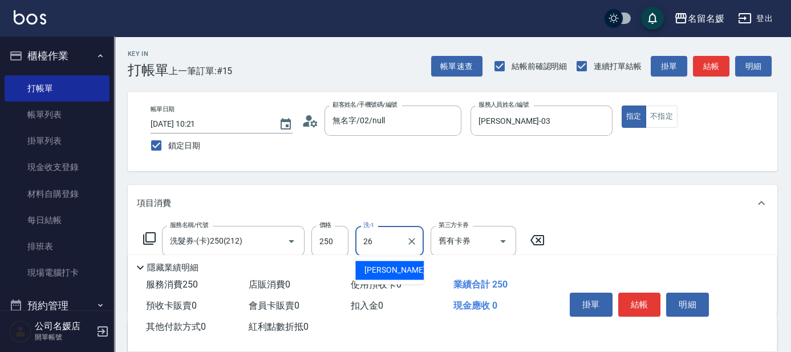
type input "[PERSON_NAME]-26"
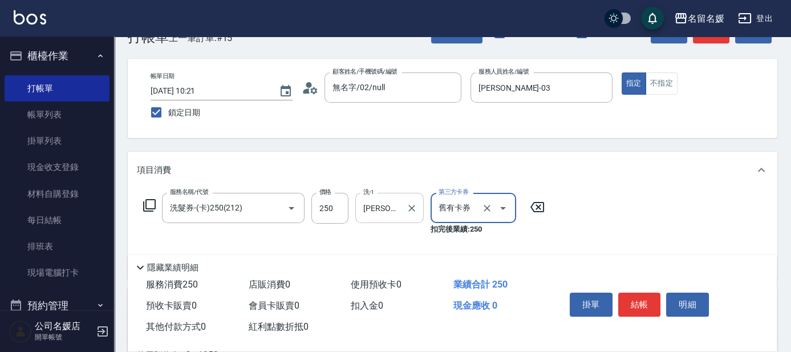
scroll to position [103, 0]
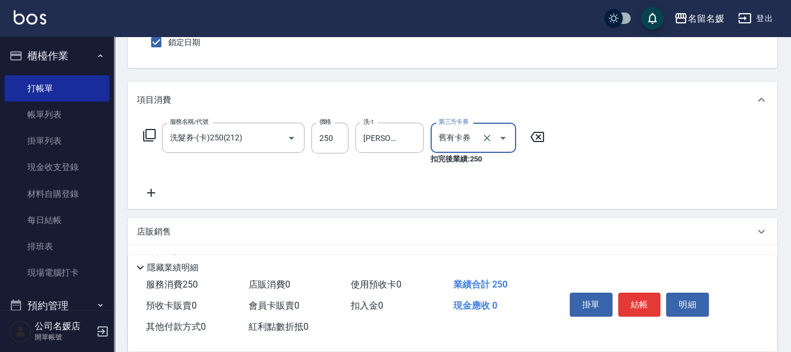
click at [147, 187] on icon at bounding box center [151, 193] width 29 height 14
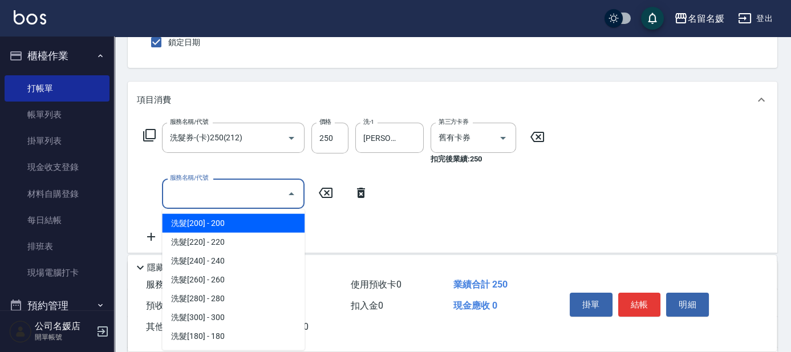
click at [206, 199] on input "服務名稱/代號" at bounding box center [224, 194] width 115 height 20
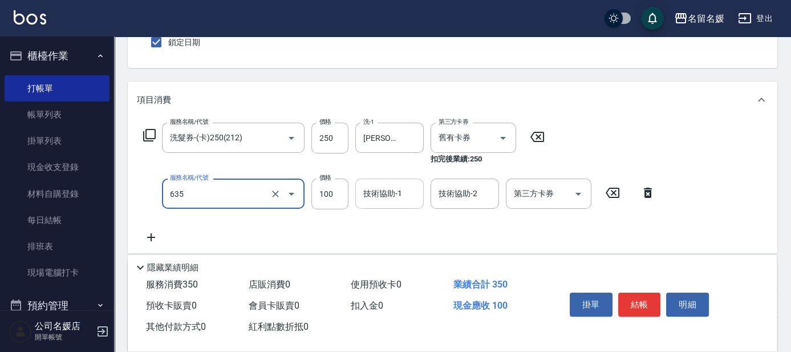
type input "[PERSON_NAME].玻酸.晶膜.水療(635)"
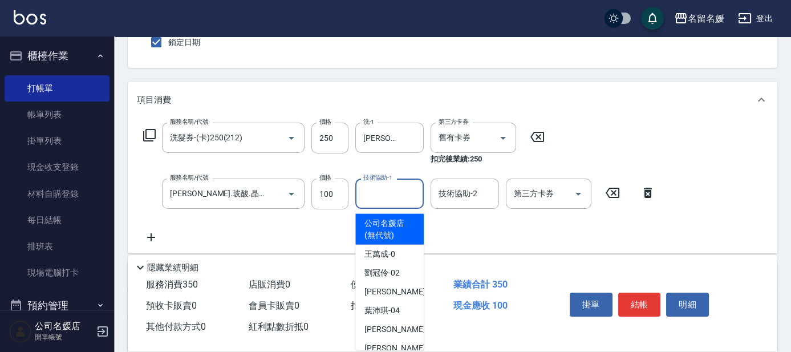
click at [401, 187] on div "技術協助-1 技術協助-1" at bounding box center [389, 194] width 68 height 30
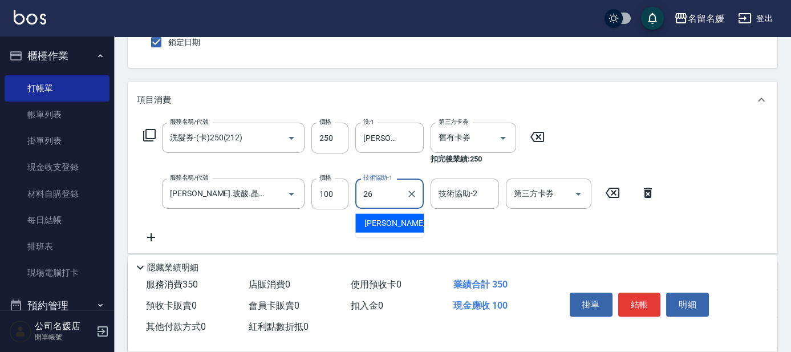
type input "[PERSON_NAME]-26"
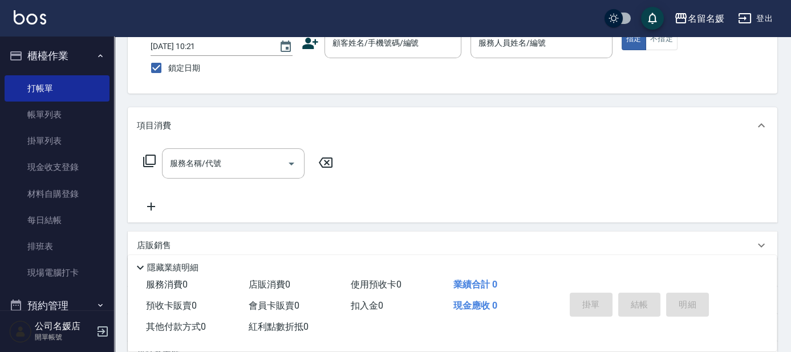
scroll to position [51, 0]
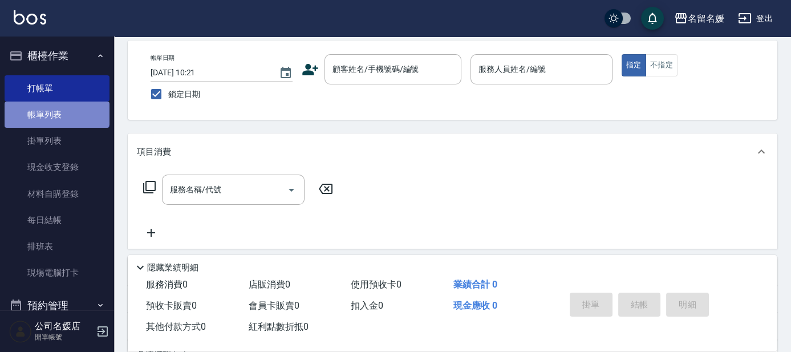
click at [56, 105] on link "帳單列表" at bounding box center [57, 115] width 105 height 26
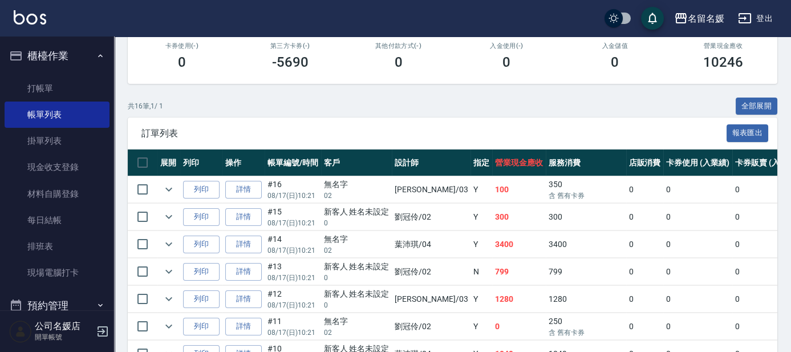
scroll to position [207, 0]
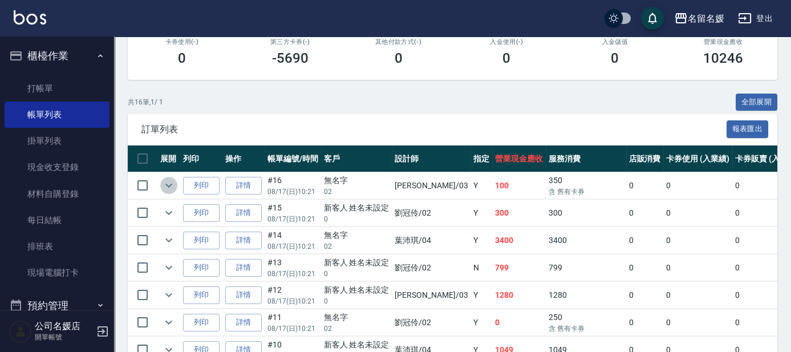
click at [172, 187] on icon "expand row" at bounding box center [169, 186] width 14 height 14
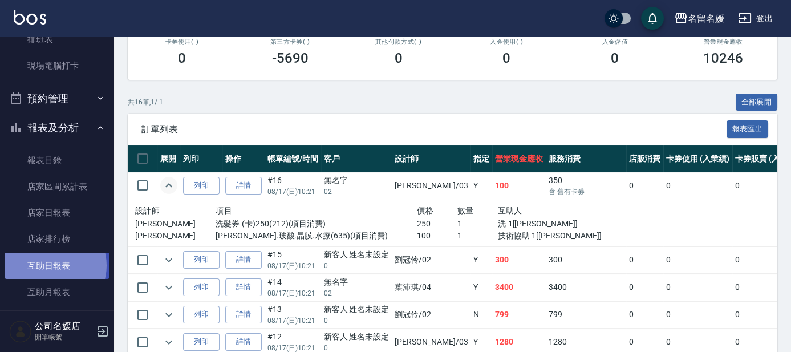
click at [51, 265] on link "互助日報表" at bounding box center [57, 266] width 105 height 26
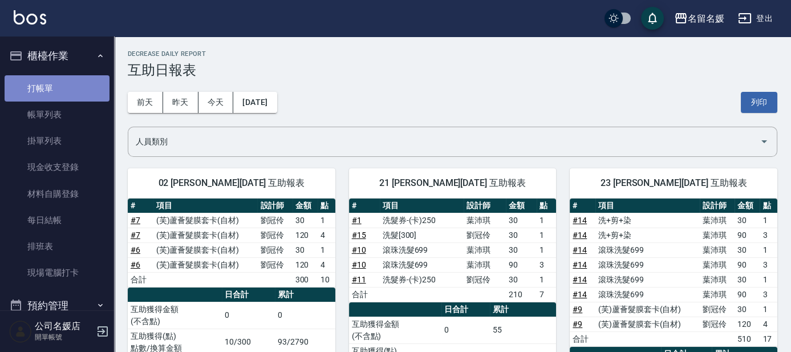
click at [59, 78] on link "打帳單" at bounding box center [57, 88] width 105 height 26
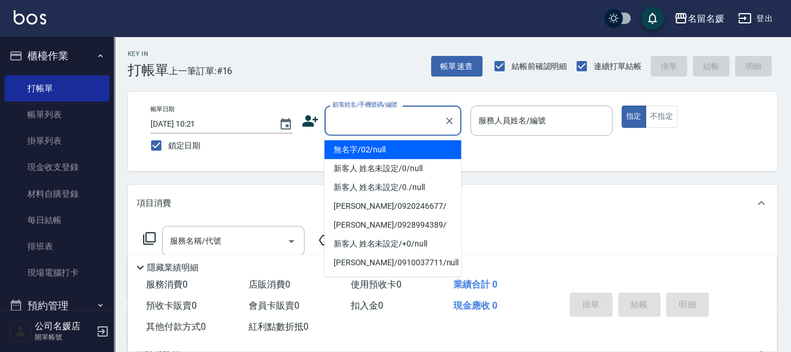
click at [386, 128] on input "顧客姓名/手機號碼/編號" at bounding box center [385, 121] width 110 height 20
click at [386, 149] on li "無名字/02/null" at bounding box center [393, 149] width 137 height 19
type input "無名字/02/null"
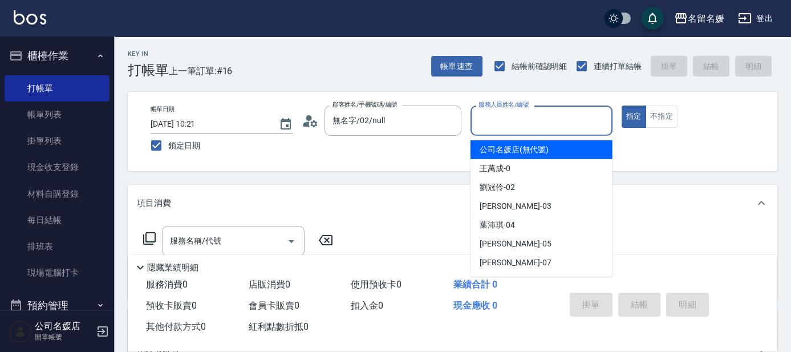
click at [523, 121] on input "服務人員姓名/編號" at bounding box center [542, 121] width 132 height 20
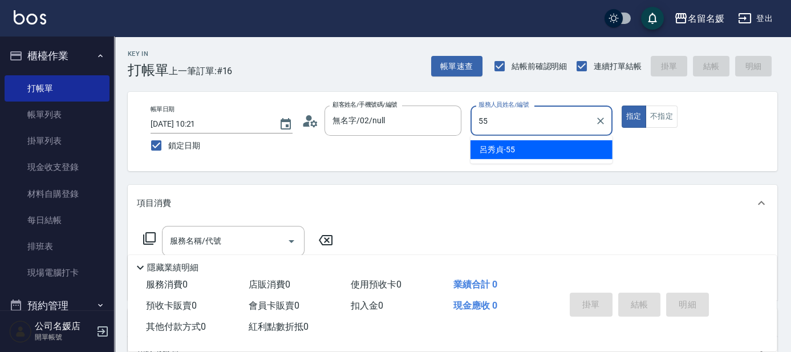
type input "55"
type button "true"
type input "[PERSON_NAME]-55"
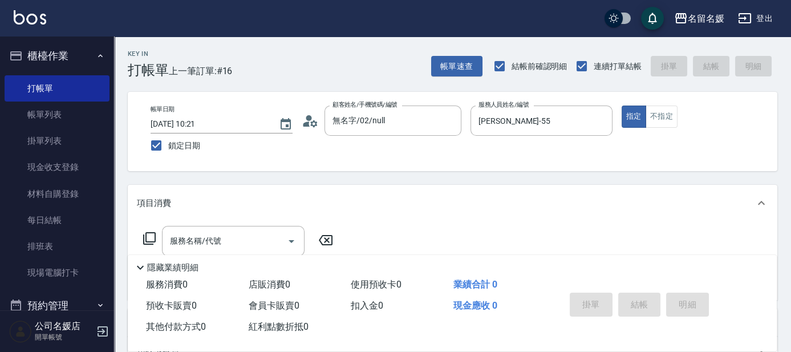
click at [148, 232] on icon at bounding box center [150, 239] width 14 height 14
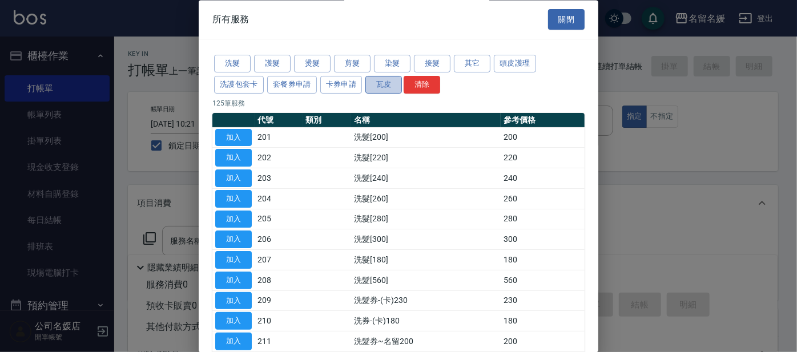
click at [386, 80] on button "瓦皮" at bounding box center [383, 85] width 37 height 18
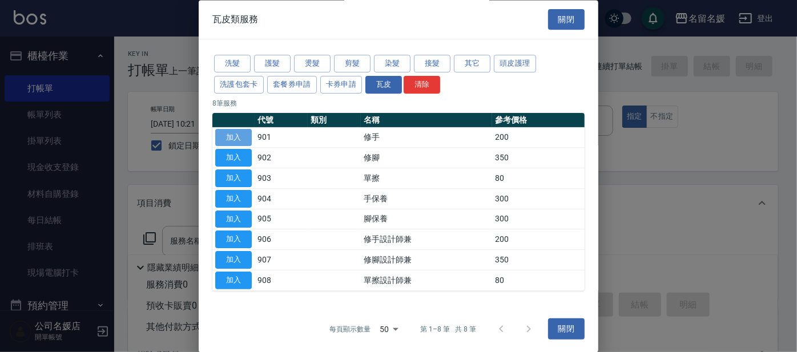
click at [233, 137] on button "加入" at bounding box center [233, 138] width 37 height 18
type input "修手(901)"
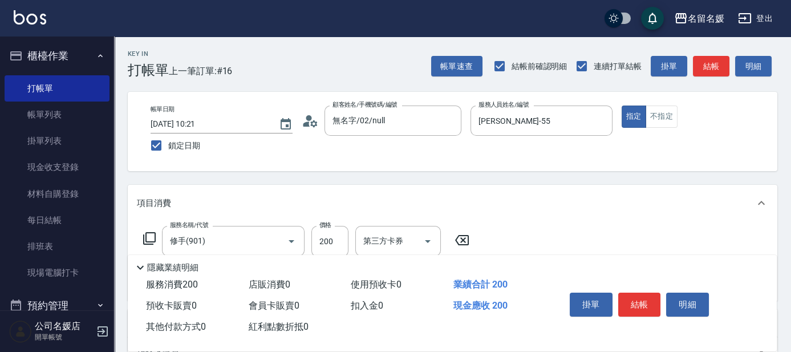
click at [151, 233] on icon at bounding box center [150, 239] width 14 height 14
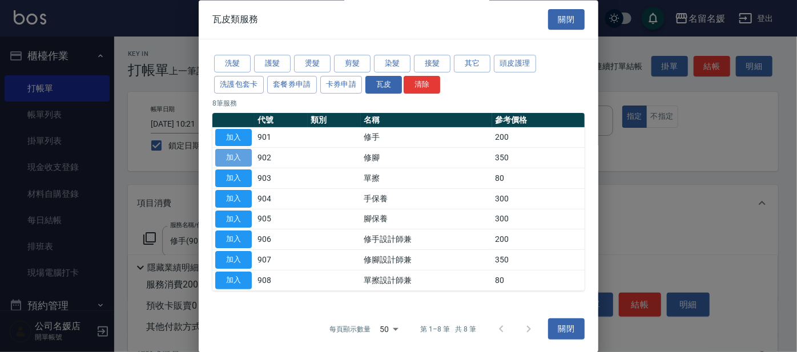
click at [240, 157] on button "加入" at bounding box center [233, 158] width 37 height 18
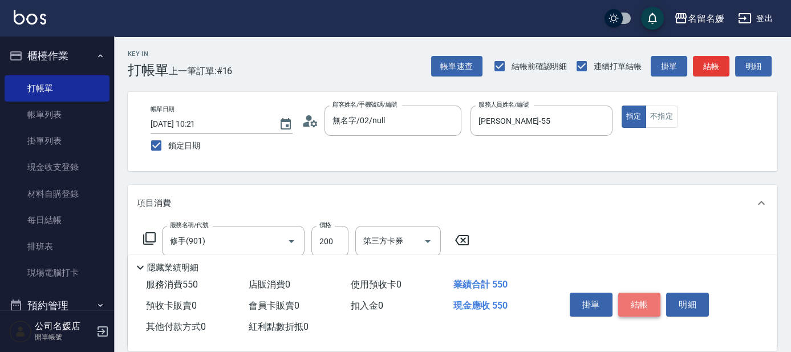
click at [637, 301] on button "結帳" at bounding box center [640, 305] width 43 height 24
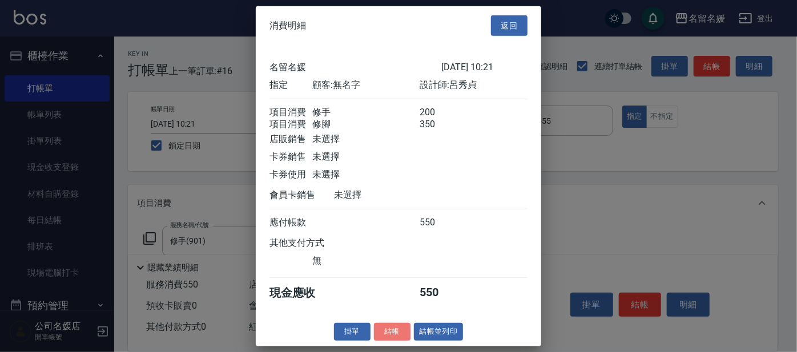
drag, startPoint x: 387, startPoint y: 338, endPoint x: 478, endPoint y: 227, distance: 143.1
click at [397, 324] on div "消費明細 返回 名留名媛 [DATE] 10:21 指定 顧客: 無名字 設計師: [PERSON_NAME] 項目消費 修手 200 項目消費 修腳 350…" at bounding box center [398, 176] width 285 height 340
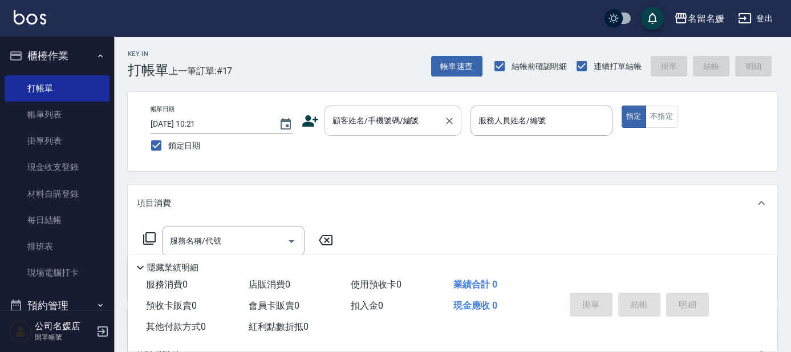
click at [379, 110] on div "顧客姓名/手機號碼/編號" at bounding box center [393, 121] width 137 height 30
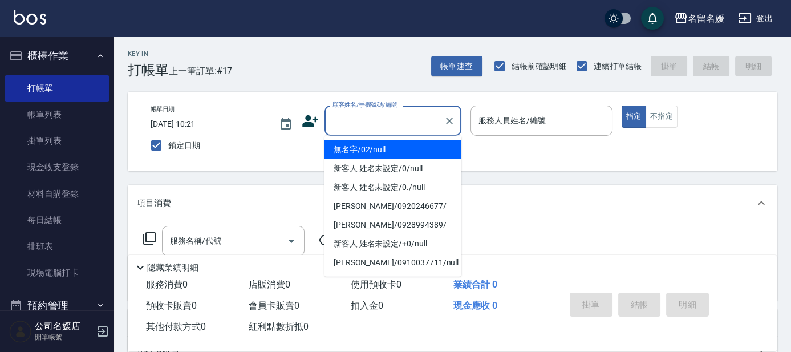
click at [374, 156] on li "無名字/02/null" at bounding box center [393, 149] width 137 height 19
click at [560, 130] on input "服務人員姓名/編號" at bounding box center [542, 121] width 132 height 20
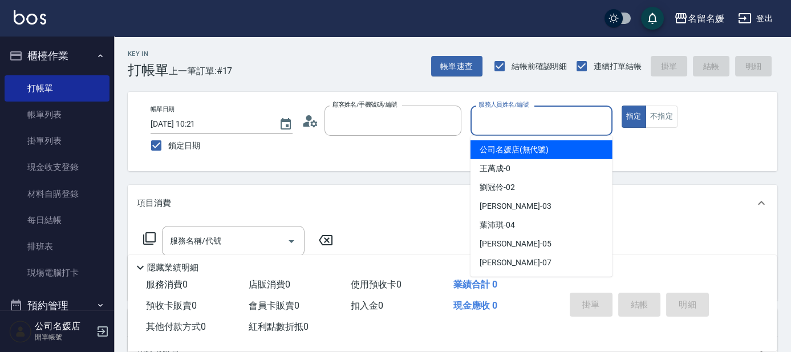
type input "無名字/02/null"
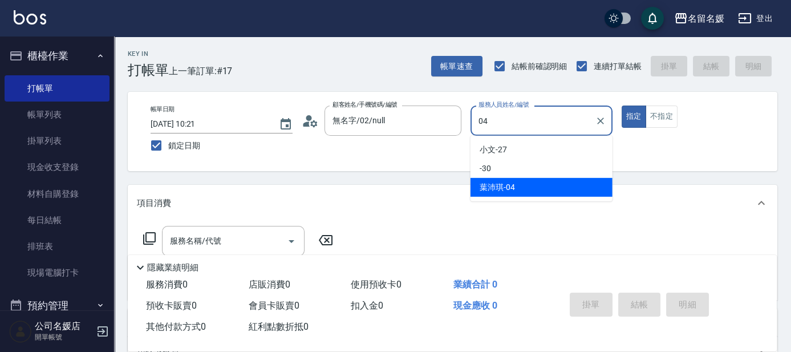
type input "[PERSON_NAME]-04"
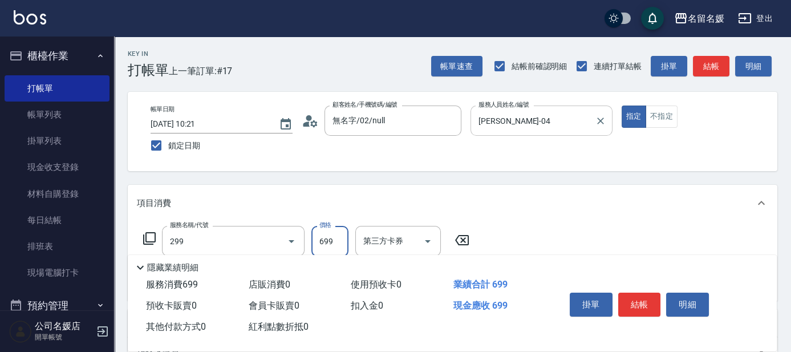
type input "滾珠洗髮699(299)"
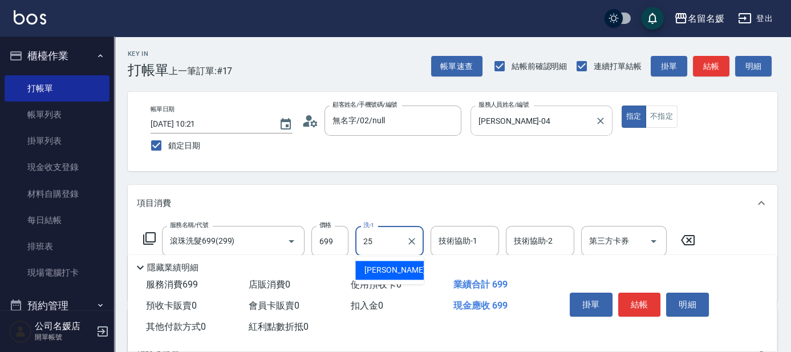
type input "[PERSON_NAME]-25"
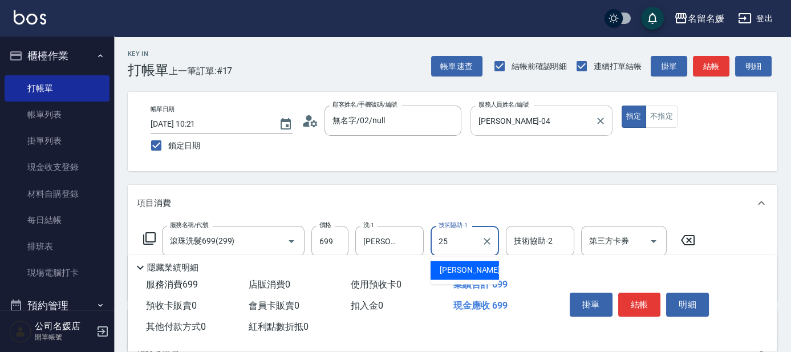
type input "[PERSON_NAME]-25"
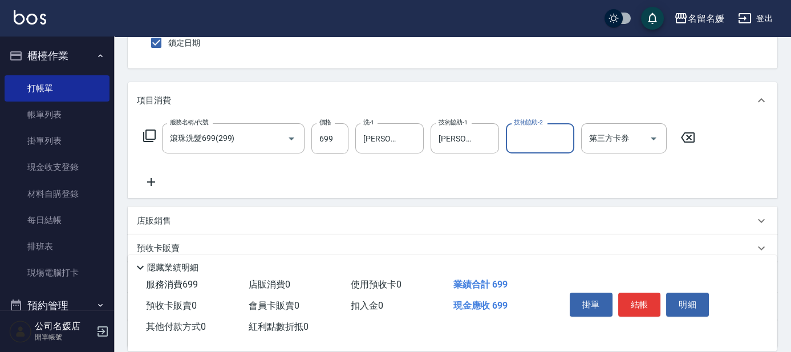
scroll to position [103, 0]
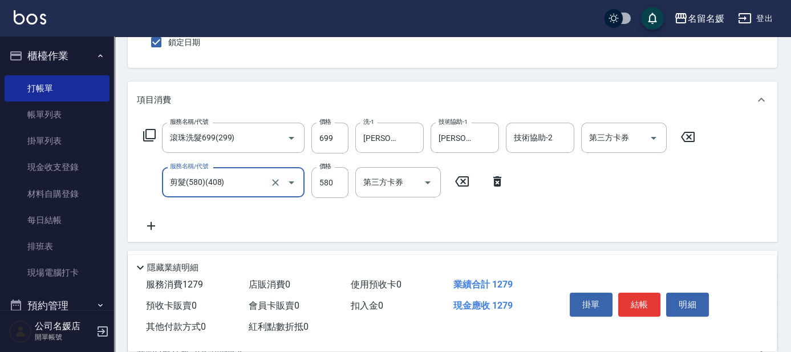
type input "剪髮(580)(408)"
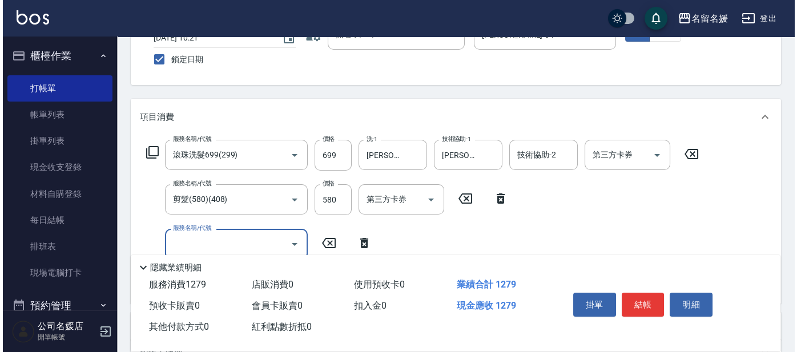
scroll to position [0, 0]
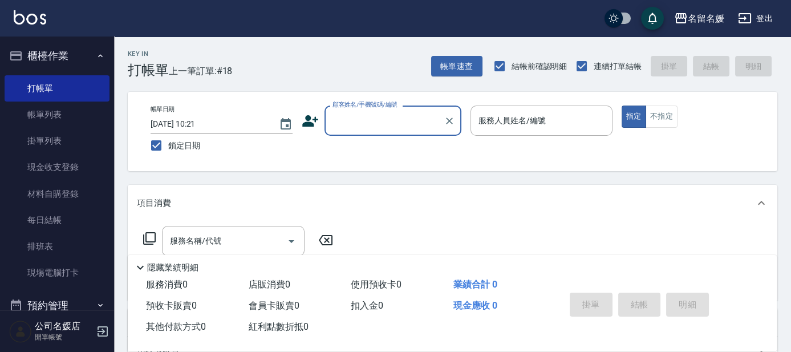
click at [398, 120] on input "顧客姓名/手機號碼/編號" at bounding box center [385, 121] width 110 height 20
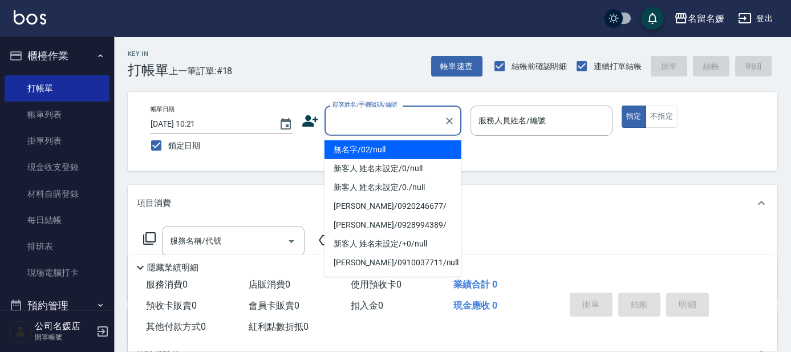
drag, startPoint x: 392, startPoint y: 145, endPoint x: 535, endPoint y: 120, distance: 144.9
click at [394, 146] on li "無名字/02/null" at bounding box center [393, 149] width 137 height 19
click at [533, 120] on label "服務人員姓名/編號" at bounding box center [512, 120] width 67 height 11
click at [533, 120] on input "服務人員姓名/編號" at bounding box center [542, 121] width 132 height 20
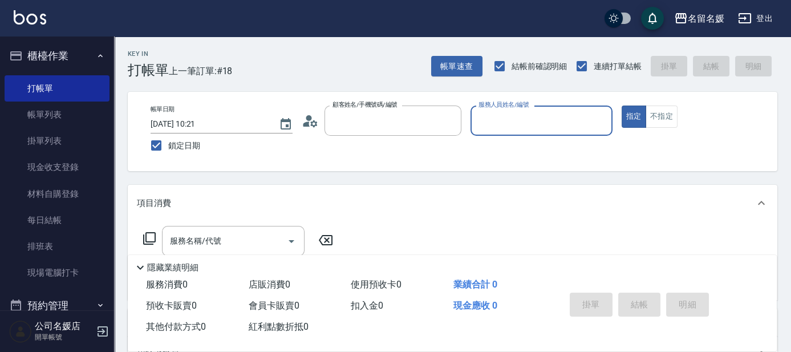
type input "無名字/02/null"
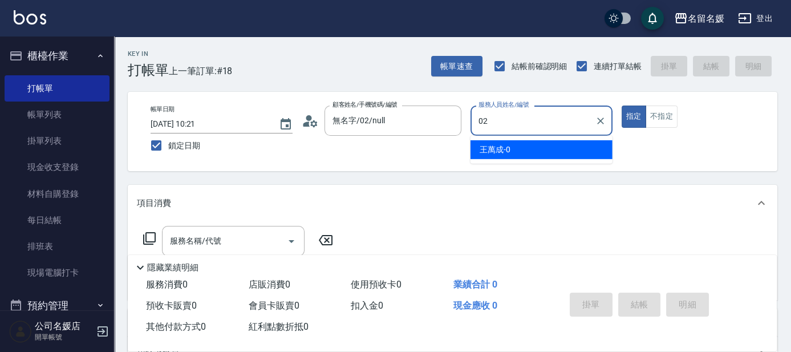
type input "[PERSON_NAME]-02"
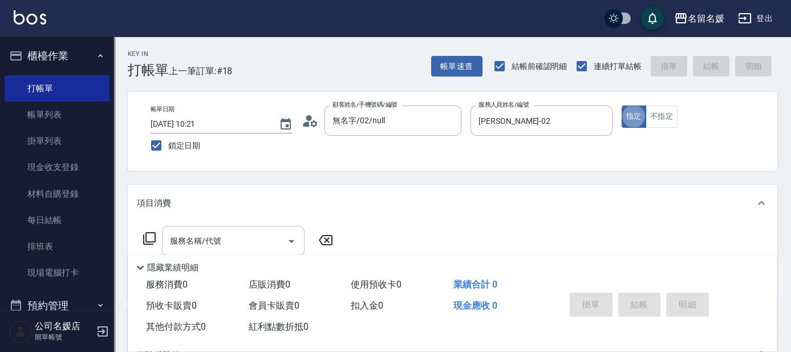
click at [241, 230] on div "服務名稱/代號" at bounding box center [233, 241] width 143 height 30
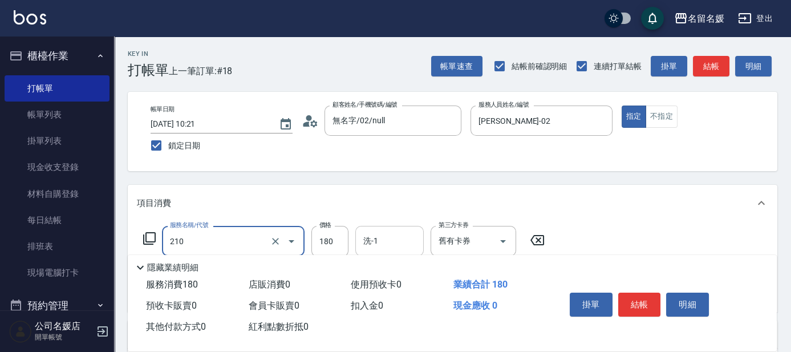
click at [396, 237] on input "洗-1" at bounding box center [390, 241] width 58 height 20
type input "洗券-(卡)180(210)"
type input "[PERSON_NAME]-26"
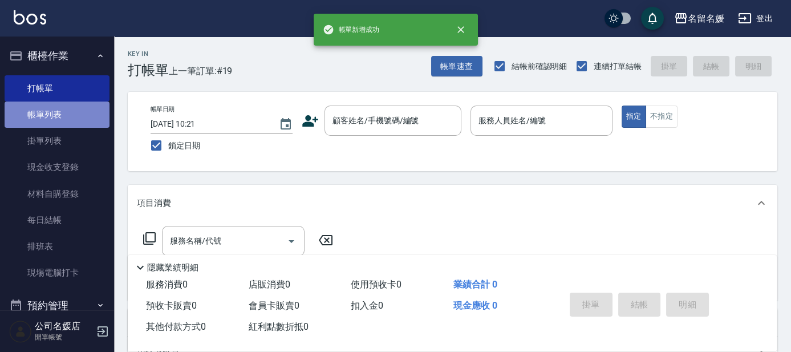
click at [65, 115] on link "帳單列表" at bounding box center [57, 115] width 105 height 26
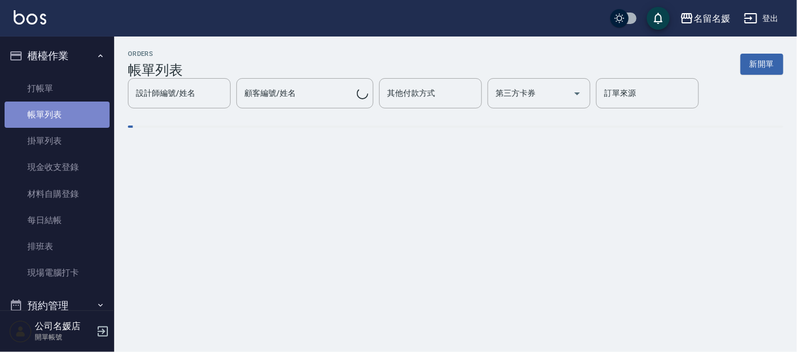
click at [65, 115] on link "帳單列表" at bounding box center [57, 115] width 105 height 26
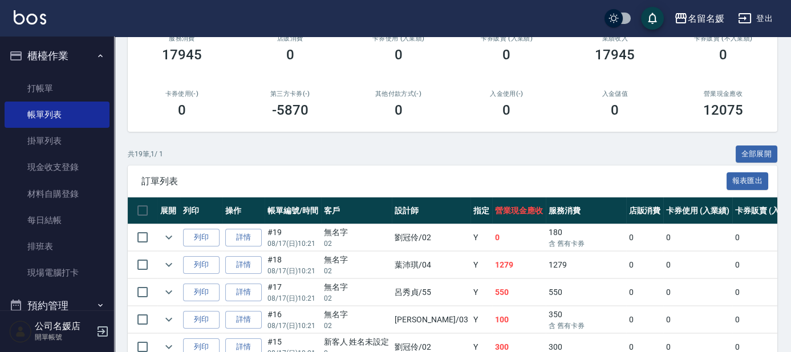
scroll to position [207, 0]
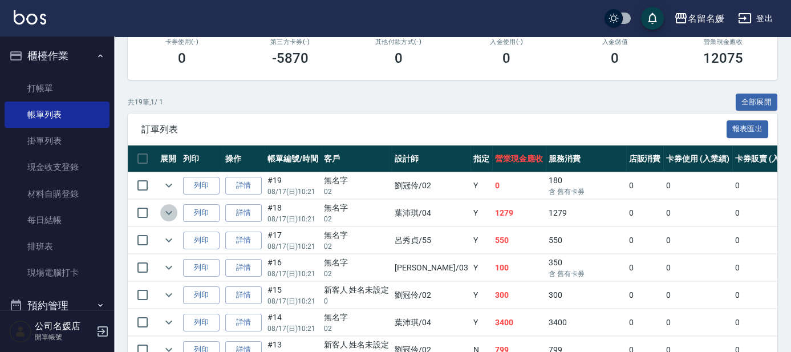
click at [172, 211] on icon "expand row" at bounding box center [169, 213] width 14 height 14
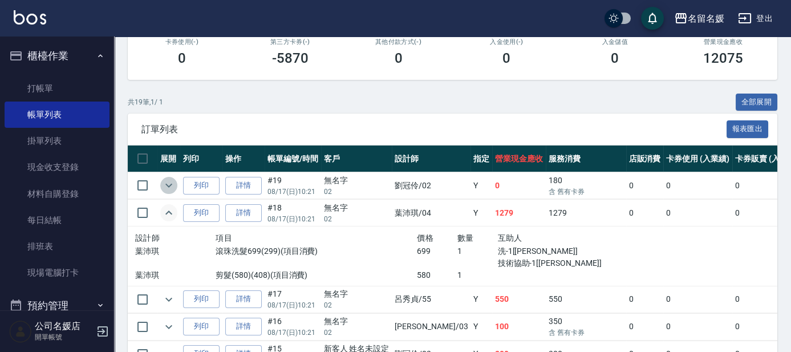
click at [170, 183] on icon "expand row" at bounding box center [169, 186] width 14 height 14
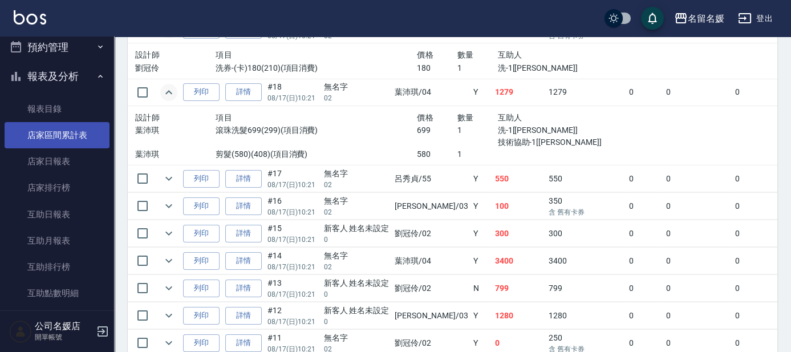
scroll to position [259, 0]
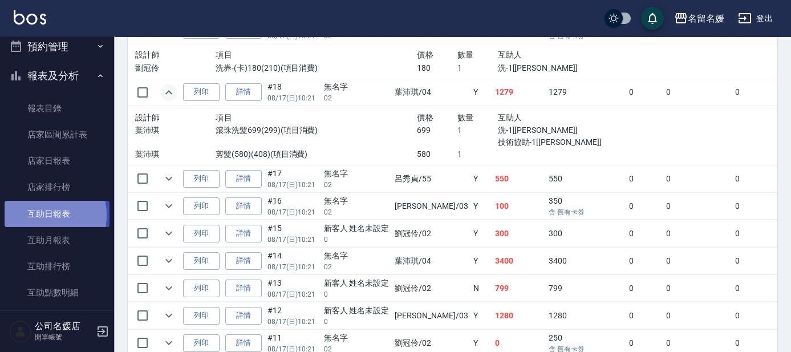
click at [40, 215] on link "互助日報表" at bounding box center [57, 214] width 105 height 26
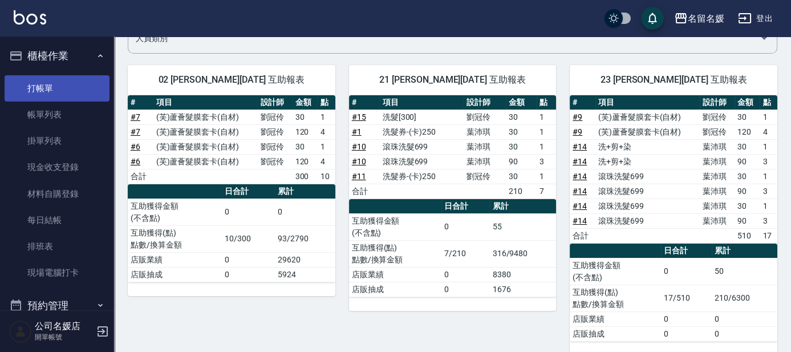
click at [56, 86] on link "打帳單" at bounding box center [57, 88] width 105 height 26
